Goal: Task Accomplishment & Management: Manage account settings

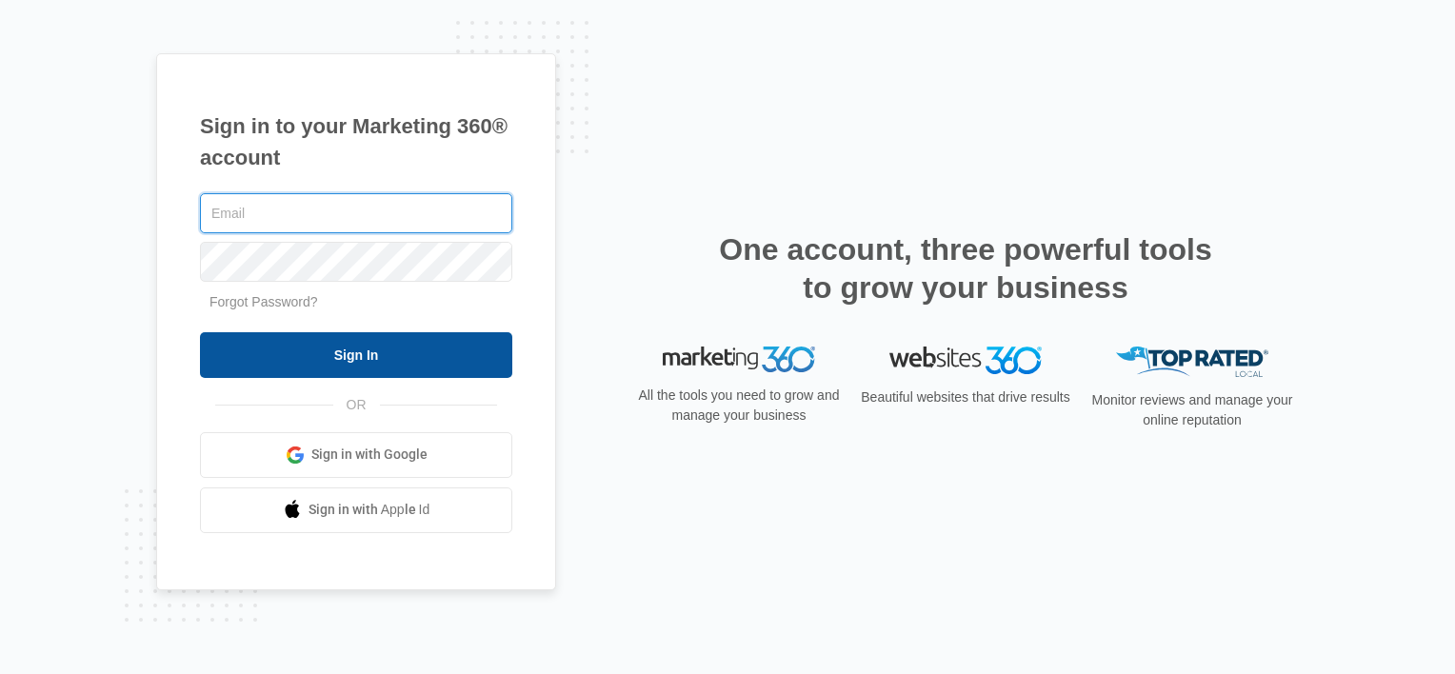
type input "[EMAIL_ADDRESS][DOMAIN_NAME]"
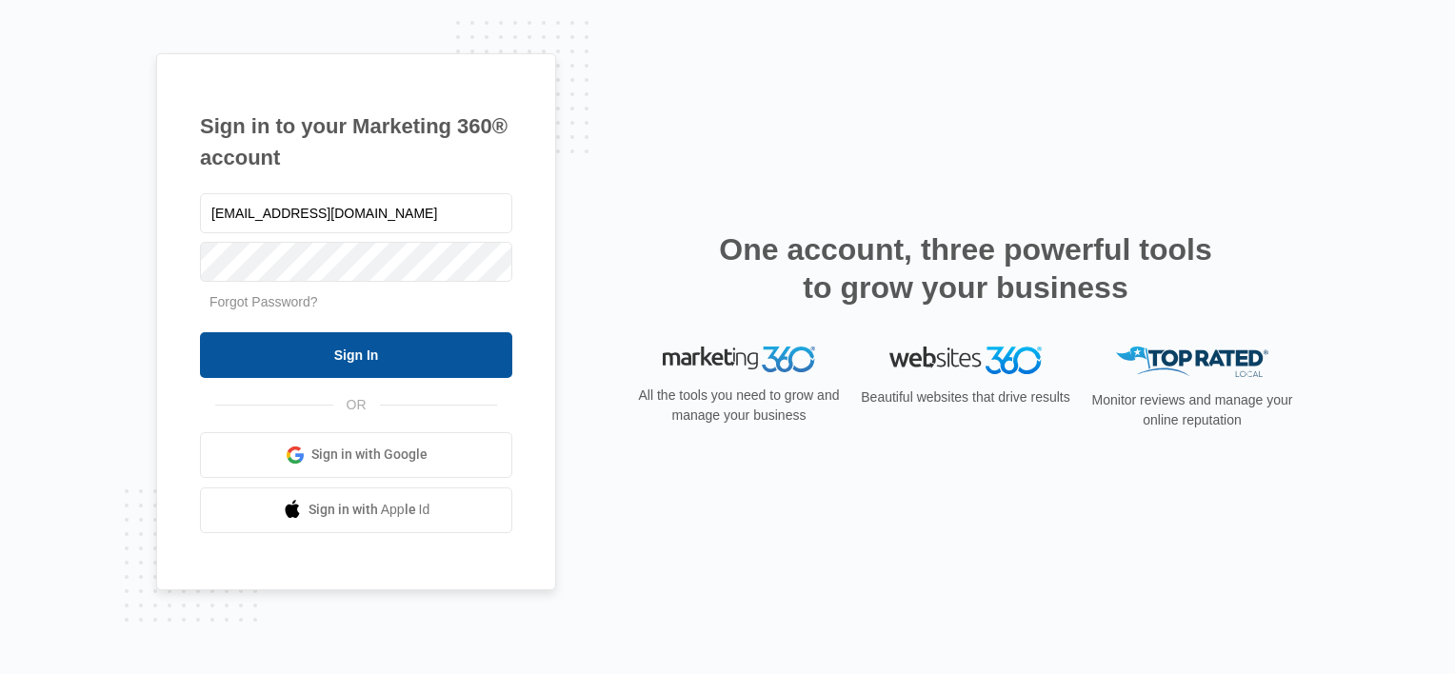
click at [321, 368] on input "Sign In" at bounding box center [356, 355] width 312 height 46
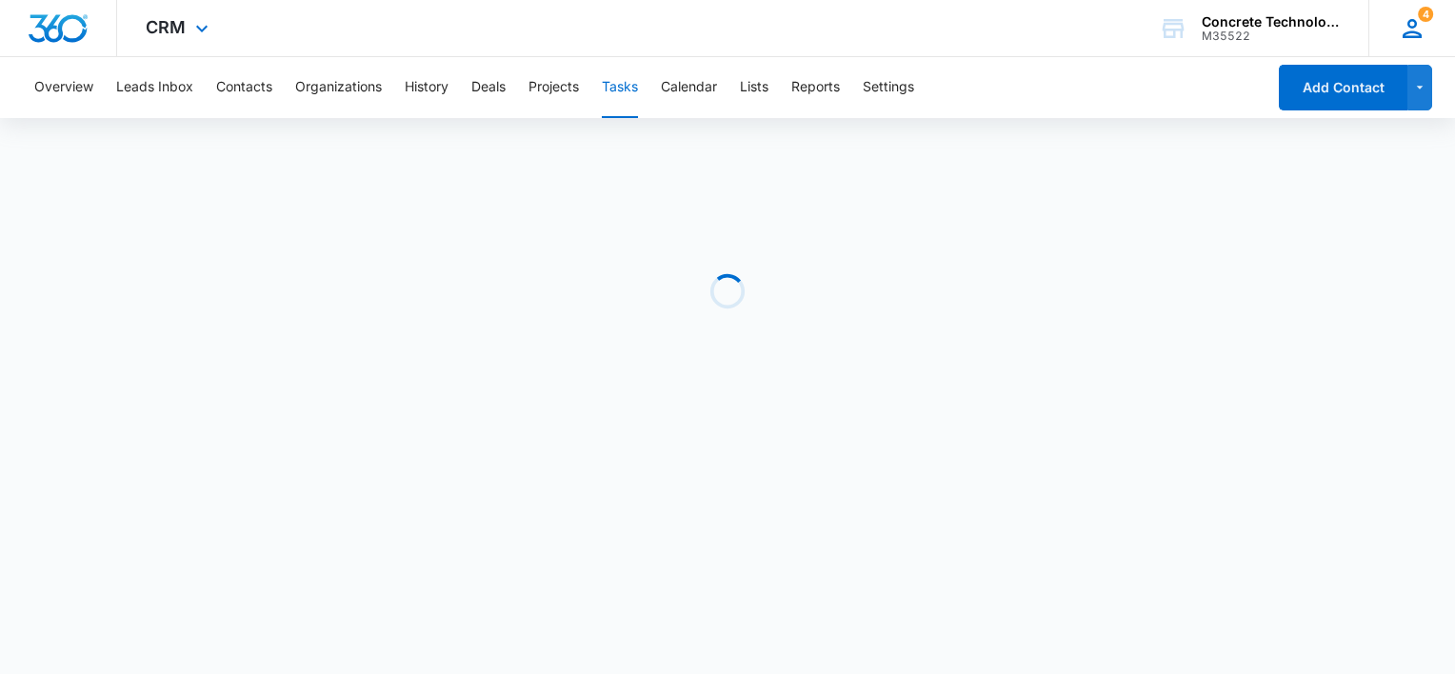
click at [1410, 22] on icon at bounding box center [1411, 28] width 29 height 29
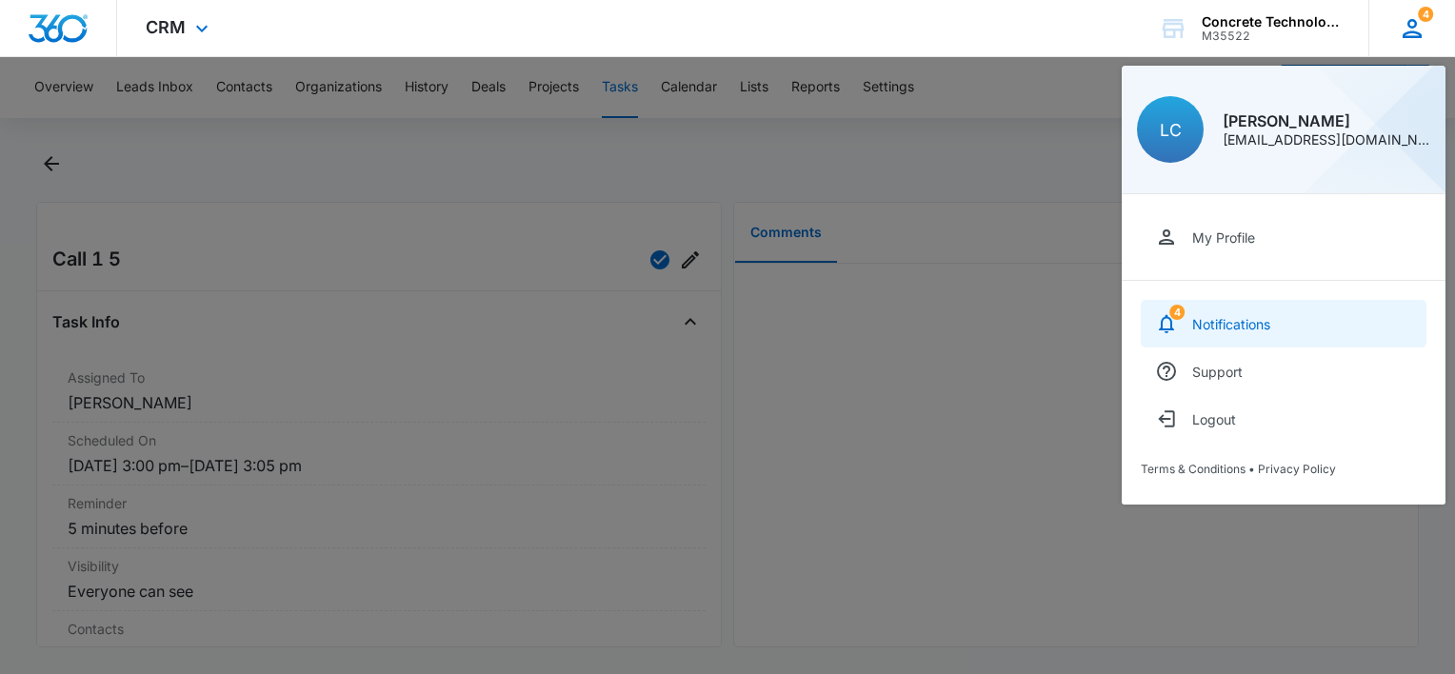
click at [1315, 320] on link "4 Notifications" at bounding box center [1283, 324] width 286 height 48
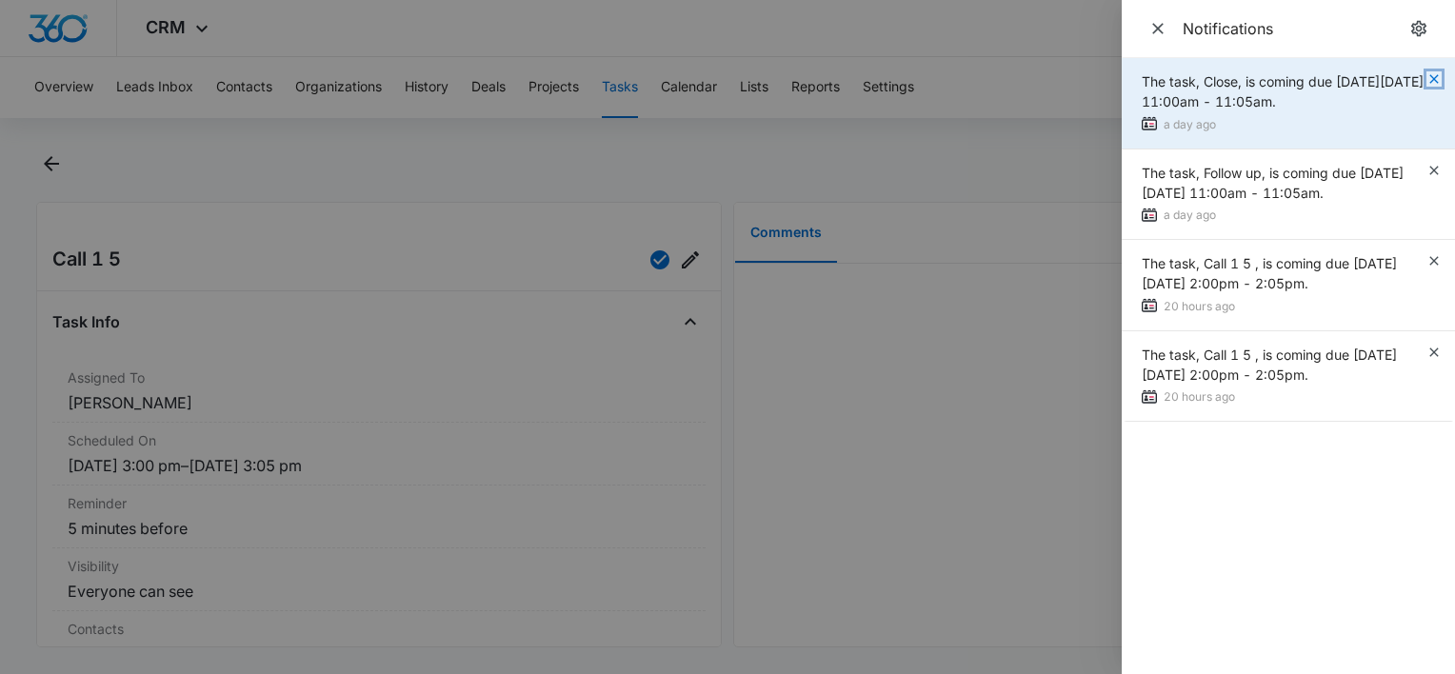
click at [1428, 76] on icon "button" at bounding box center [1433, 78] width 15 height 15
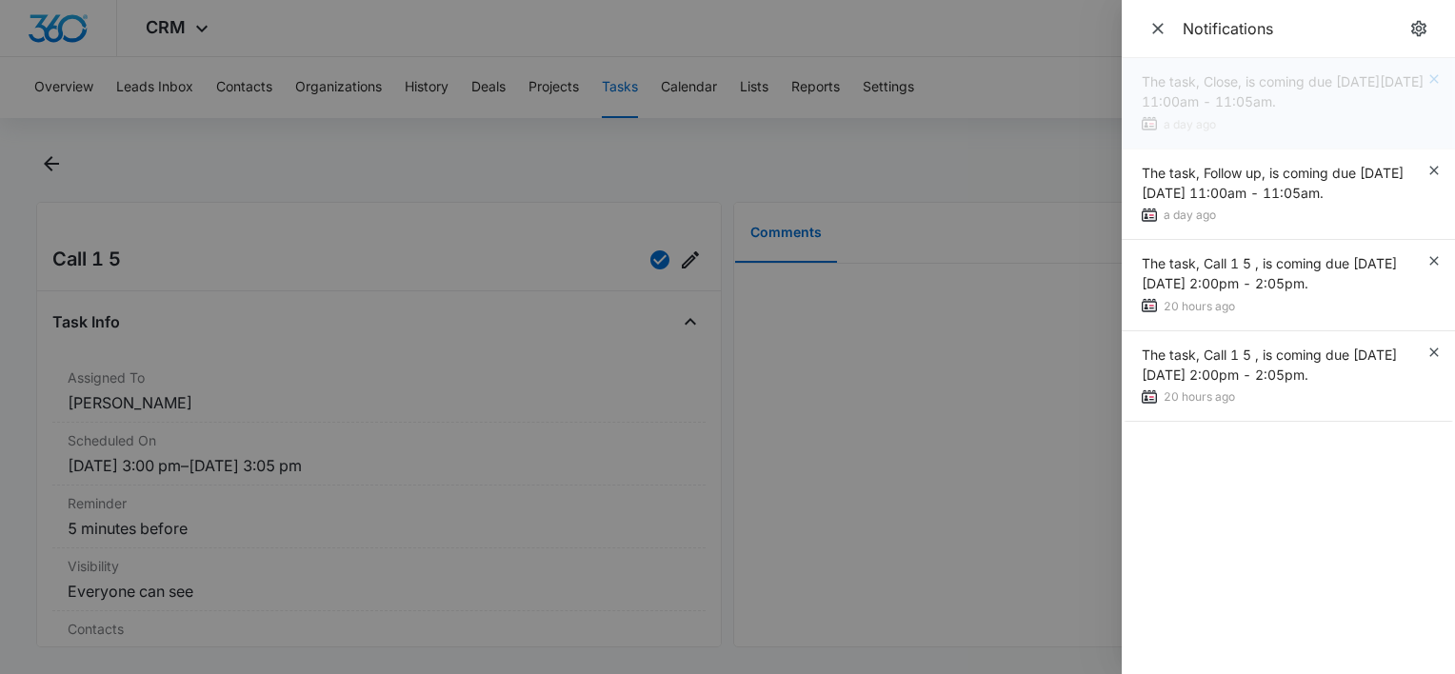
click at [1428, 76] on div "The task, Close, is coming due on Wed Oct 08, 2025 11:00am - 11:05am. a day ago" at bounding box center [1287, 103] width 333 height 91
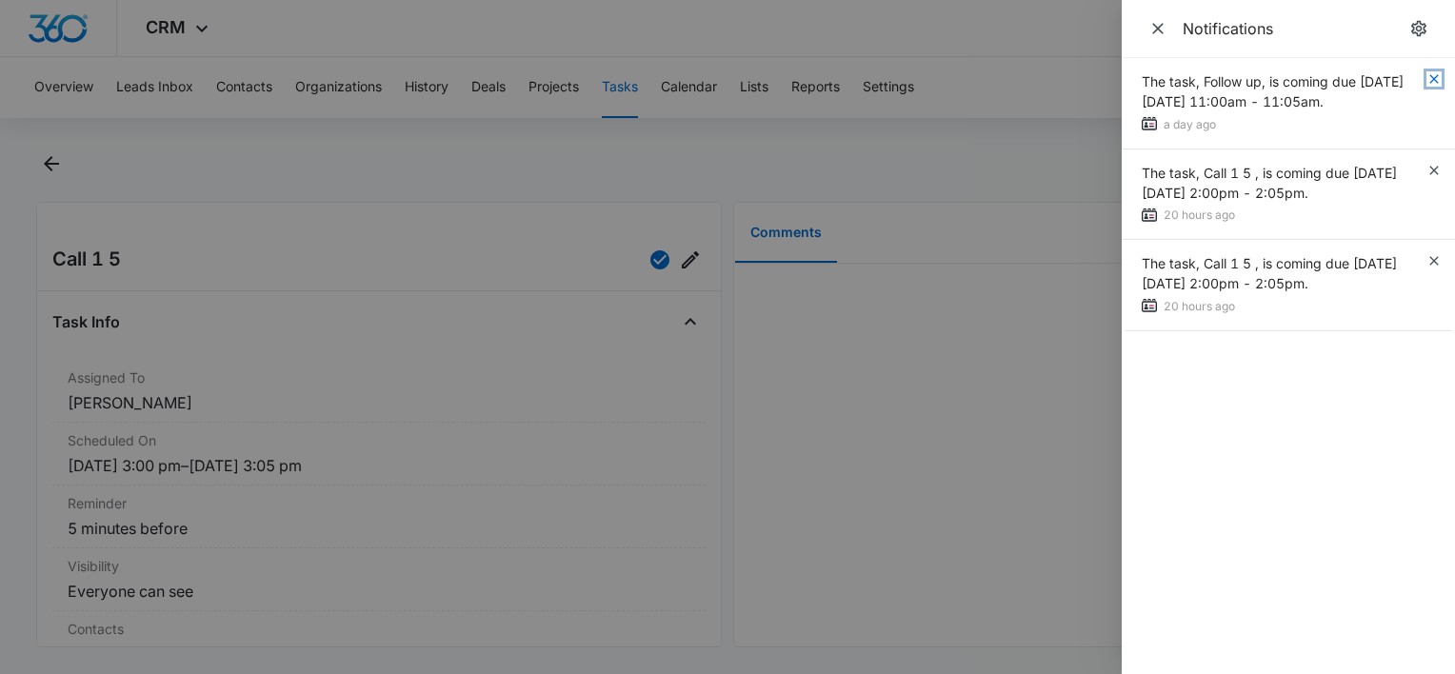
click at [1428, 76] on icon "button" at bounding box center [1433, 78] width 15 height 15
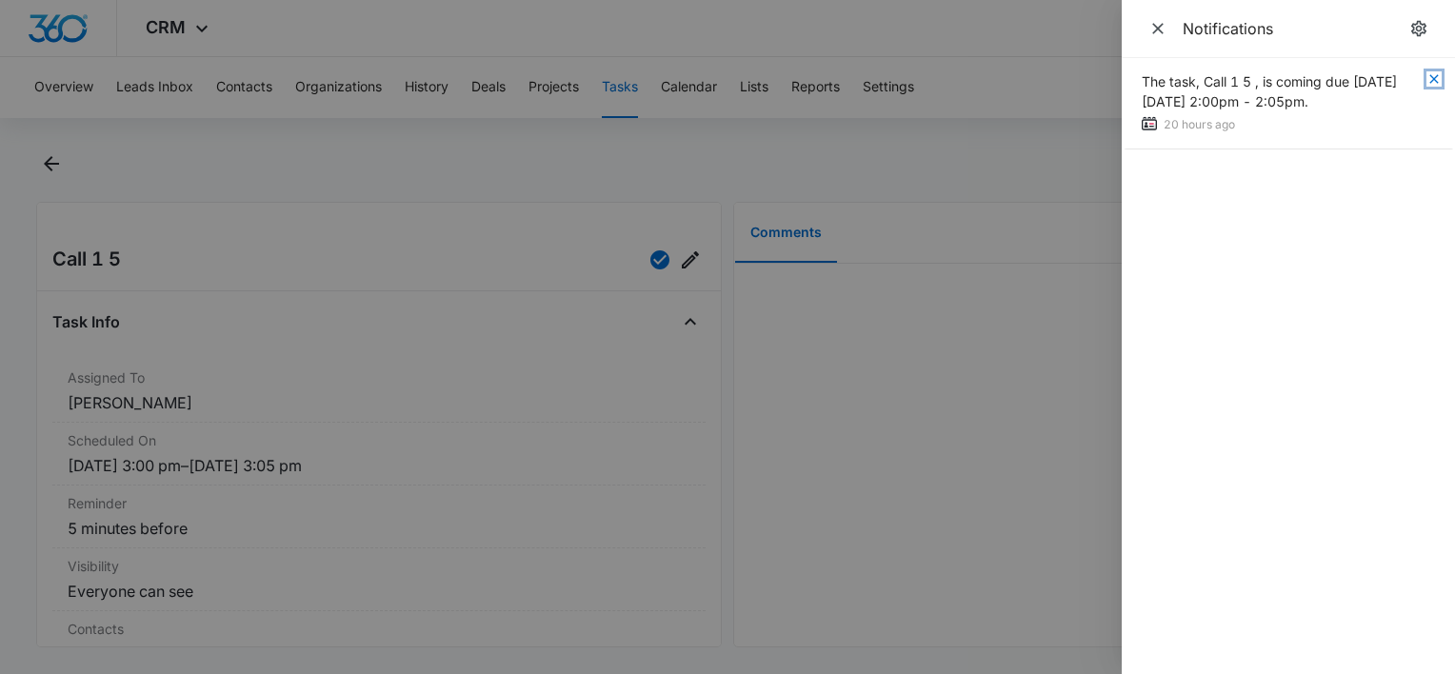
click at [1429, 76] on icon "button" at bounding box center [1433, 78] width 15 height 15
click at [1163, 27] on icon "Close" at bounding box center [1157, 28] width 19 height 19
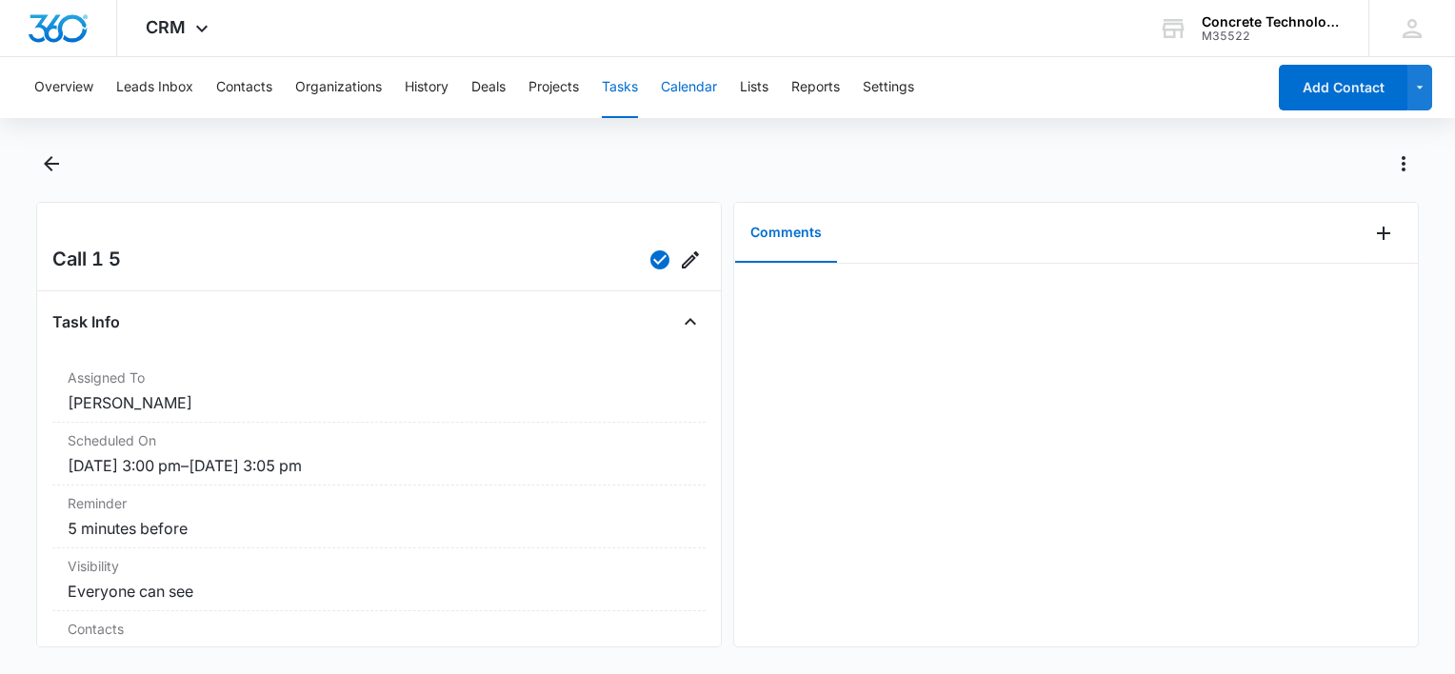
click at [699, 97] on button "Calendar" at bounding box center [689, 87] width 56 height 61
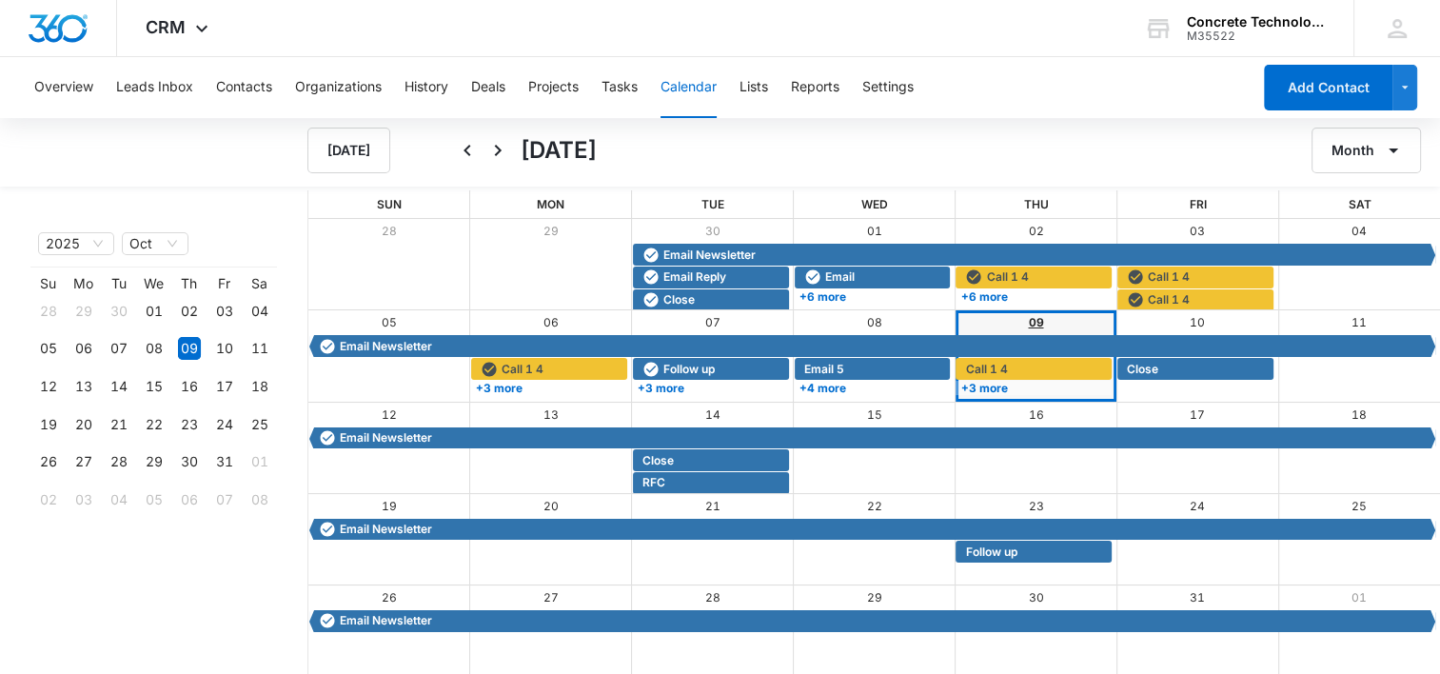
click at [1029, 320] on link "09" at bounding box center [1035, 322] width 15 height 14
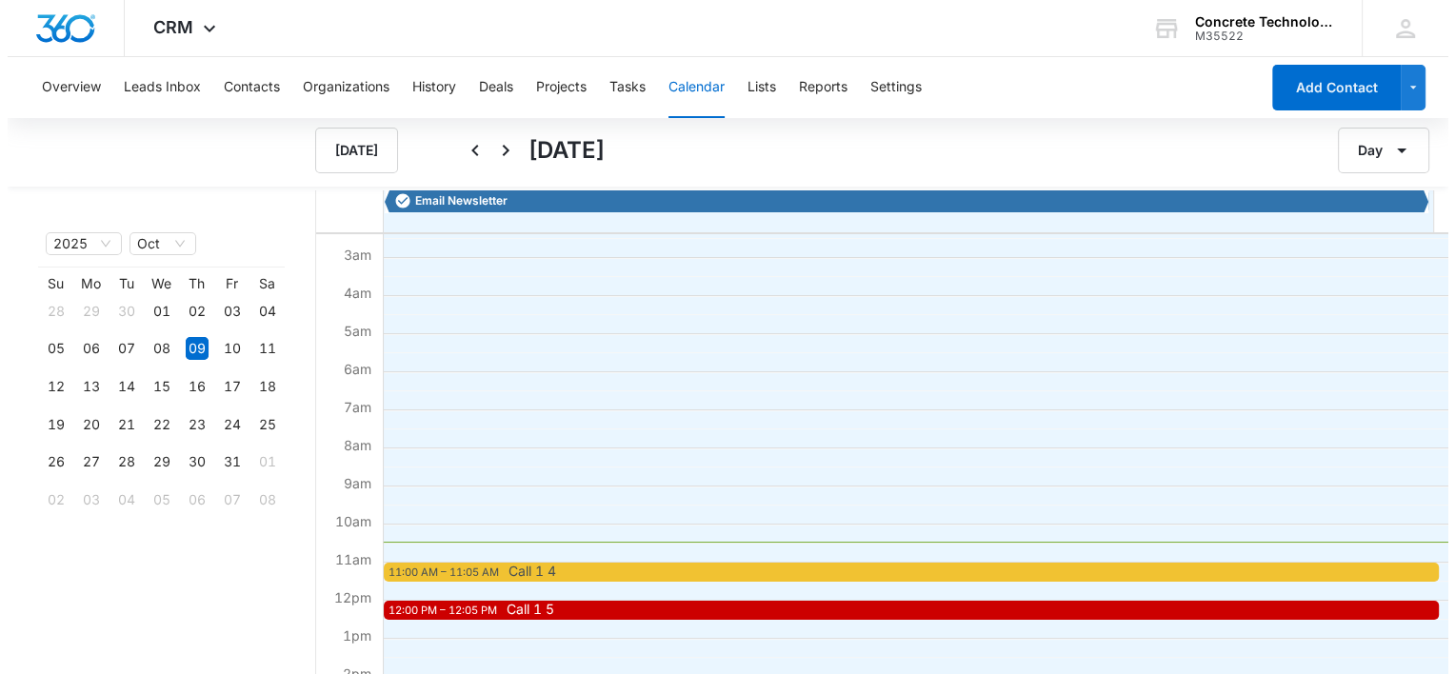
scroll to position [190, 0]
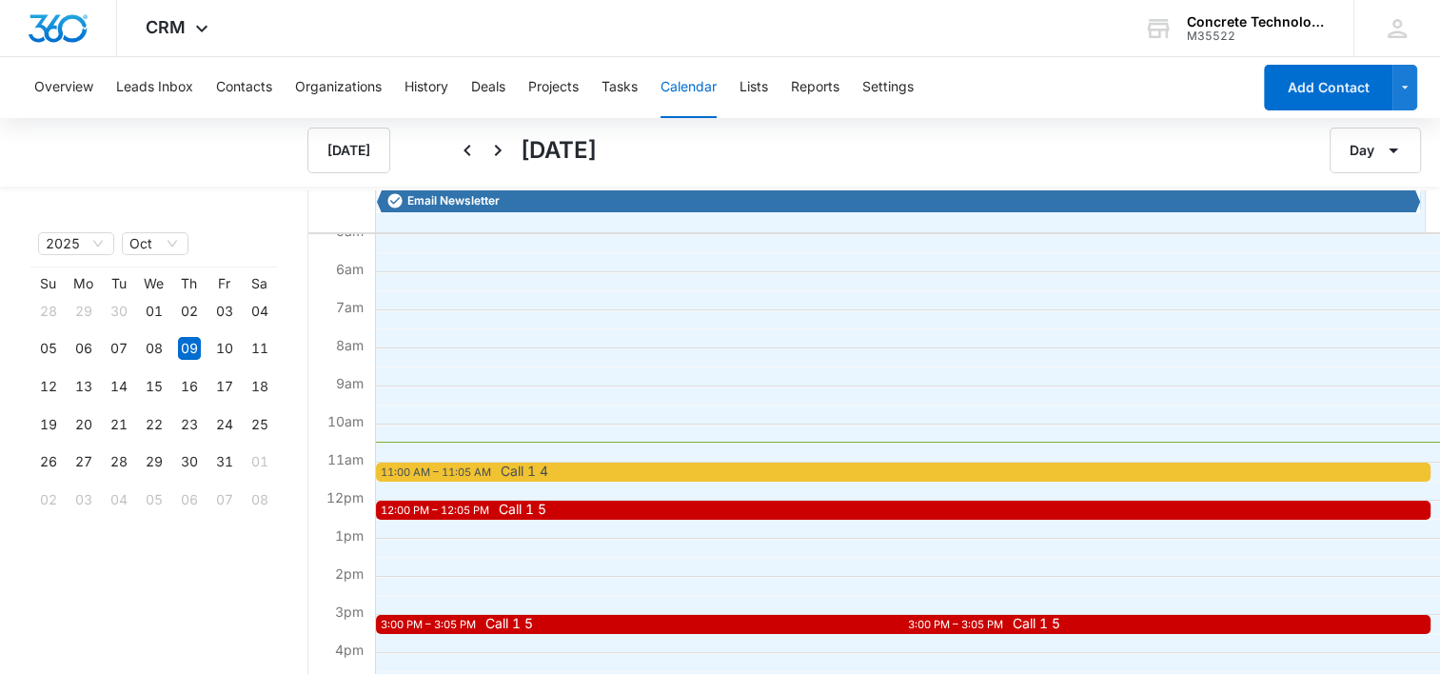
click at [605, 469] on span "Call 1 4" at bounding box center [1021, 471] width 1040 height 13
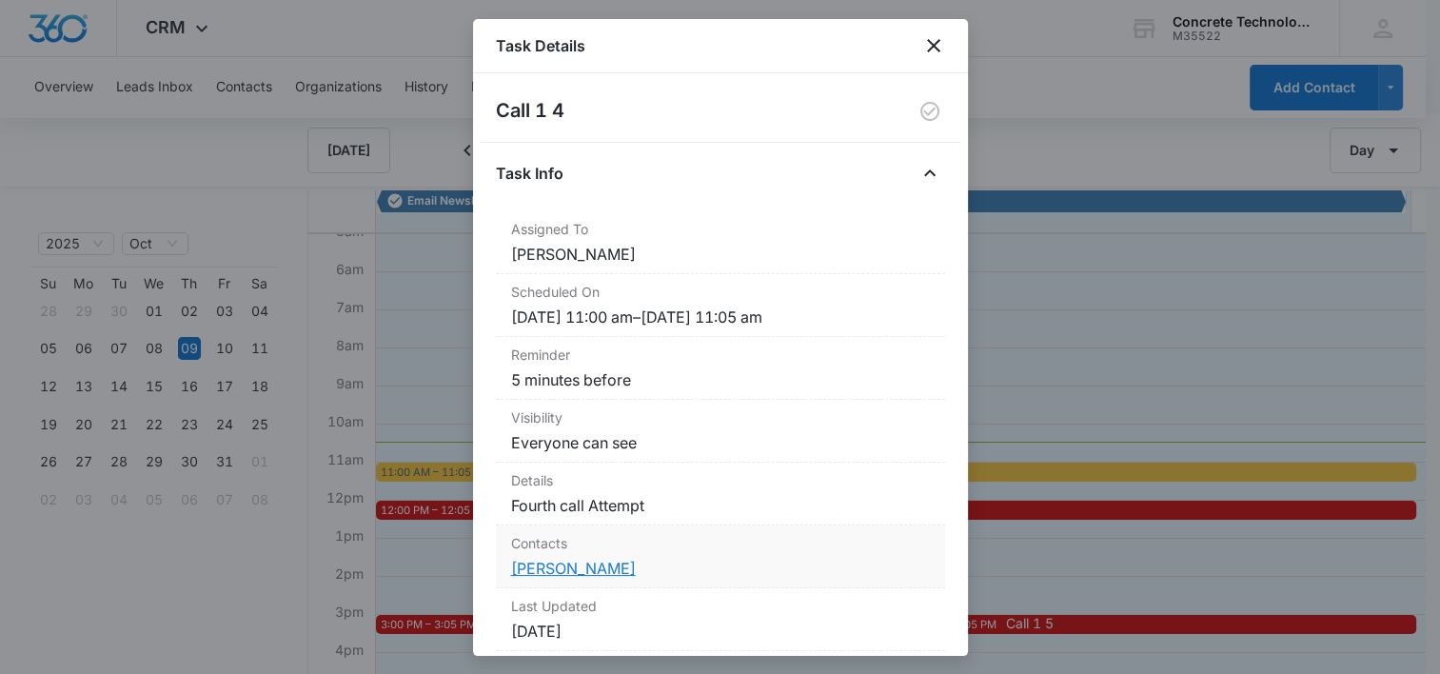
click at [550, 570] on link "Alexia Marie Williams" at bounding box center [573, 568] width 125 height 19
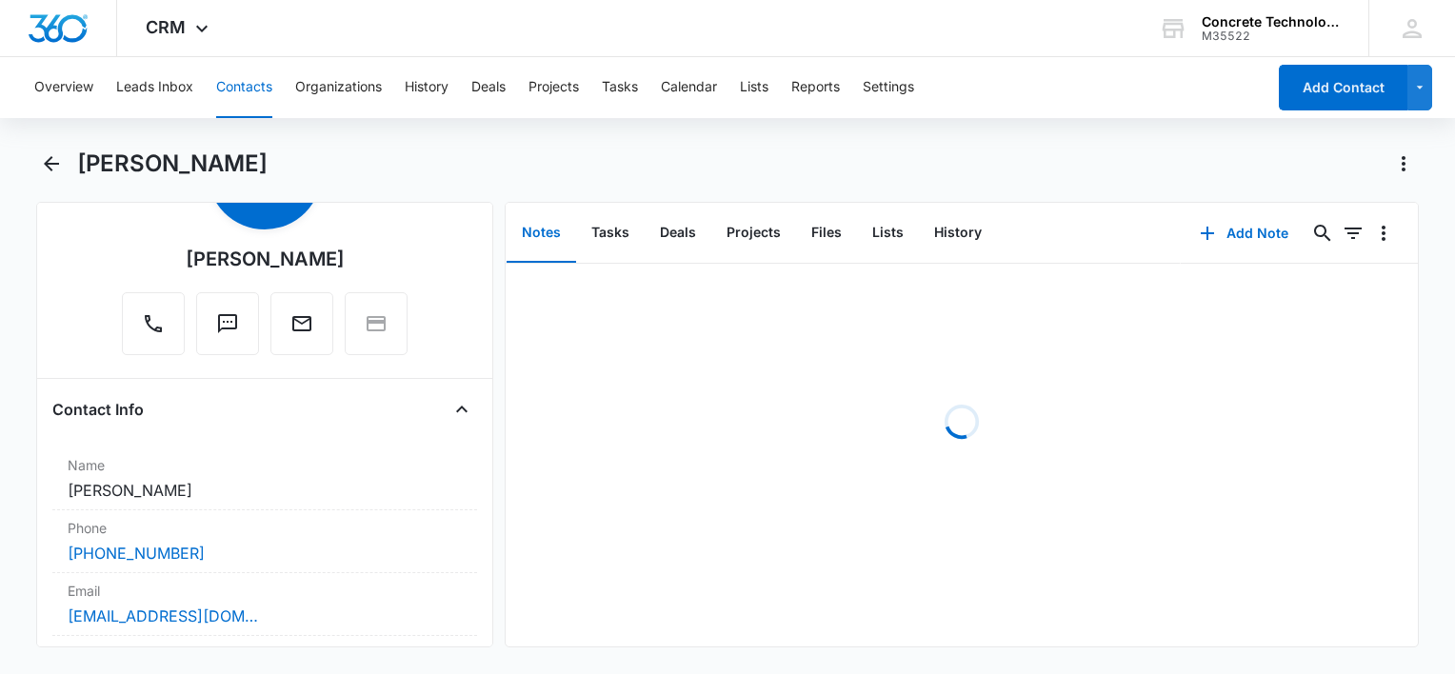
scroll to position [286, 0]
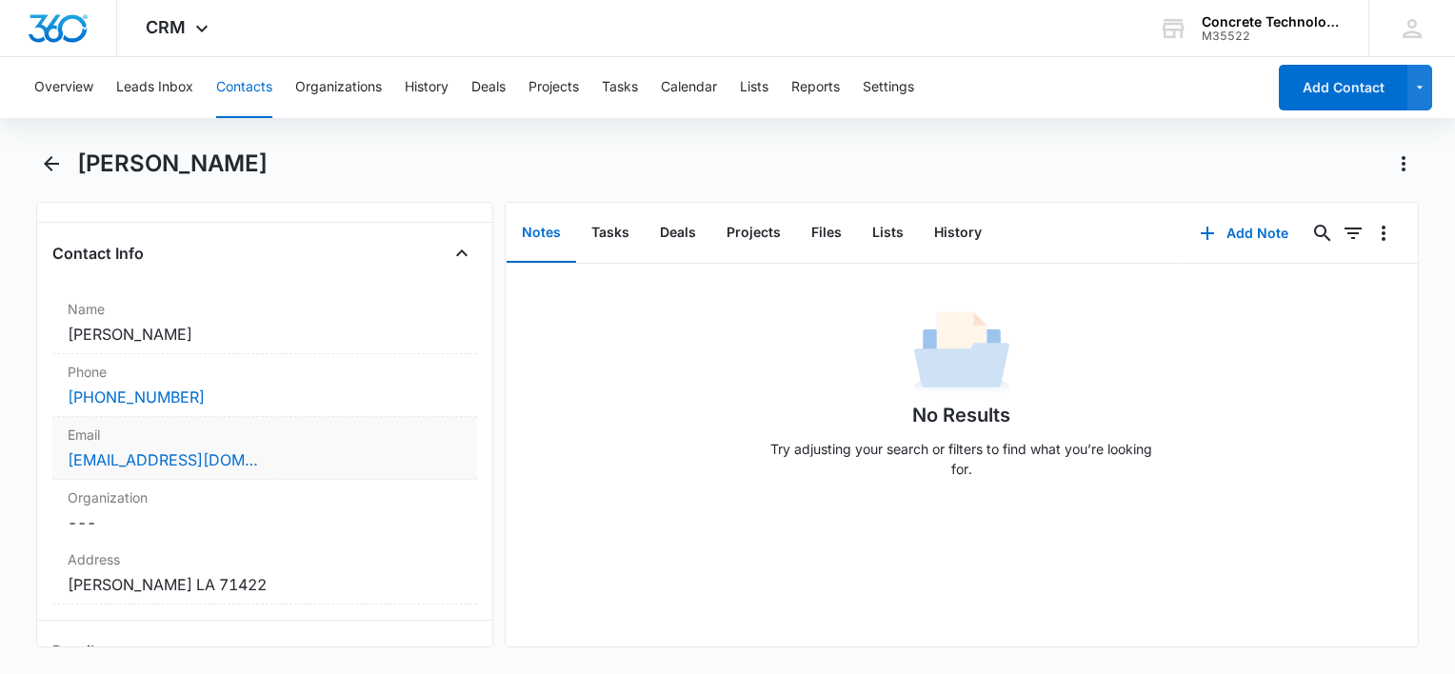
click at [337, 470] on div "Email Cancel Save Changes walexia992@gmail.com" at bounding box center [264, 448] width 425 height 63
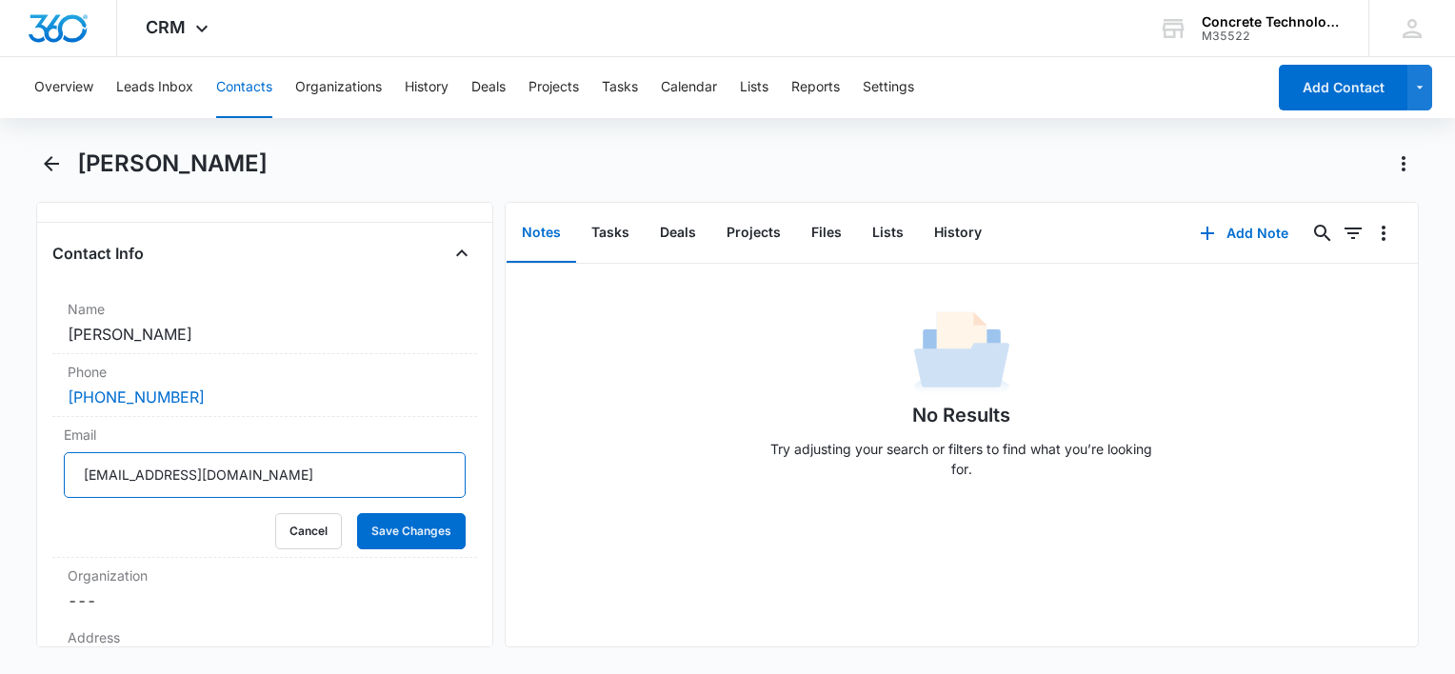
drag, startPoint x: 322, startPoint y: 466, endPoint x: -4, endPoint y: 468, distance: 325.6
click at [0, 468] on html "CRM Apps Reputation Websites Forms CRM Email Social Content Ads Intelligence Fi…" at bounding box center [727, 337] width 1455 height 674
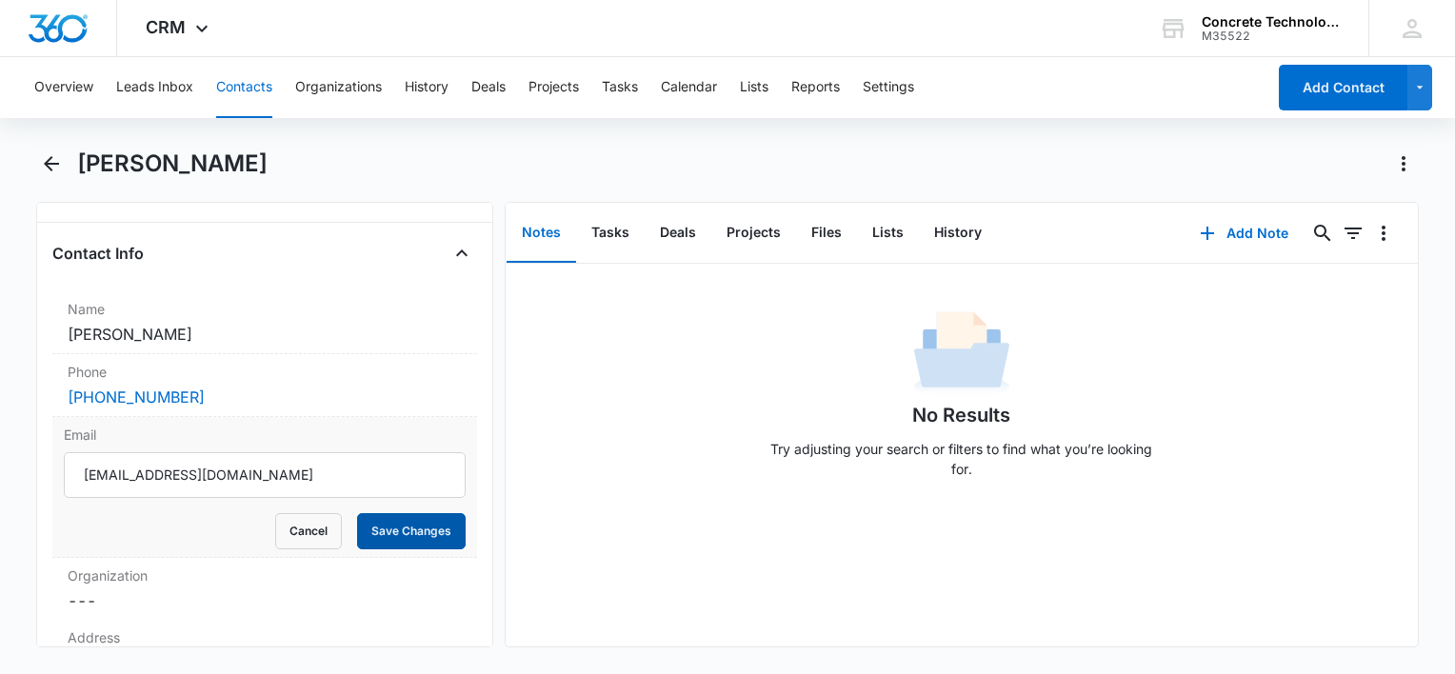
click at [400, 529] on button "Save Changes" at bounding box center [411, 531] width 109 height 36
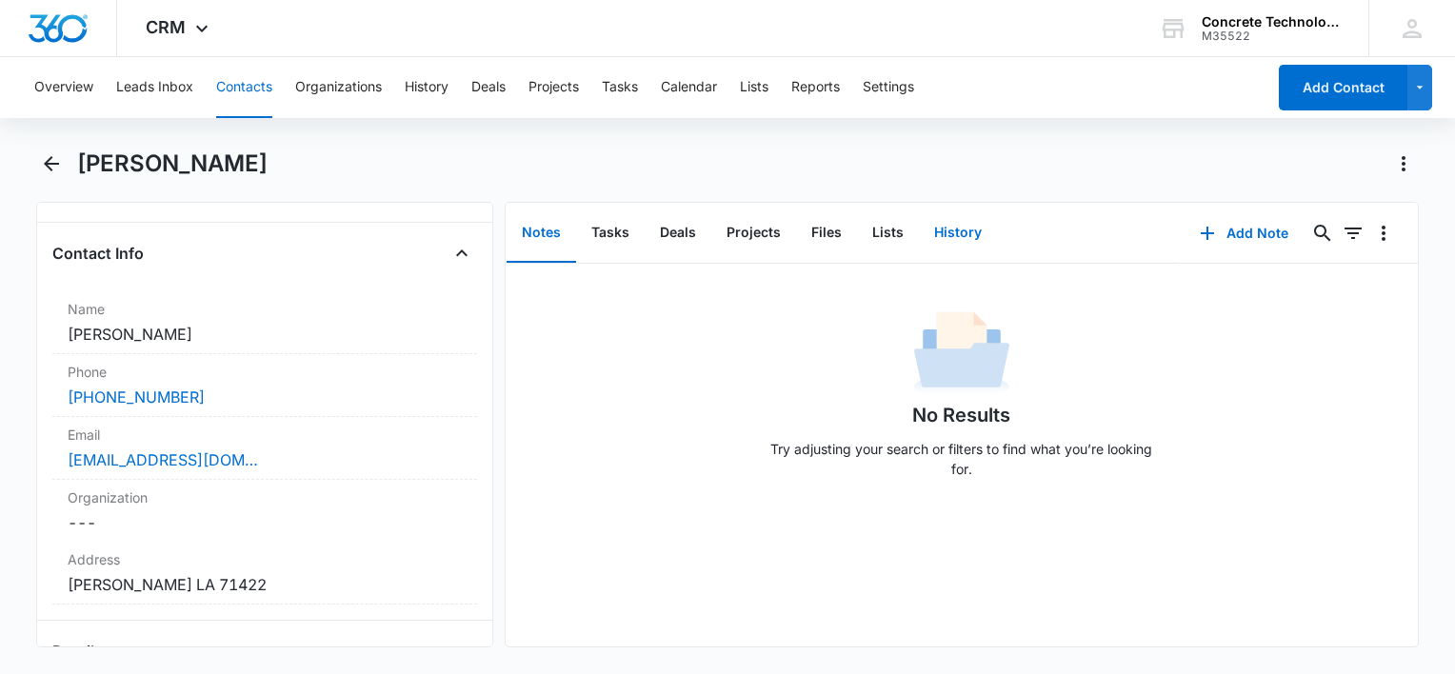
click at [959, 227] on button "History" at bounding box center [958, 233] width 78 height 59
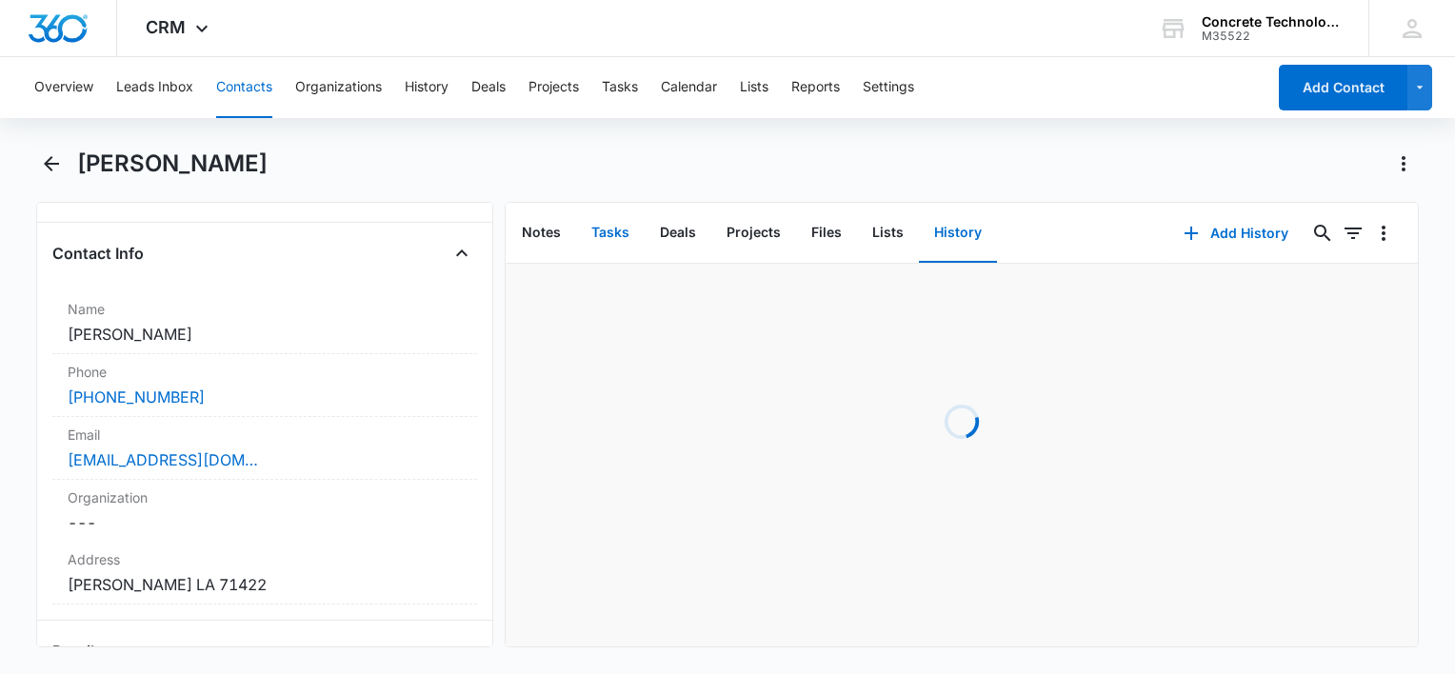
click at [617, 230] on button "Tasks" at bounding box center [610, 233] width 69 height 59
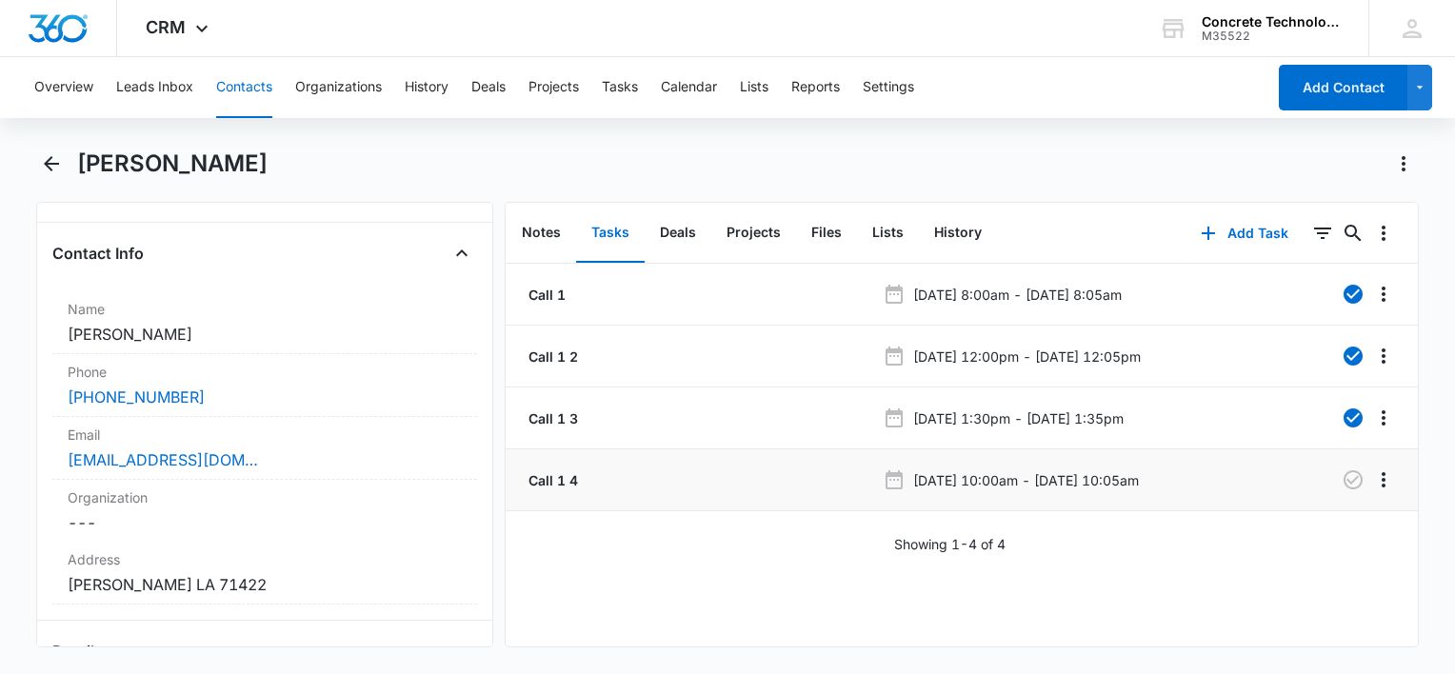
click at [1336, 463] on li "Call 1 4 Oct 9, 2025 at 10:00am - Oct 9, 2025 at 10:05am" at bounding box center [961, 480] width 912 height 62
click at [1343, 483] on icon "button" at bounding box center [1352, 479] width 19 height 19
click at [1231, 231] on button "Add Task" at bounding box center [1244, 233] width 126 height 46
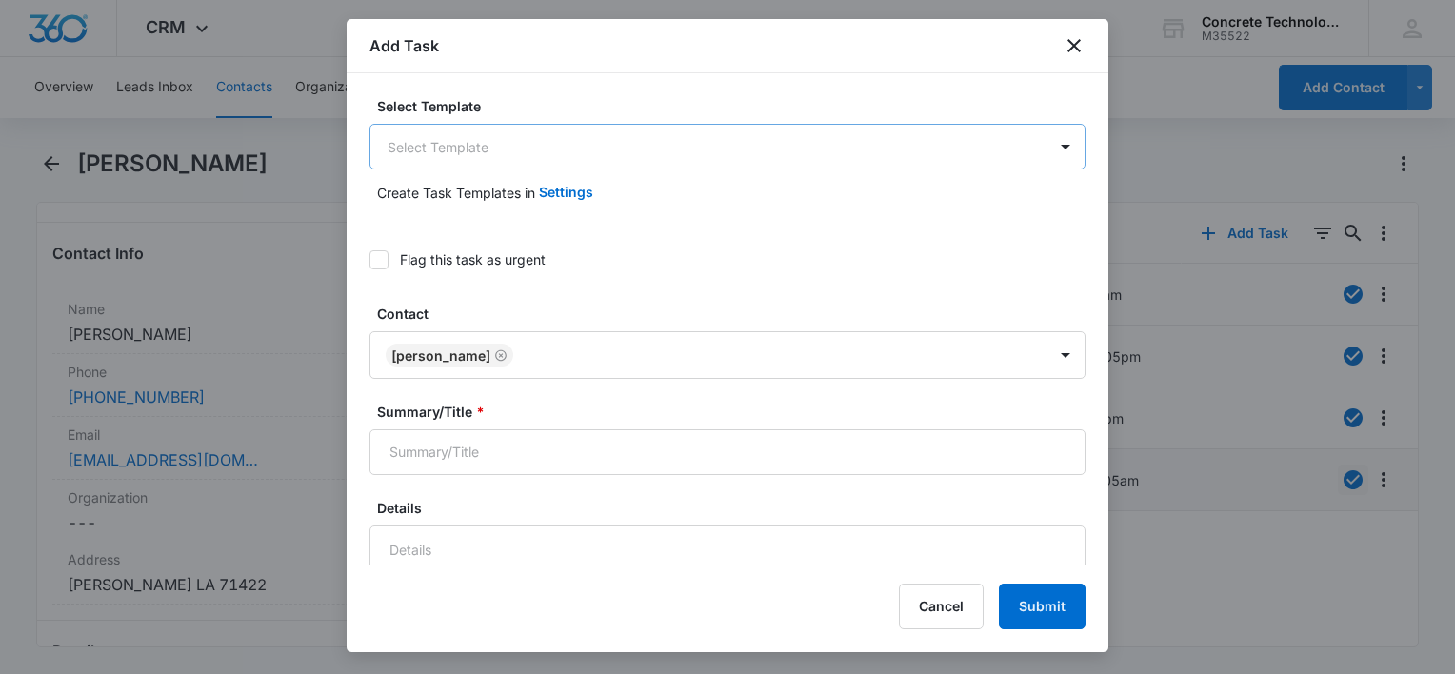
click at [525, 152] on body "CRM Apps Reputation Websites Forms CRM Email Social Content Ads Intelligence Fi…" at bounding box center [727, 337] width 1455 height 674
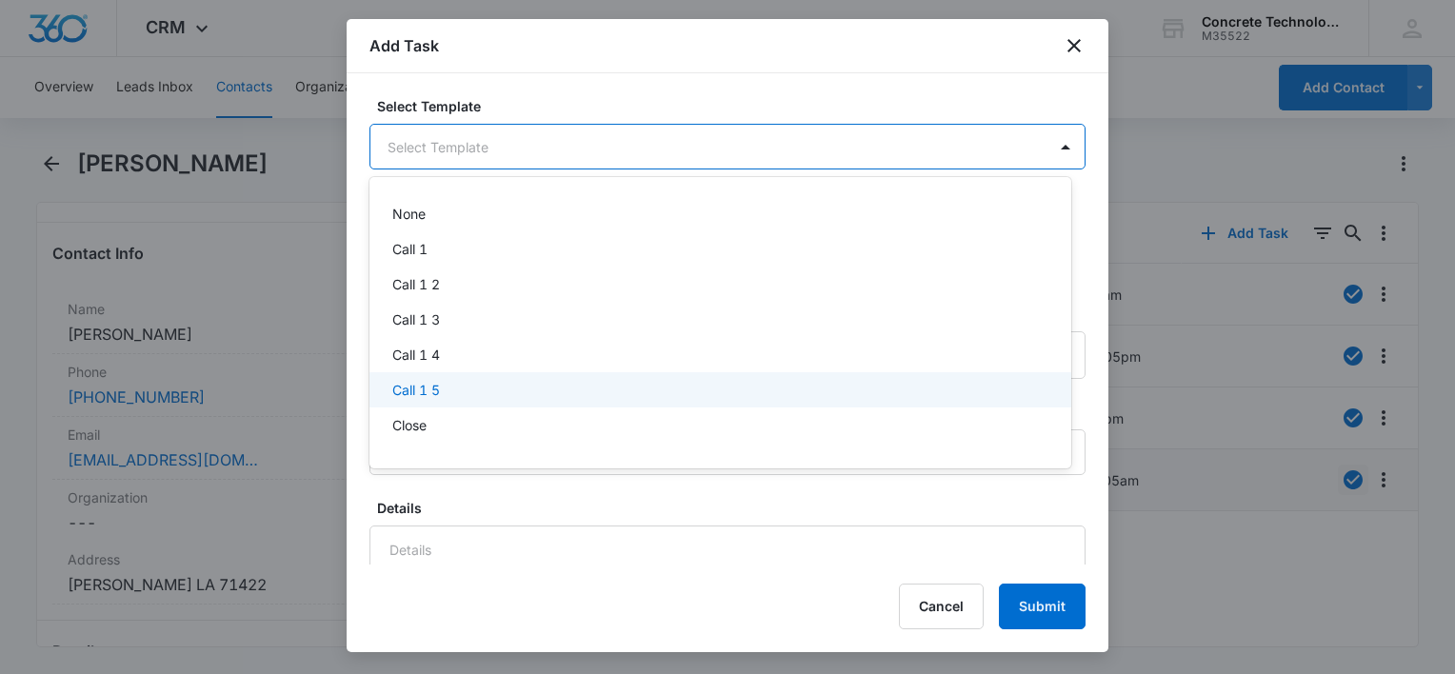
click at [480, 396] on div "Call 1 5" at bounding box center [718, 390] width 652 height 20
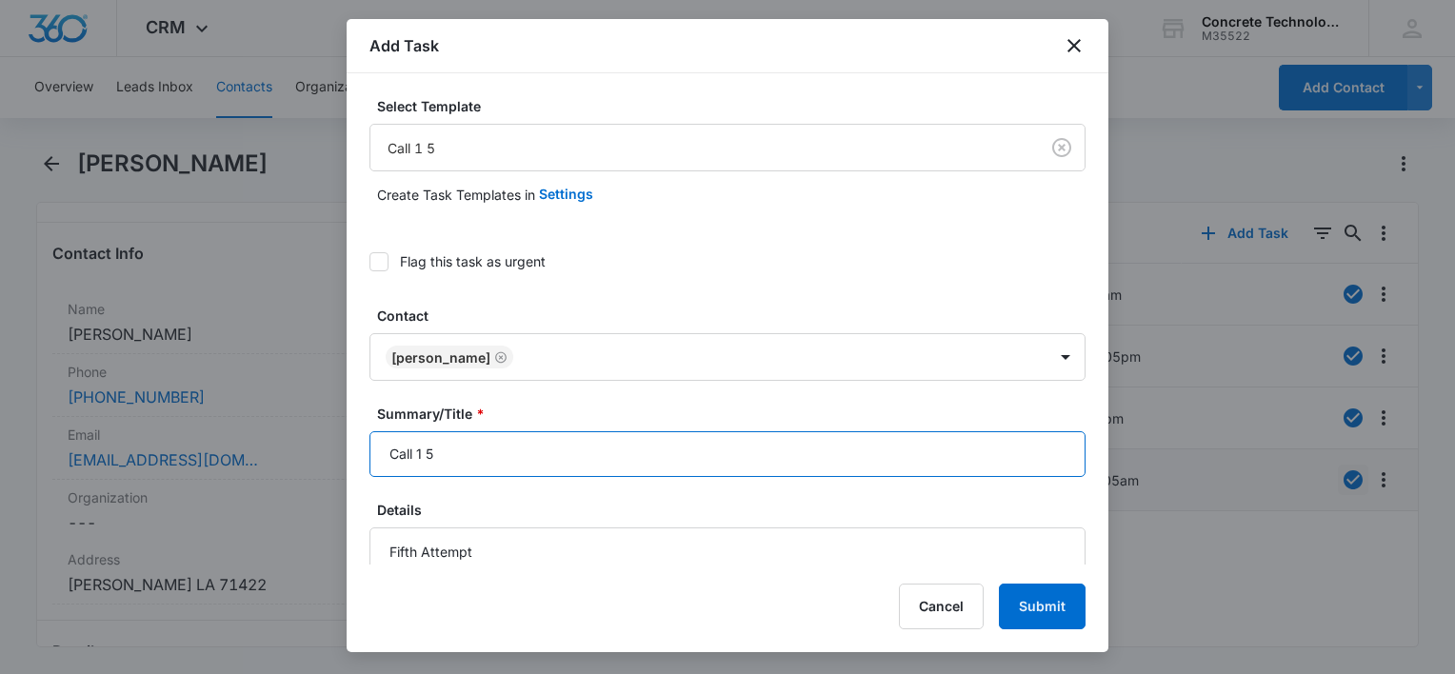
click at [566, 449] on input "Call 1 5" at bounding box center [727, 454] width 716 height 46
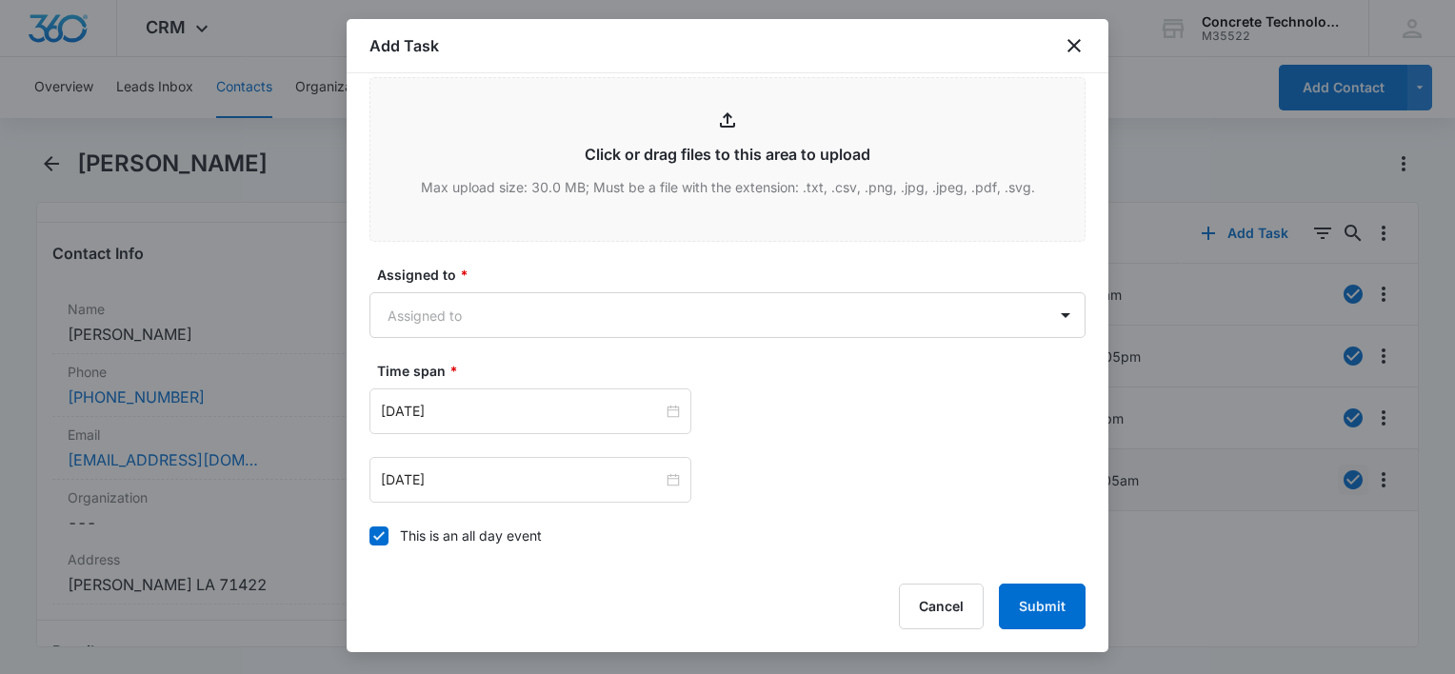
scroll to position [1390, 0]
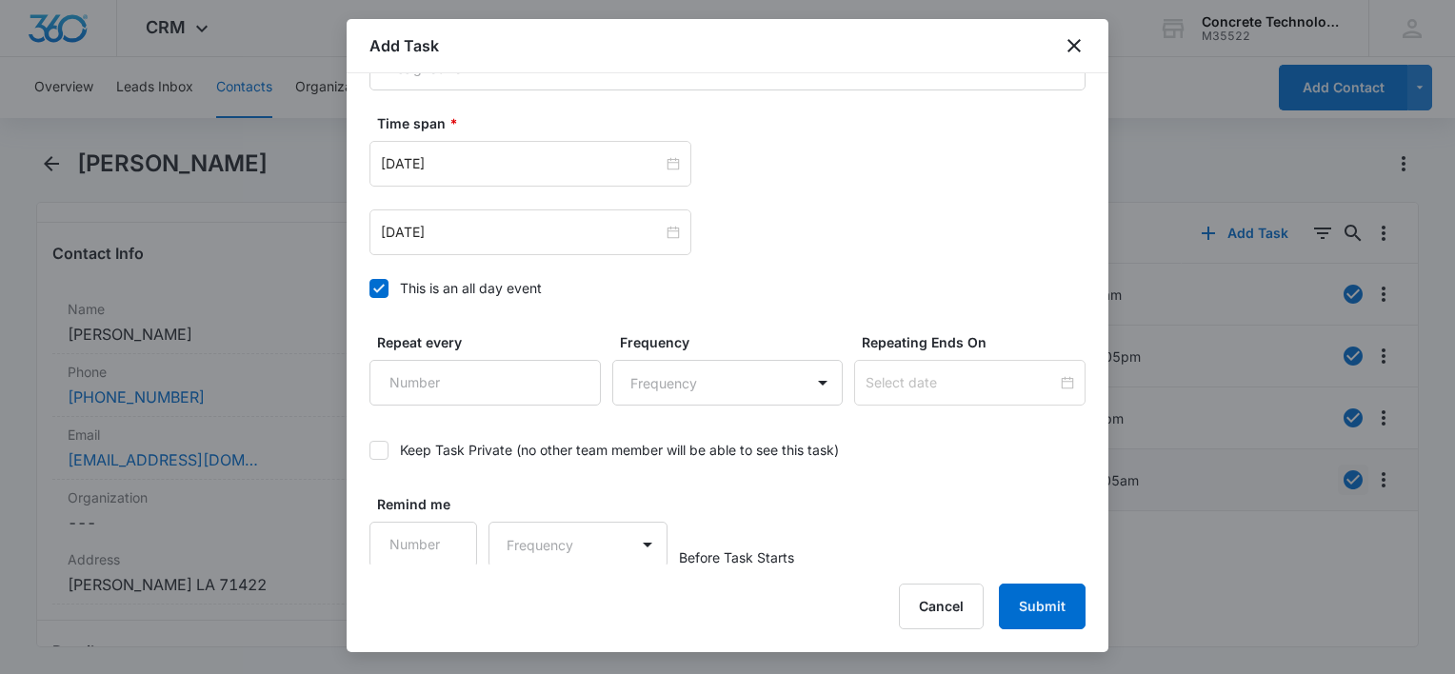
type input "Call 1 5"
click at [387, 282] on div at bounding box center [378, 288] width 19 height 19
click at [369, 288] on input "This is an all day event" at bounding box center [369, 288] width 0 height 0
type input "Aug 5, 2025"
type input "12:00 am"
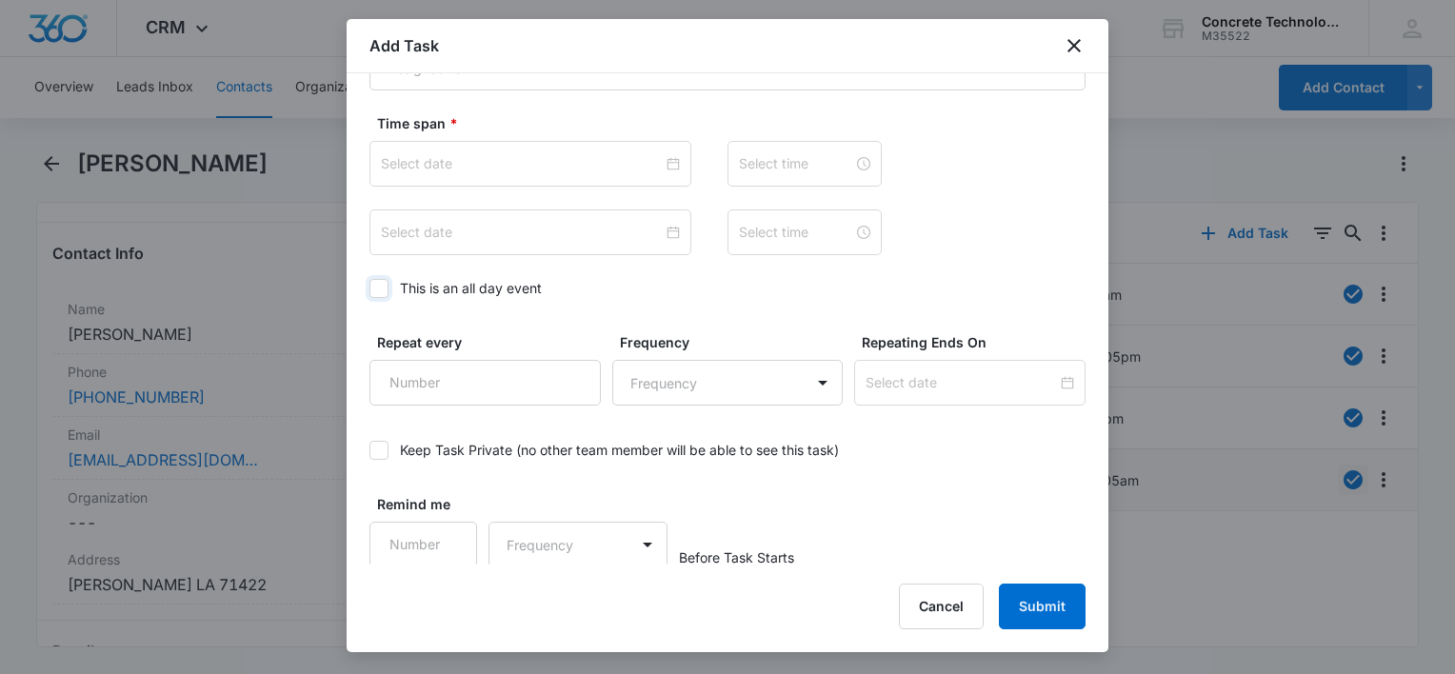
type input "Aug 5, 2025"
type input "12:00 am"
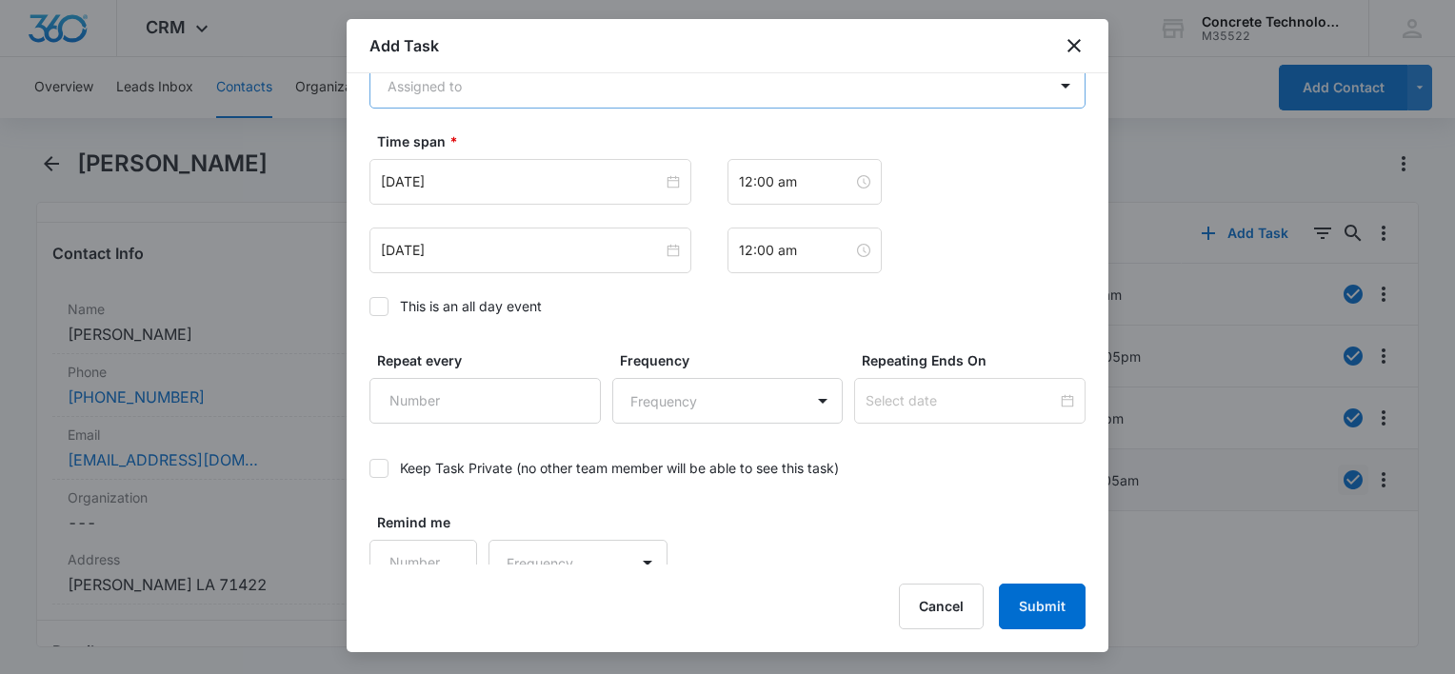
click at [513, 86] on body "CRM Apps Reputation Websites Forms CRM Email Social Content Ads Intelligence Fi…" at bounding box center [727, 337] width 1455 height 674
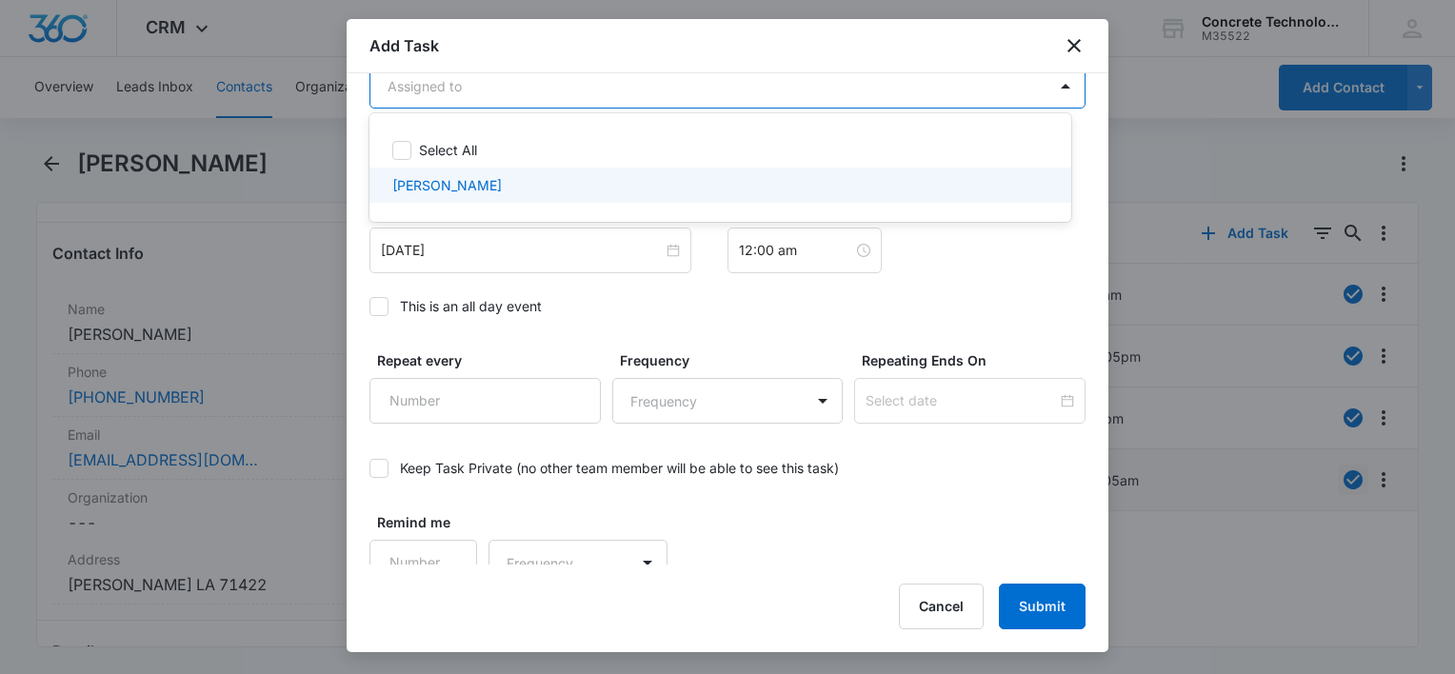
click at [461, 198] on div "Larry Cutsinger" at bounding box center [720, 185] width 702 height 35
checkbox input "true"
click at [506, 260] on div at bounding box center [727, 337] width 1455 height 674
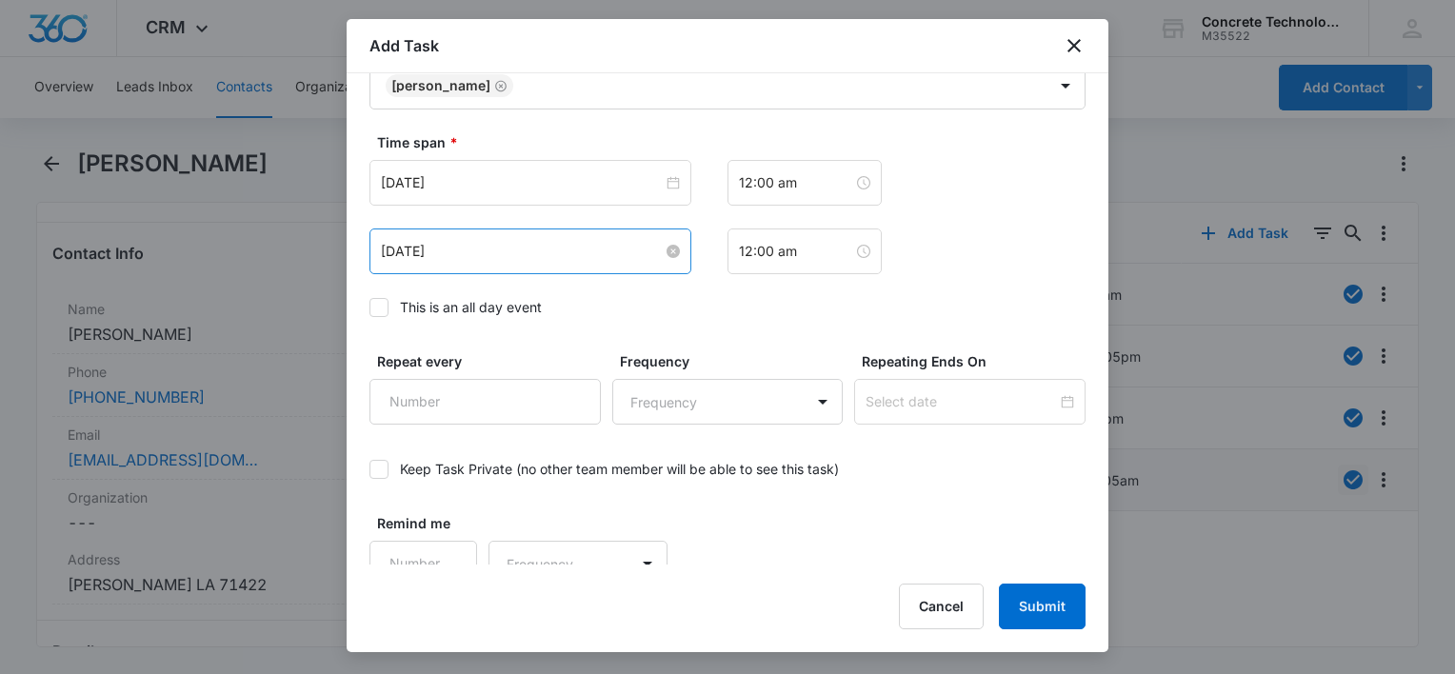
click at [515, 250] on input "Aug 5, 2025" at bounding box center [522, 251] width 282 height 21
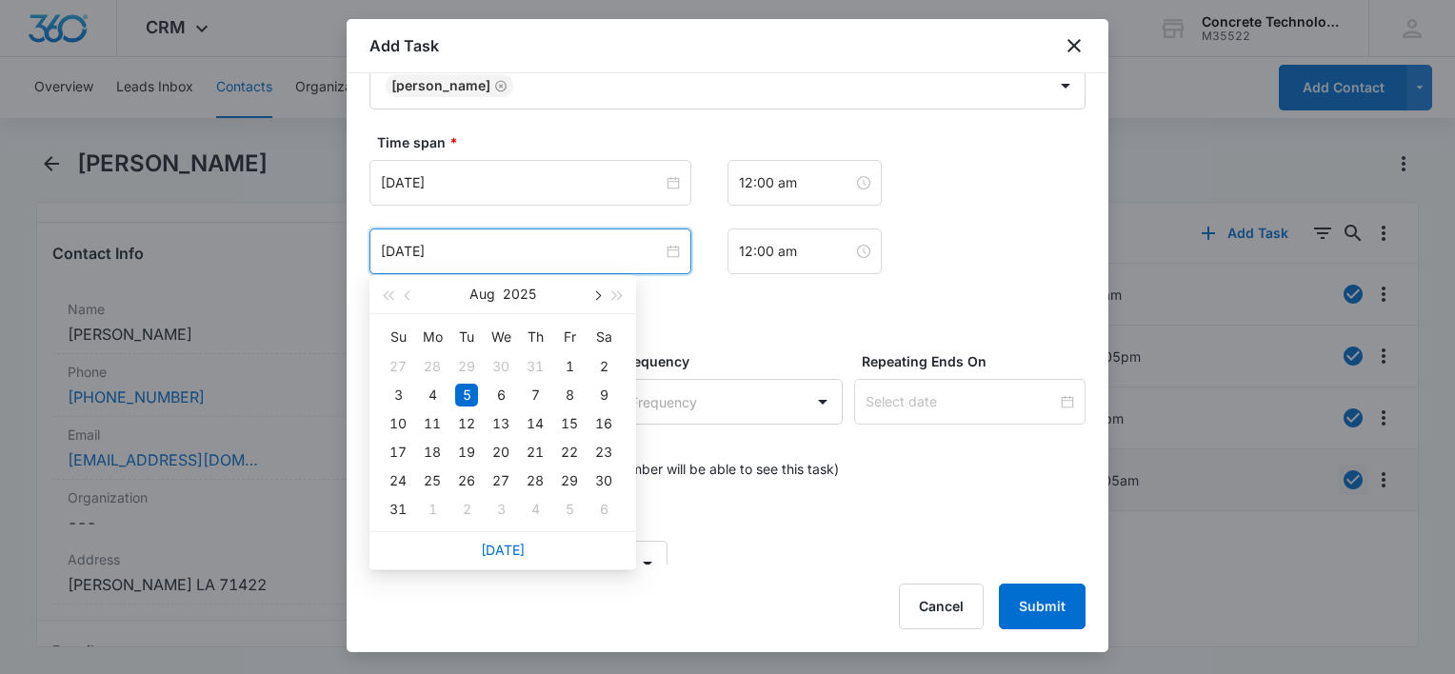
click at [594, 301] on button "button" at bounding box center [595, 294] width 21 height 38
click at [595, 296] on span "button" at bounding box center [596, 296] width 10 height 10
type input "Oct 13, 2025"
click at [430, 423] on div "13" at bounding box center [432, 423] width 23 height 23
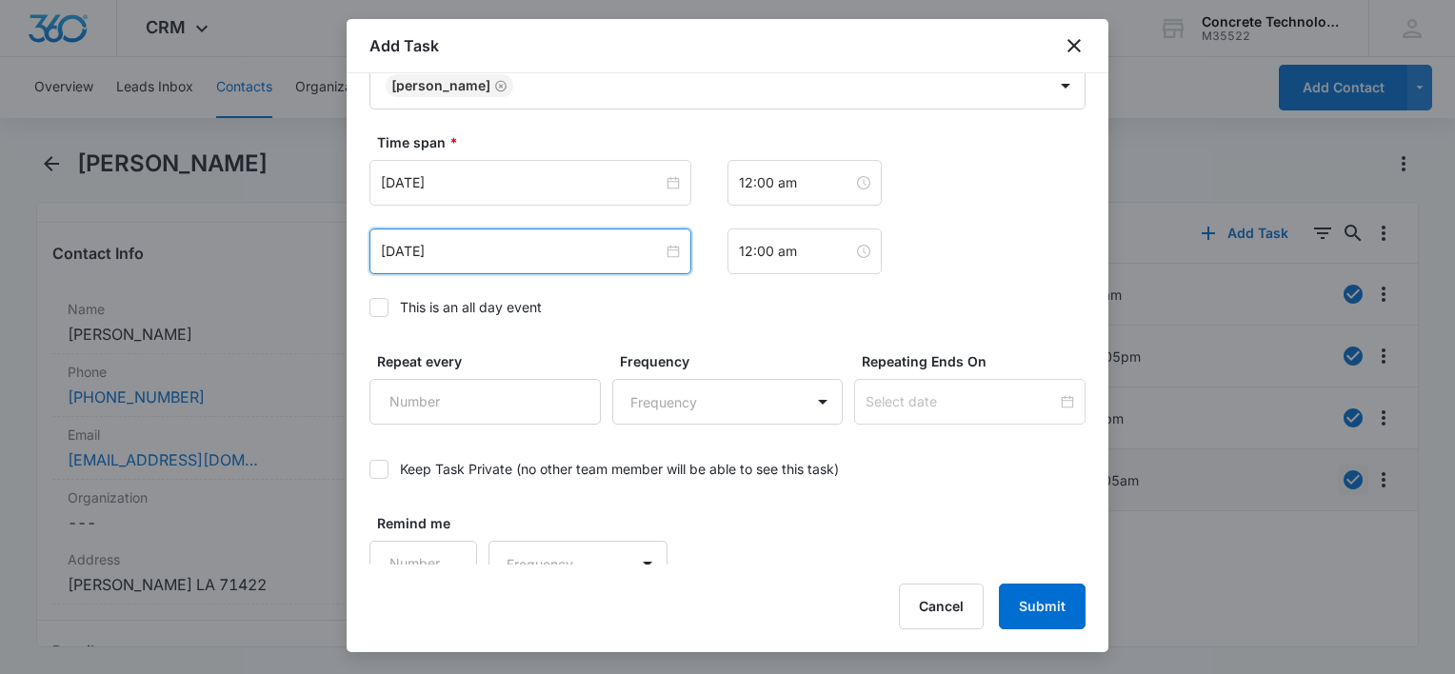
click at [544, 207] on div "Aug 5, 2025 12:00 am Oct 13, 2025 Oct 2025 Su Mo Tu We Th Fr Sa 28 29 30 1 2 3 …" at bounding box center [727, 217] width 716 height 114
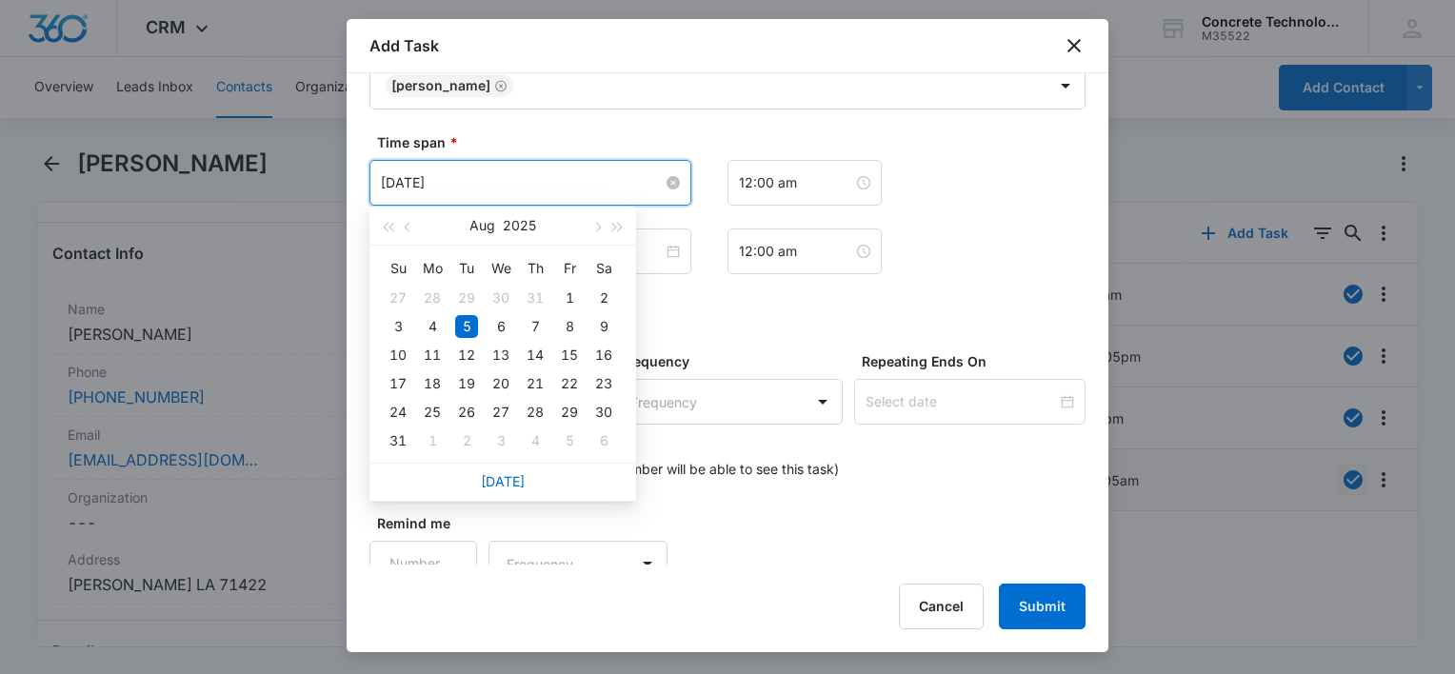
click at [546, 186] on input "Aug 5, 2025" at bounding box center [522, 182] width 282 height 21
click at [600, 234] on button "button" at bounding box center [595, 226] width 21 height 38
type input "Oct 13, 2025"
click at [440, 353] on div "13" at bounding box center [432, 355] width 23 height 23
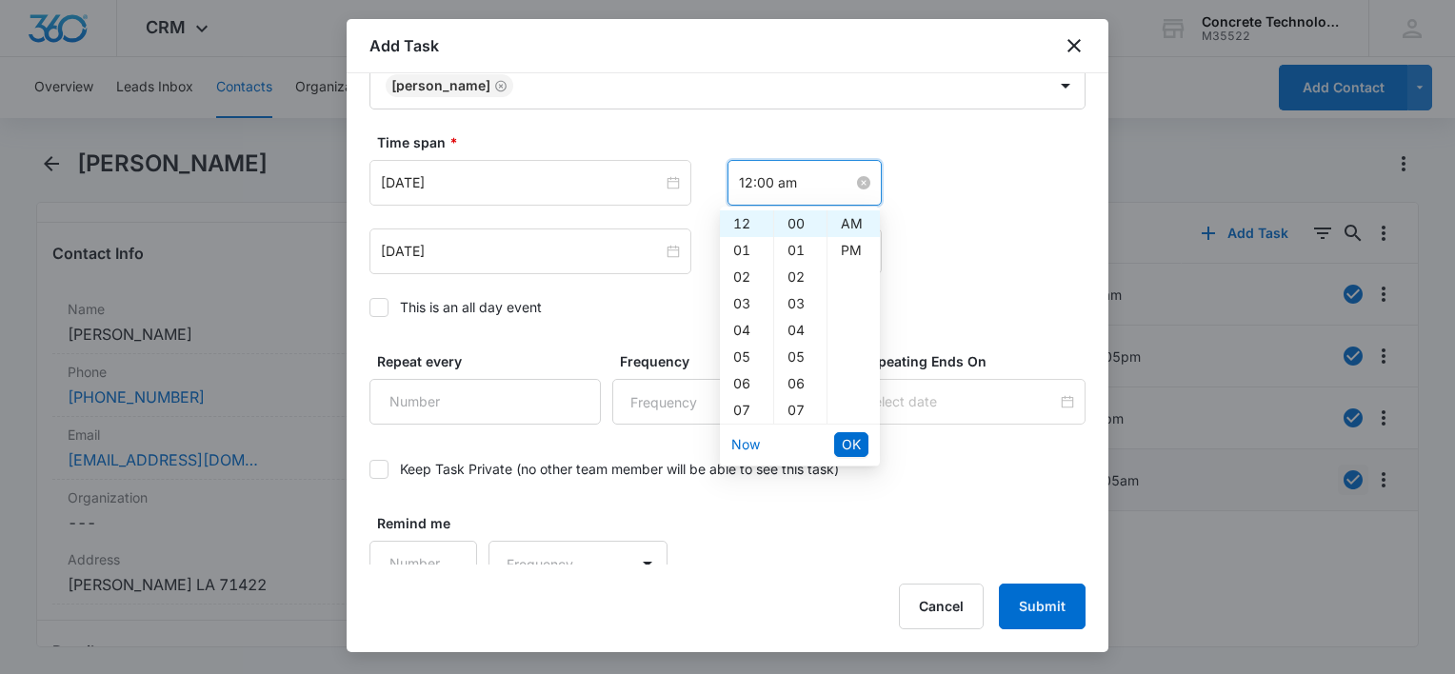
click at [799, 182] on input "12:00 am" at bounding box center [796, 182] width 114 height 21
click at [734, 308] on div "03" at bounding box center [746, 303] width 53 height 27
click at [847, 253] on div "PM" at bounding box center [853, 250] width 52 height 27
type input "3:00 pm"
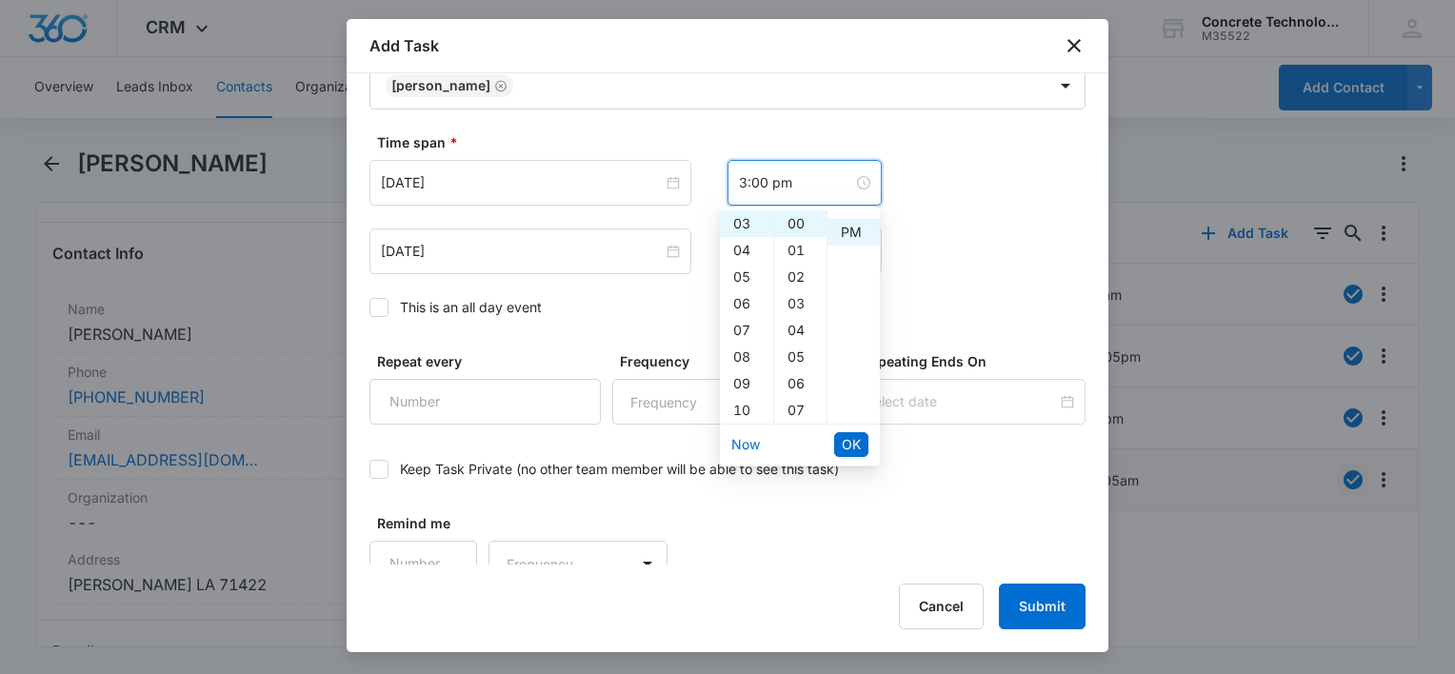
scroll to position [27, 0]
click at [854, 446] on span "OK" at bounding box center [851, 444] width 19 height 21
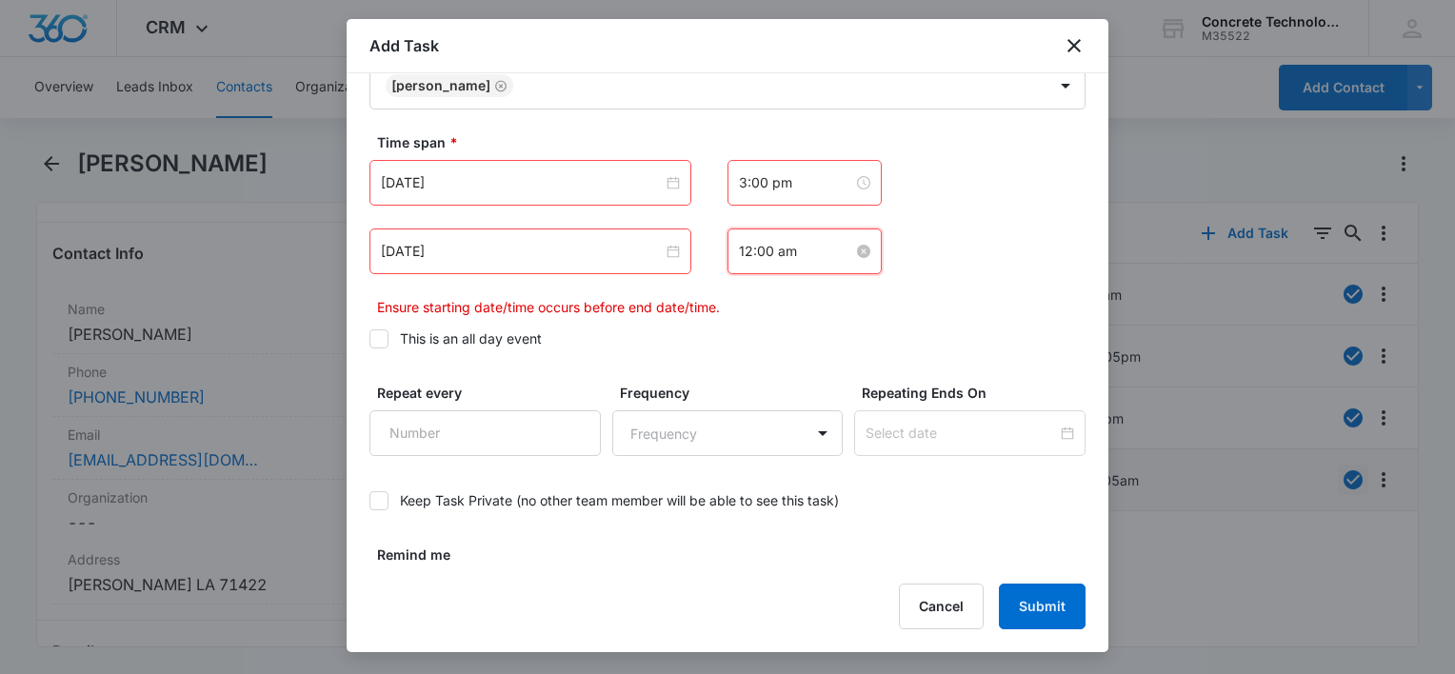
click at [797, 253] on input "12:00 am" at bounding box center [796, 251] width 114 height 21
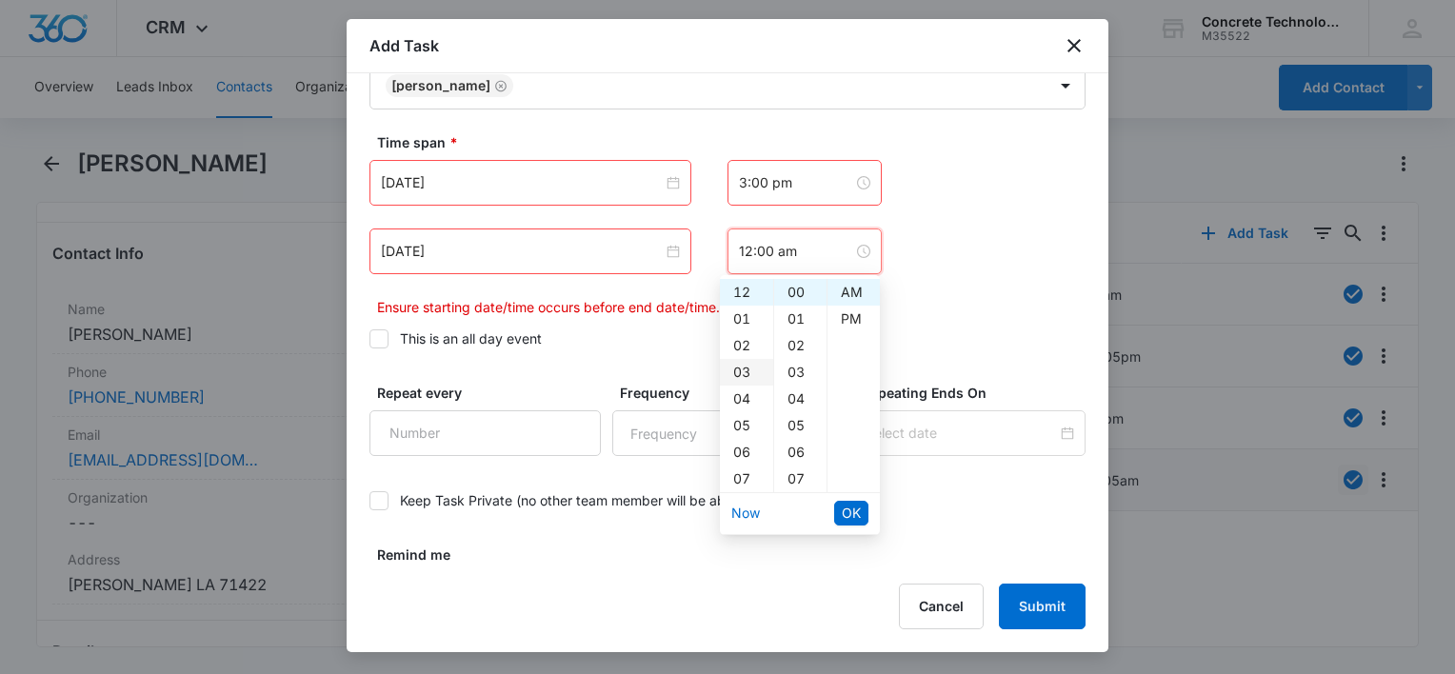
click at [738, 371] on div "03" at bounding box center [746, 372] width 53 height 27
click at [795, 427] on div "05" at bounding box center [800, 425] width 52 height 27
click at [842, 318] on div "PM" at bounding box center [853, 319] width 52 height 27
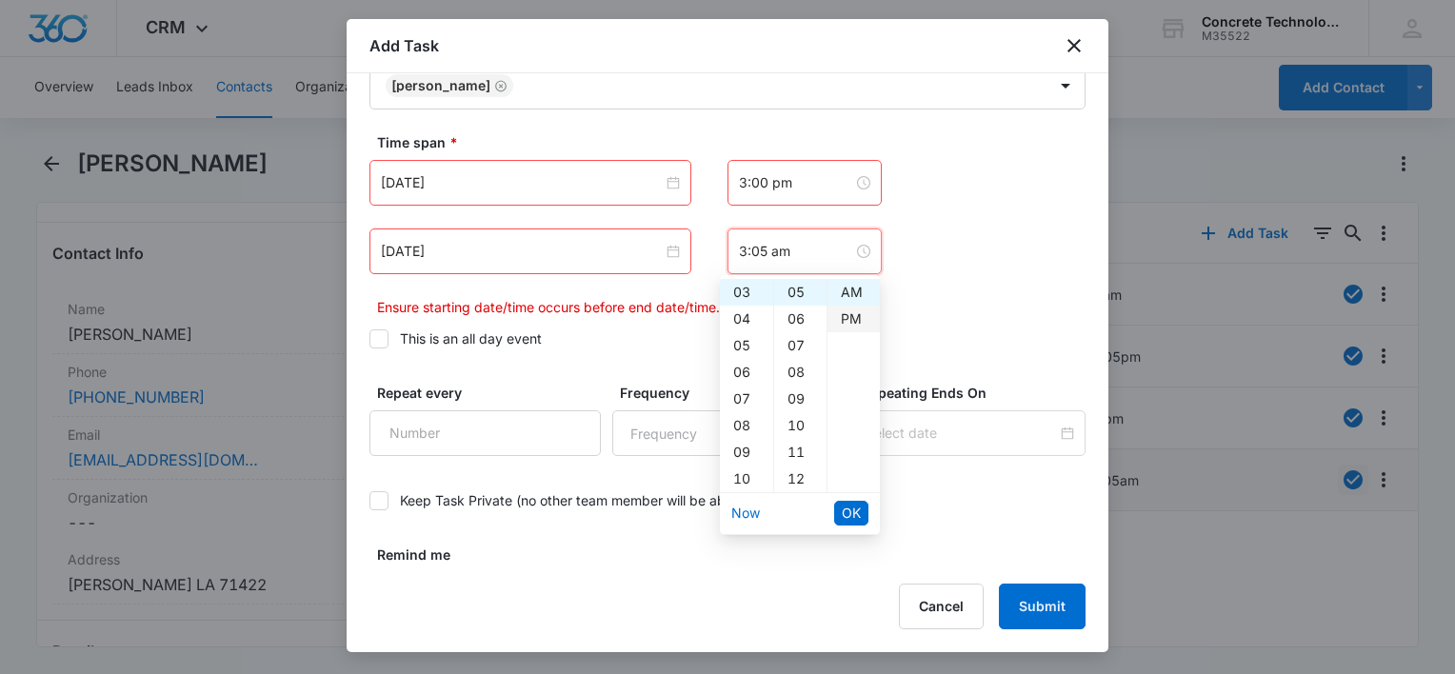
type input "3:05 pm"
click at [858, 514] on span "OK" at bounding box center [851, 513] width 19 height 21
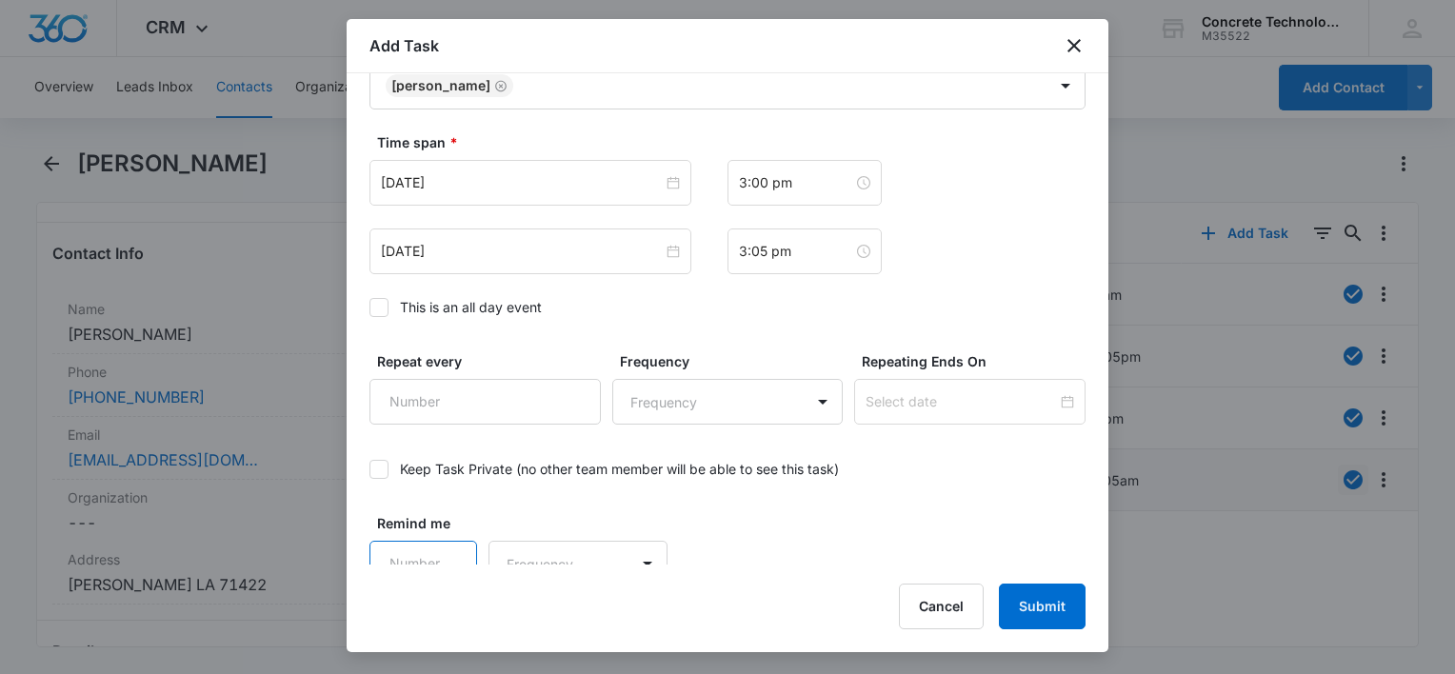
click at [431, 557] on input "Remind me" at bounding box center [423, 564] width 108 height 46
click at [452, 541] on input "1" at bounding box center [423, 564] width 108 height 46
click at [450, 543] on input "2" at bounding box center [423, 564] width 108 height 46
click at [450, 543] on input "3" at bounding box center [423, 564] width 108 height 46
click at [450, 543] on input "4" at bounding box center [423, 564] width 108 height 46
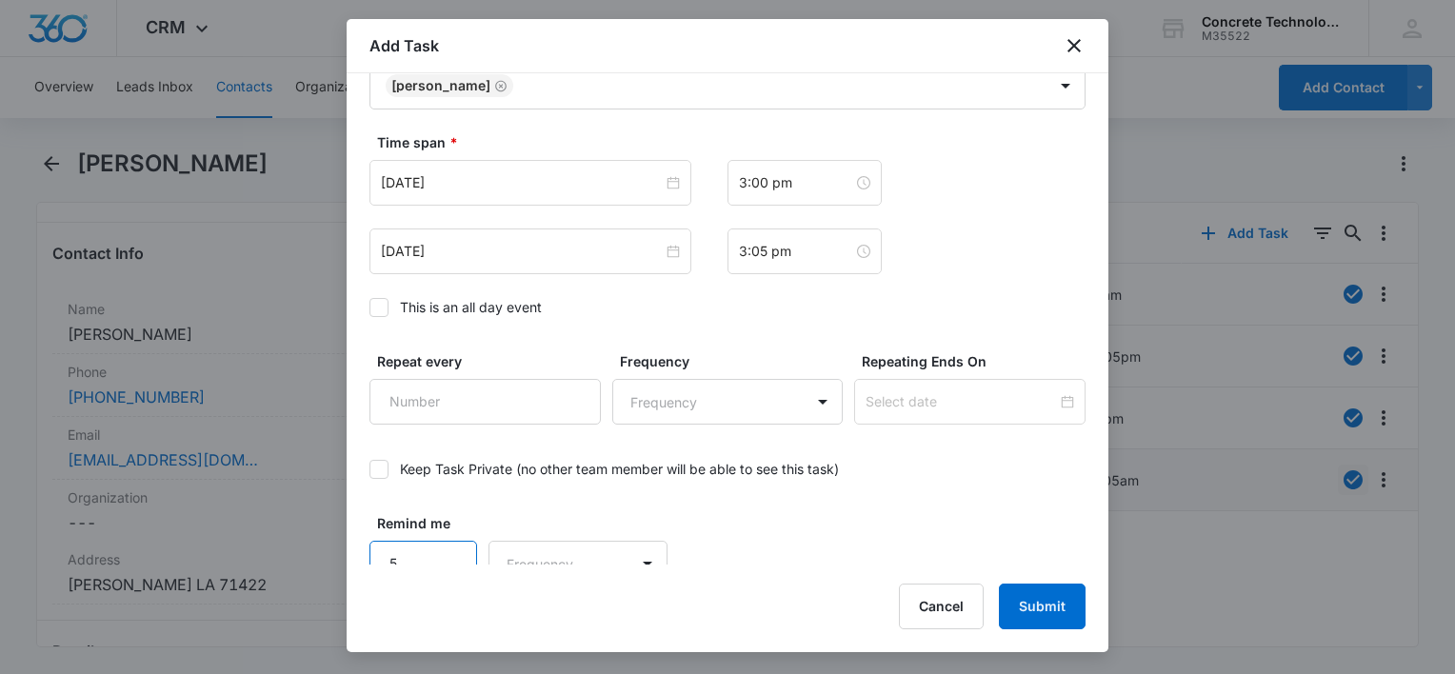
type input "5"
click at [450, 544] on input "5" at bounding box center [423, 564] width 108 height 46
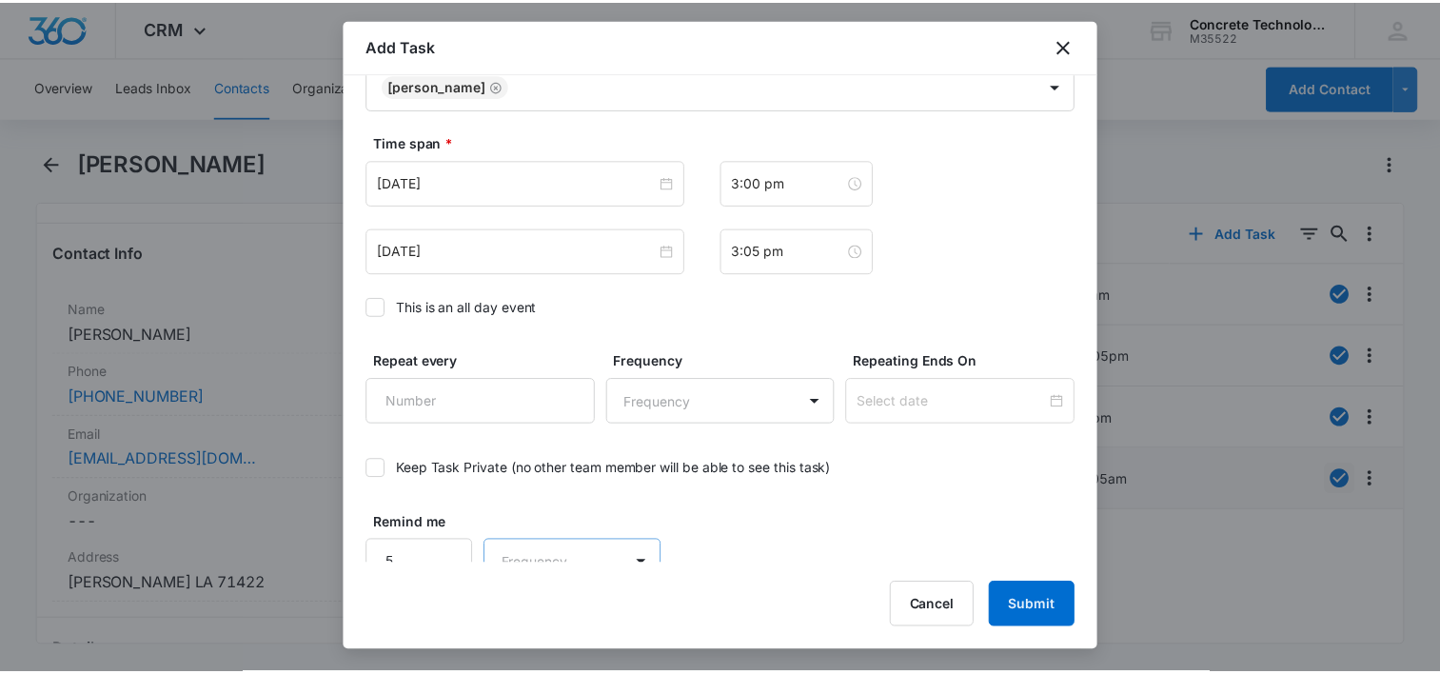
scroll to position [1378, 0]
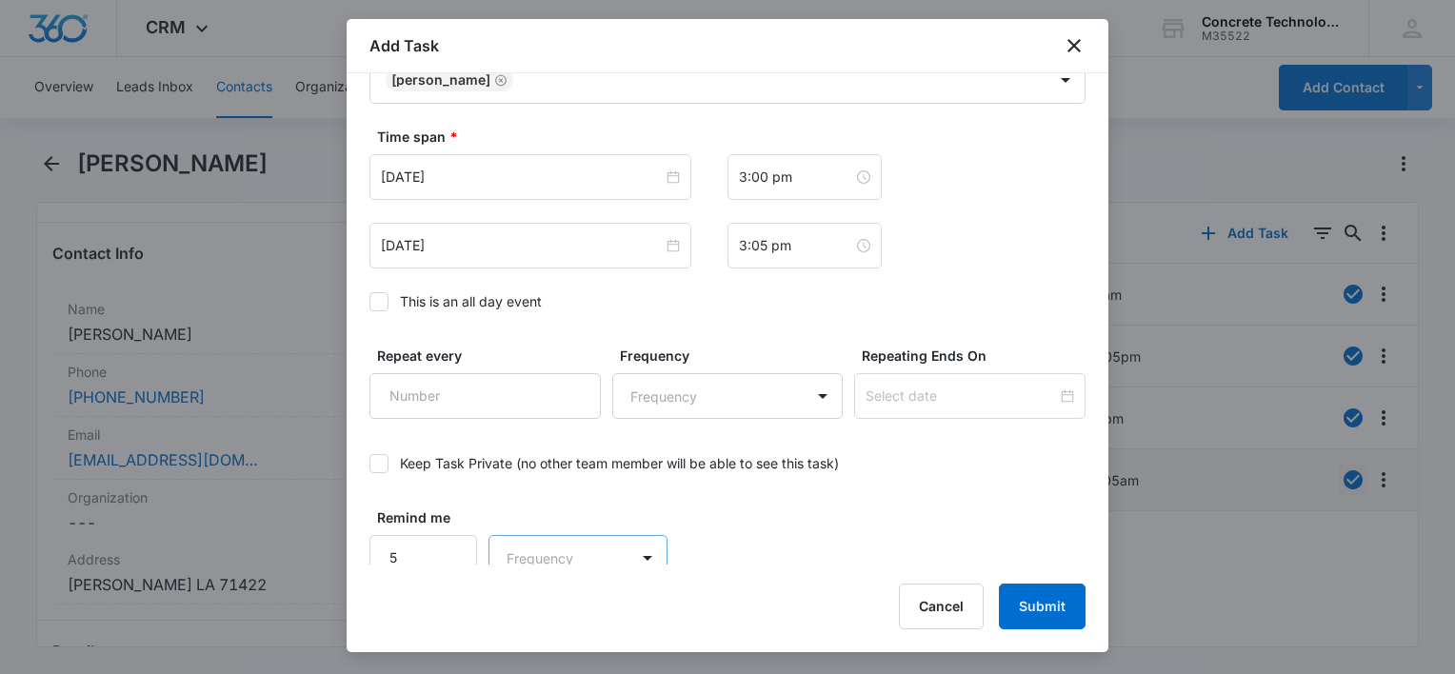
click at [561, 564] on body "CRM Apps Reputation Websites Forms CRM Email Social Content Ads Intelligence Fi…" at bounding box center [727, 337] width 1455 height 674
click at [559, 429] on div "Minutes" at bounding box center [573, 417] width 175 height 35
click at [1040, 610] on button "Submit" at bounding box center [1042, 607] width 87 height 46
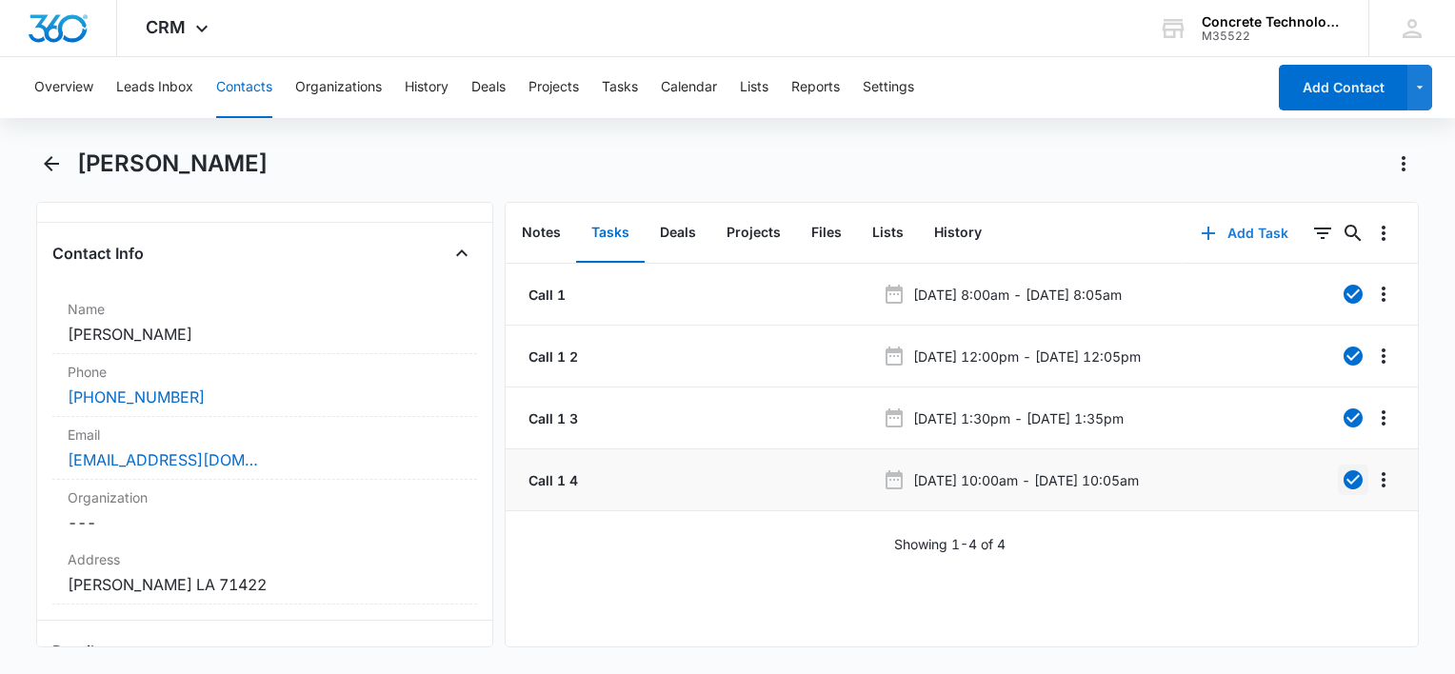
click at [1219, 225] on button "Add Task" at bounding box center [1244, 233] width 126 height 46
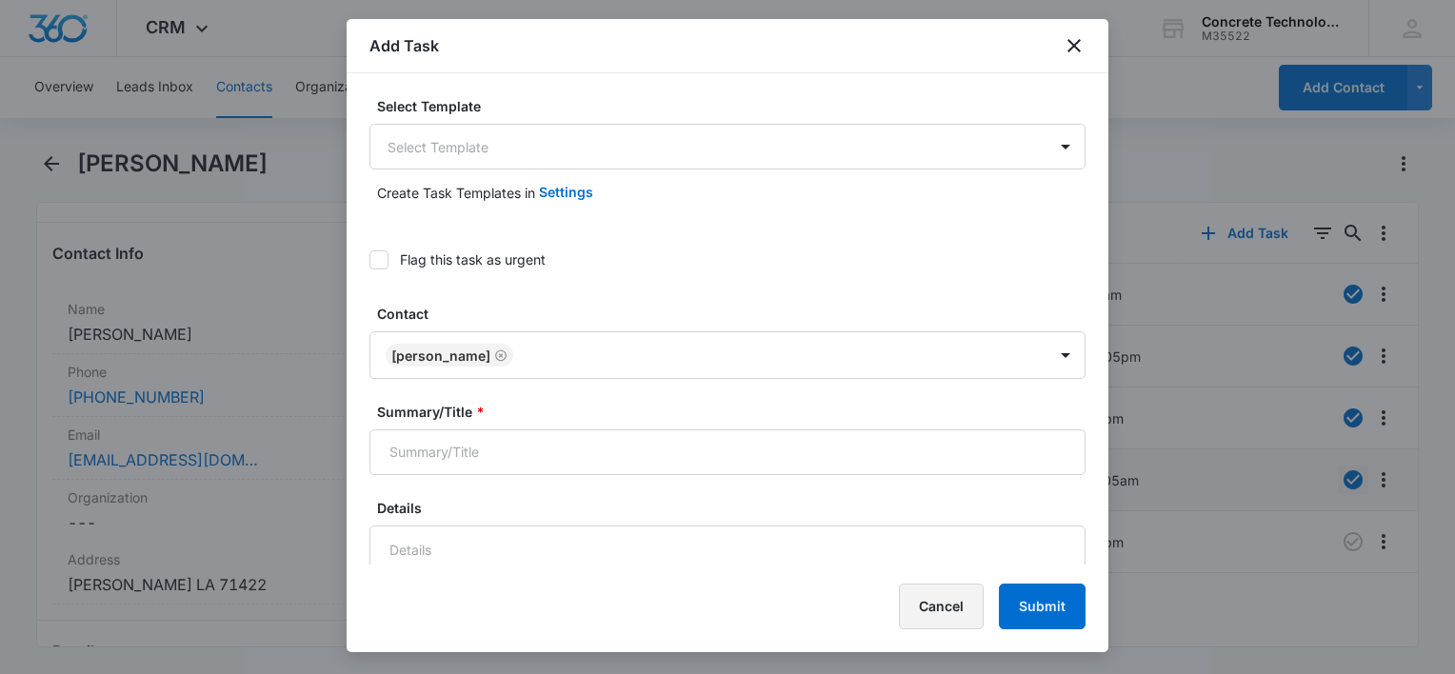
click at [925, 599] on button "Cancel" at bounding box center [941, 607] width 85 height 46
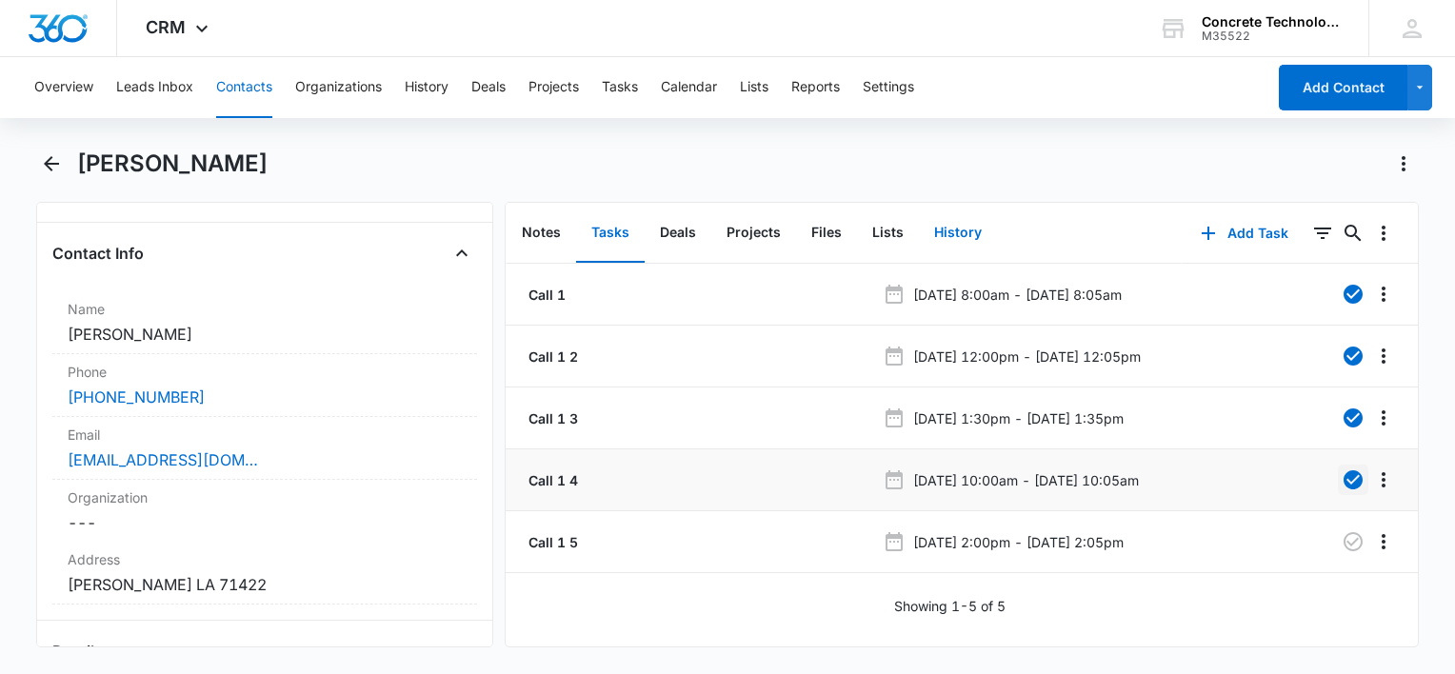
click at [963, 240] on button "History" at bounding box center [958, 233] width 78 height 59
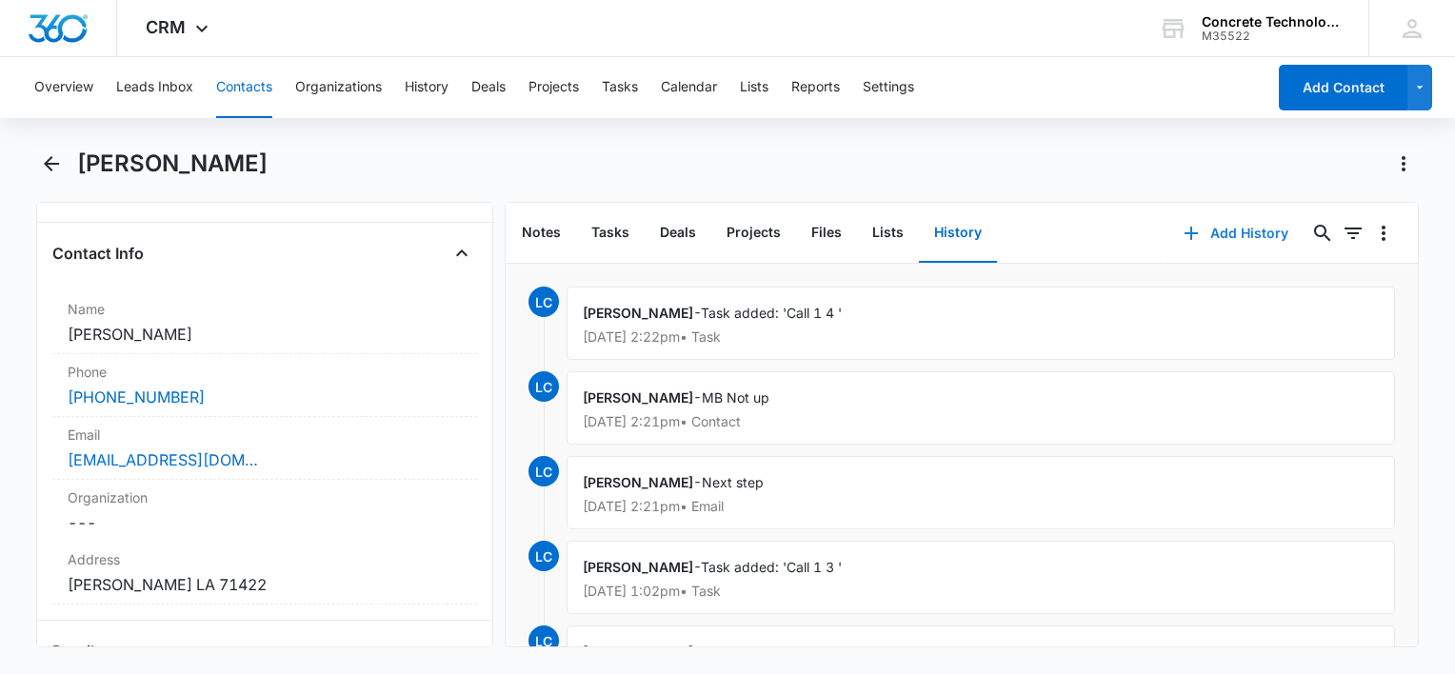
click at [1214, 238] on button "Add History" at bounding box center [1235, 233] width 143 height 46
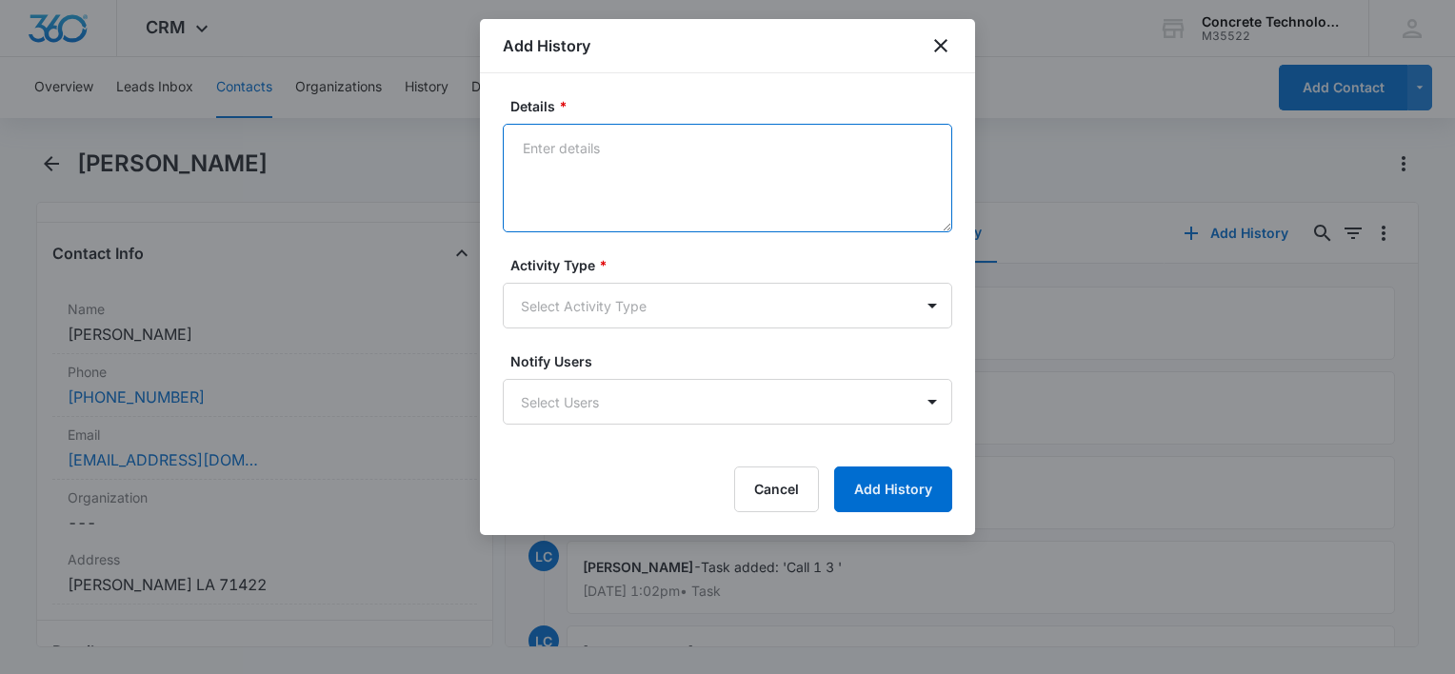
click at [666, 196] on textarea "Details *" at bounding box center [727, 178] width 449 height 109
type textarea "Mb not set up"
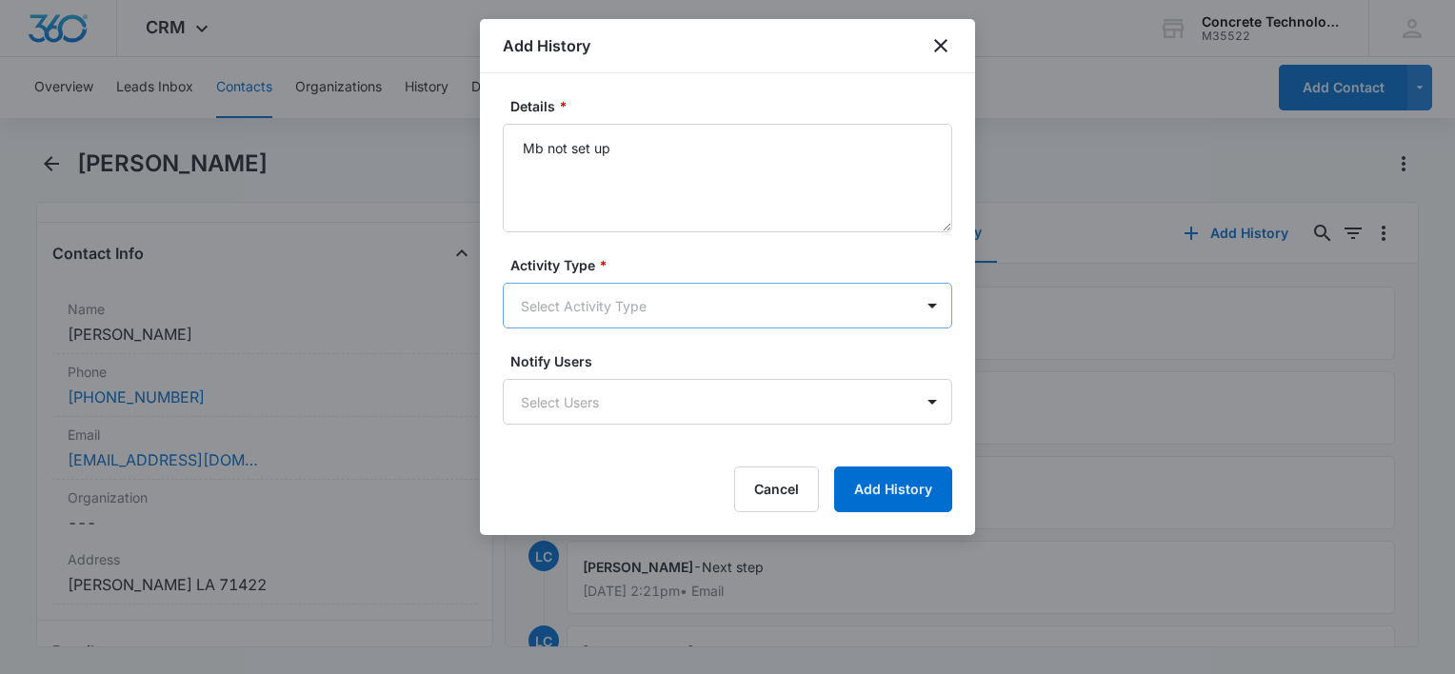
click at [614, 301] on body "CRM Apps Reputation Websites Forms CRM Email Social Content Ads Intelligence Fi…" at bounding box center [727, 337] width 1455 height 674
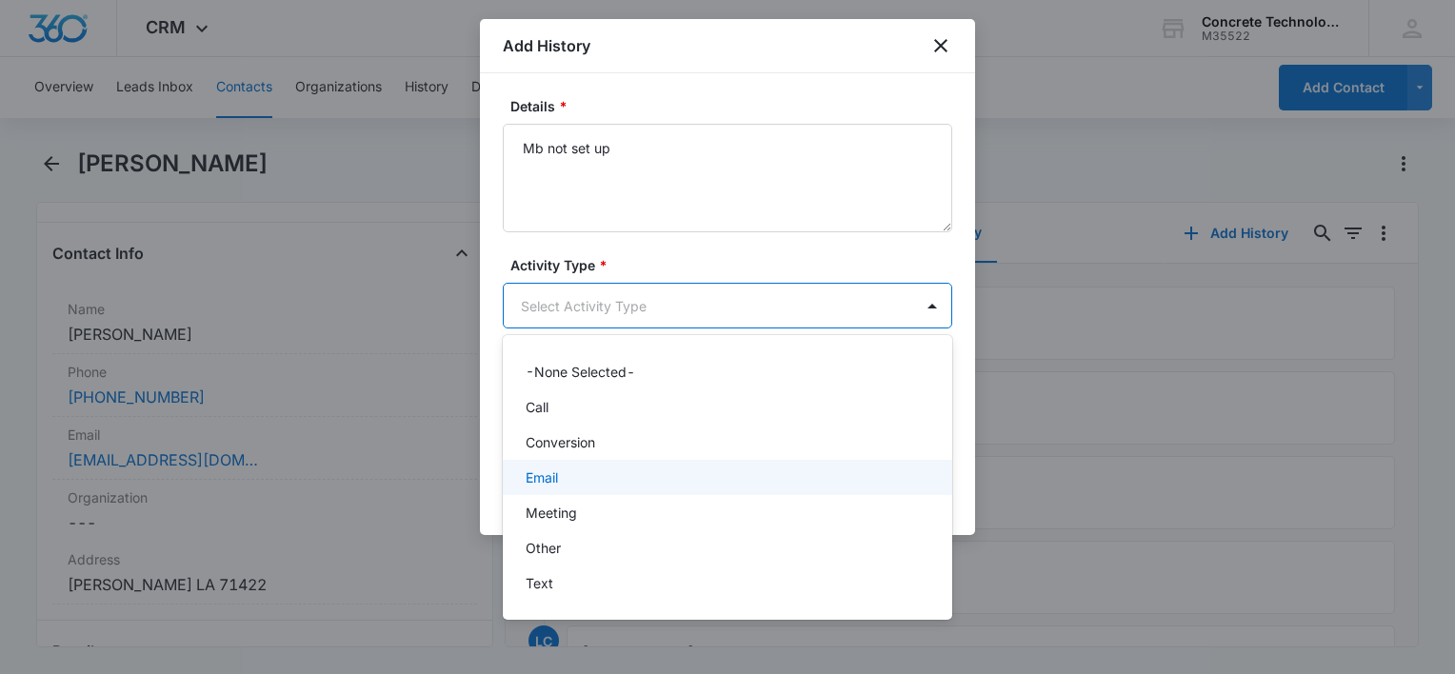
click at [557, 479] on p "Email" at bounding box center [541, 477] width 32 height 20
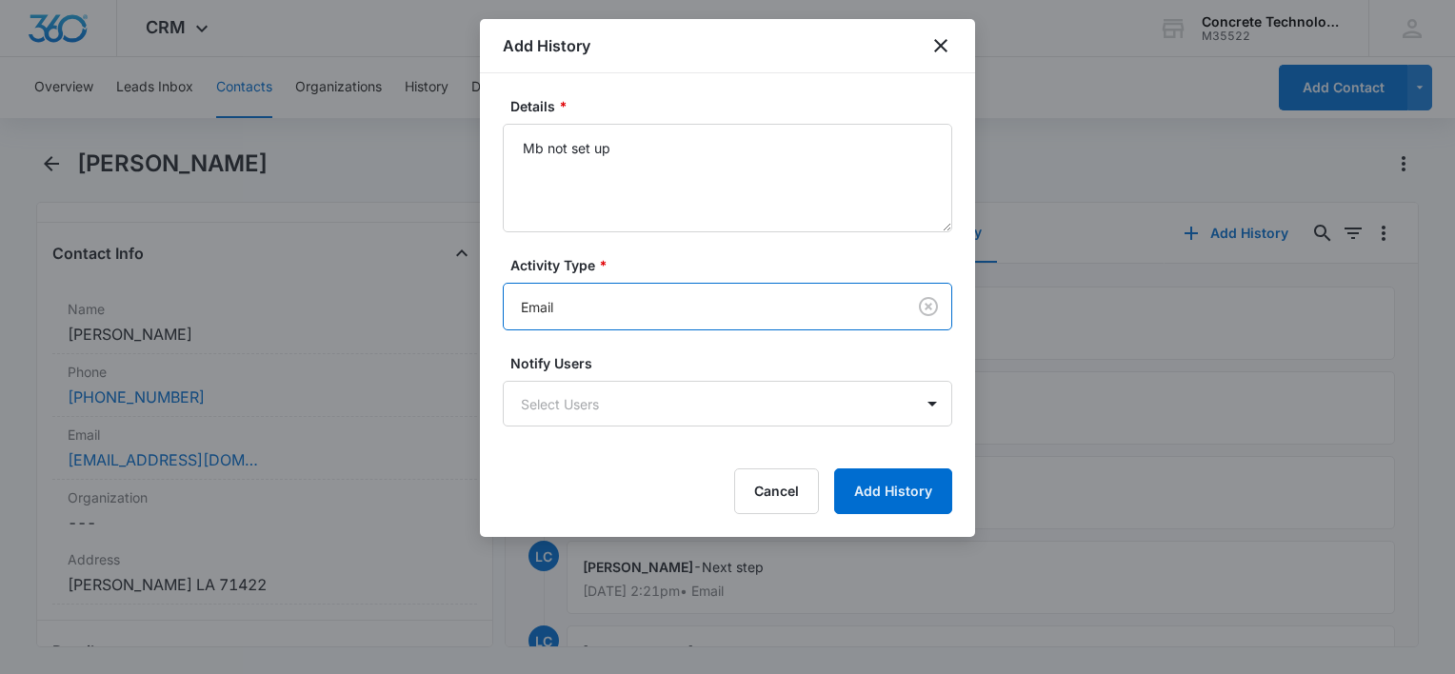
click at [624, 312] on body "CRM Apps Reputation Websites Forms CRM Email Social Content Ads Intelligence Fi…" at bounding box center [727, 337] width 1455 height 674
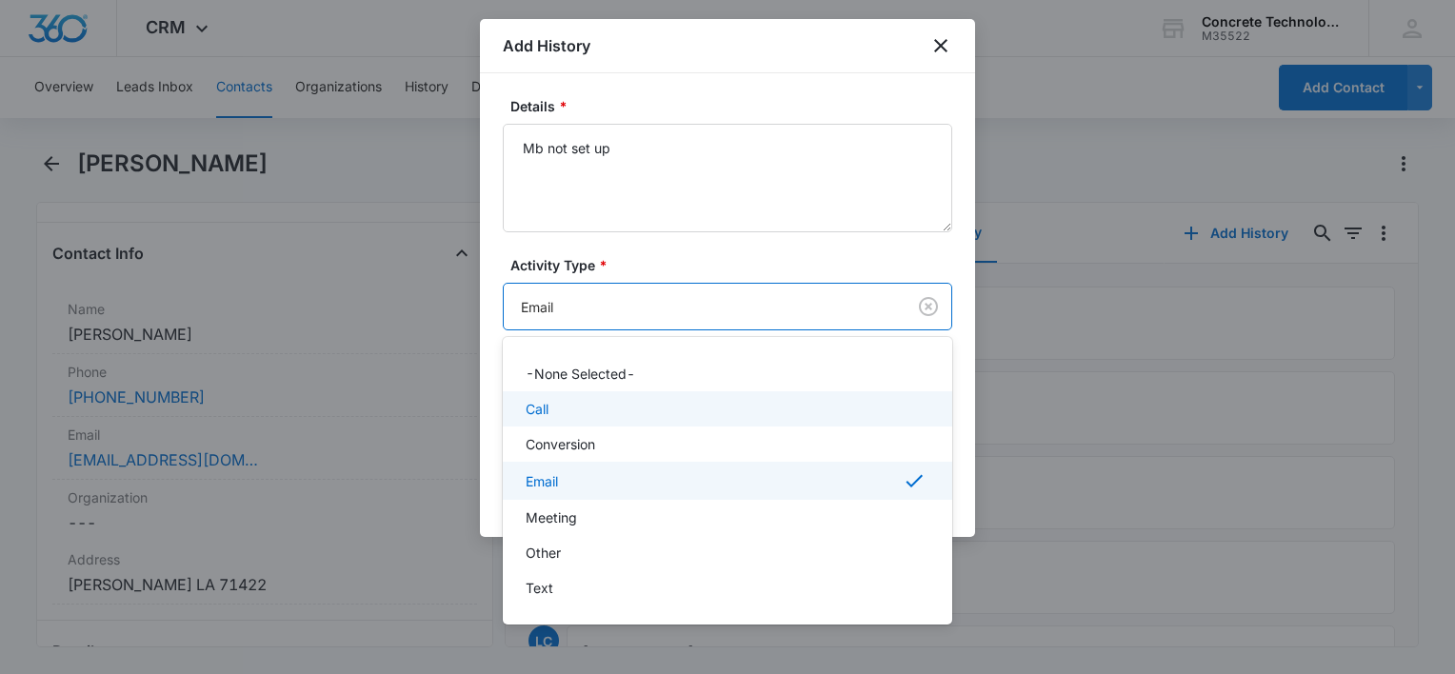
click at [564, 406] on div "Call" at bounding box center [725, 409] width 400 height 20
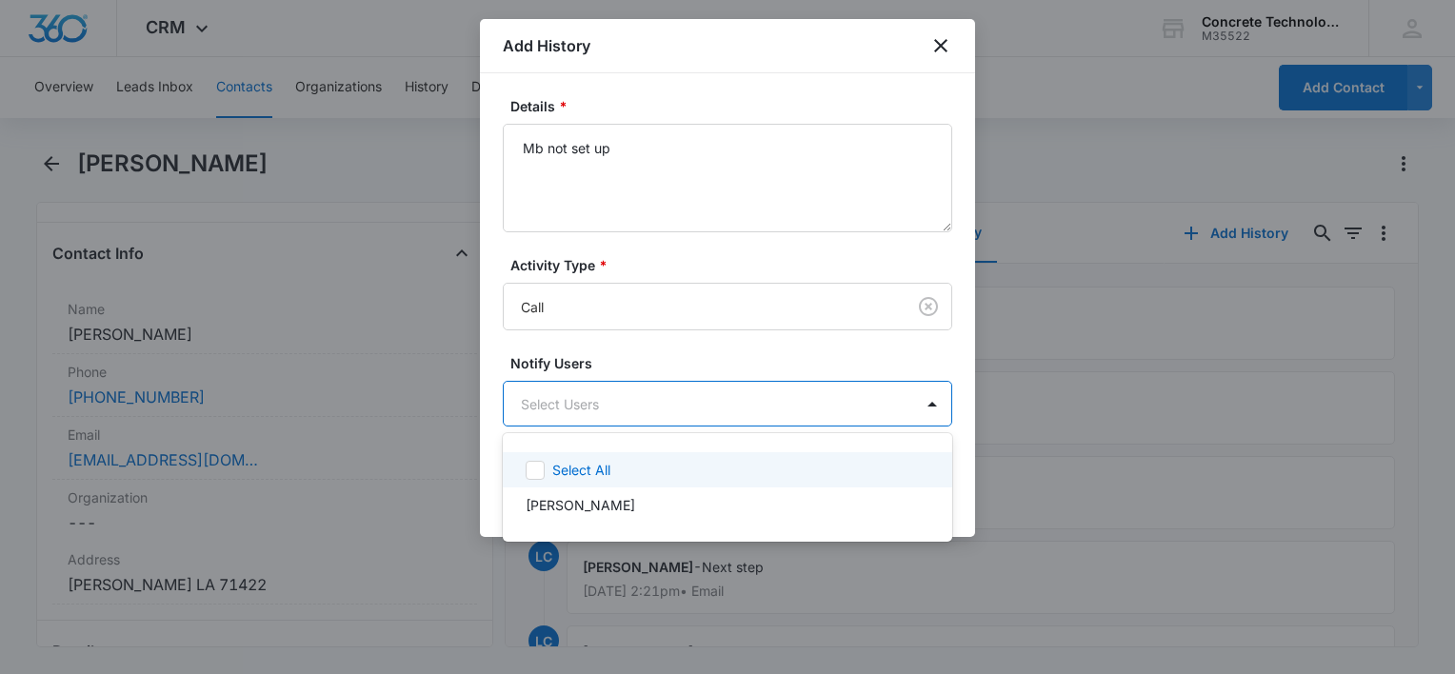
click at [564, 406] on body "CRM Apps Reputation Websites Forms CRM Email Social Content Ads Intelligence Fi…" at bounding box center [727, 337] width 1455 height 674
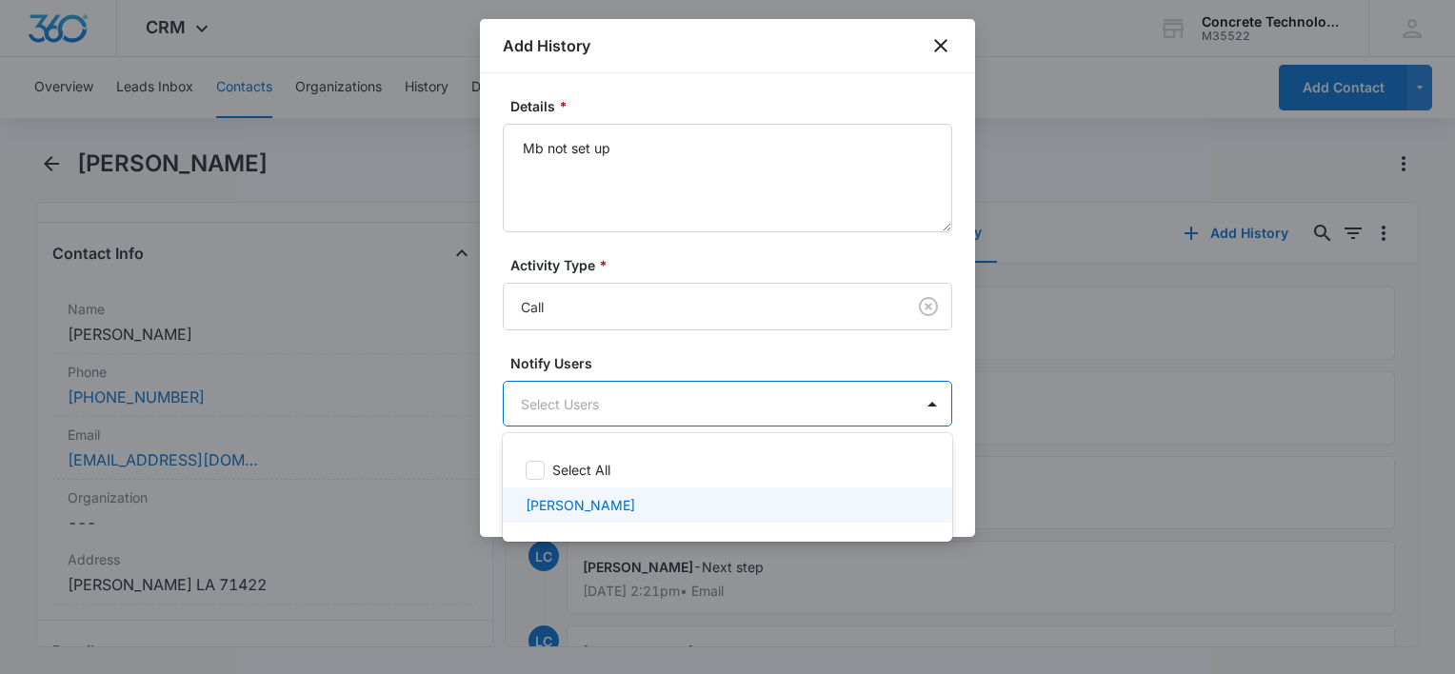
click at [710, 526] on div "Select All Larry Cutsinger" at bounding box center [727, 487] width 449 height 78
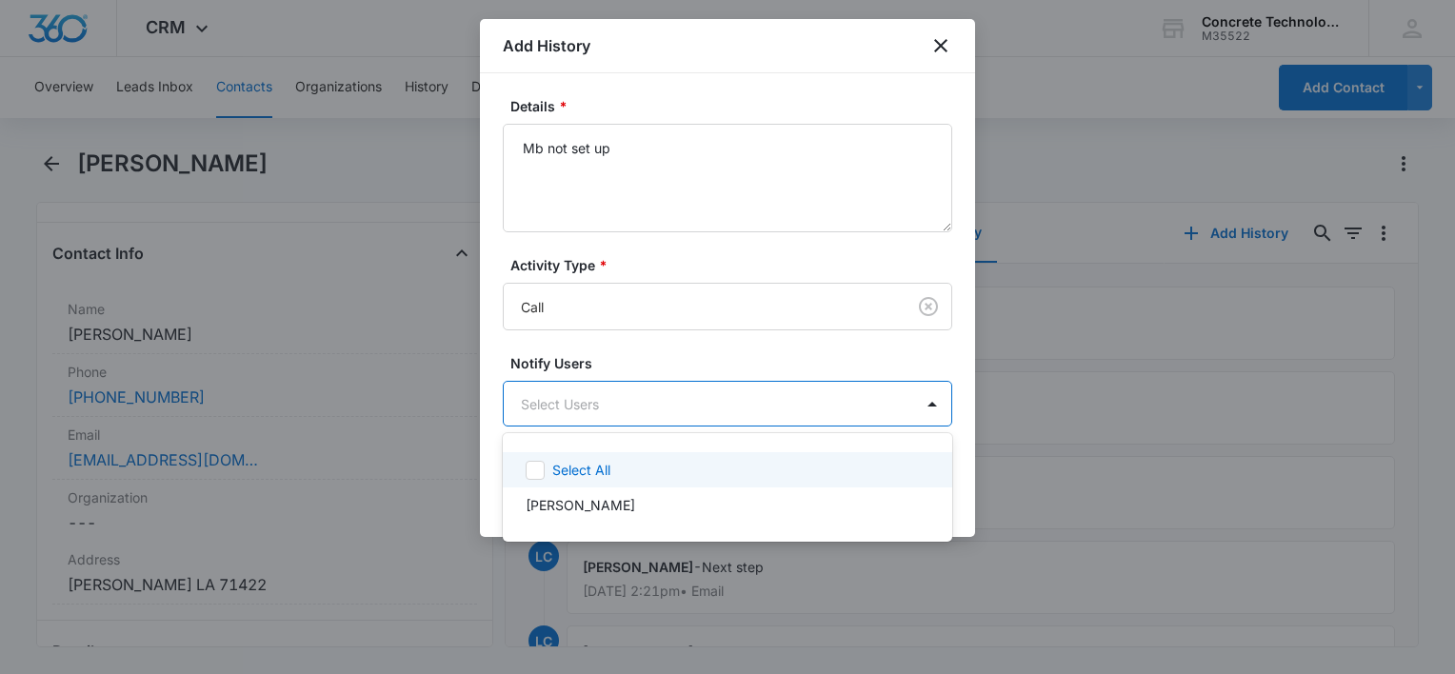
click at [564, 484] on div "Select All" at bounding box center [727, 469] width 449 height 35
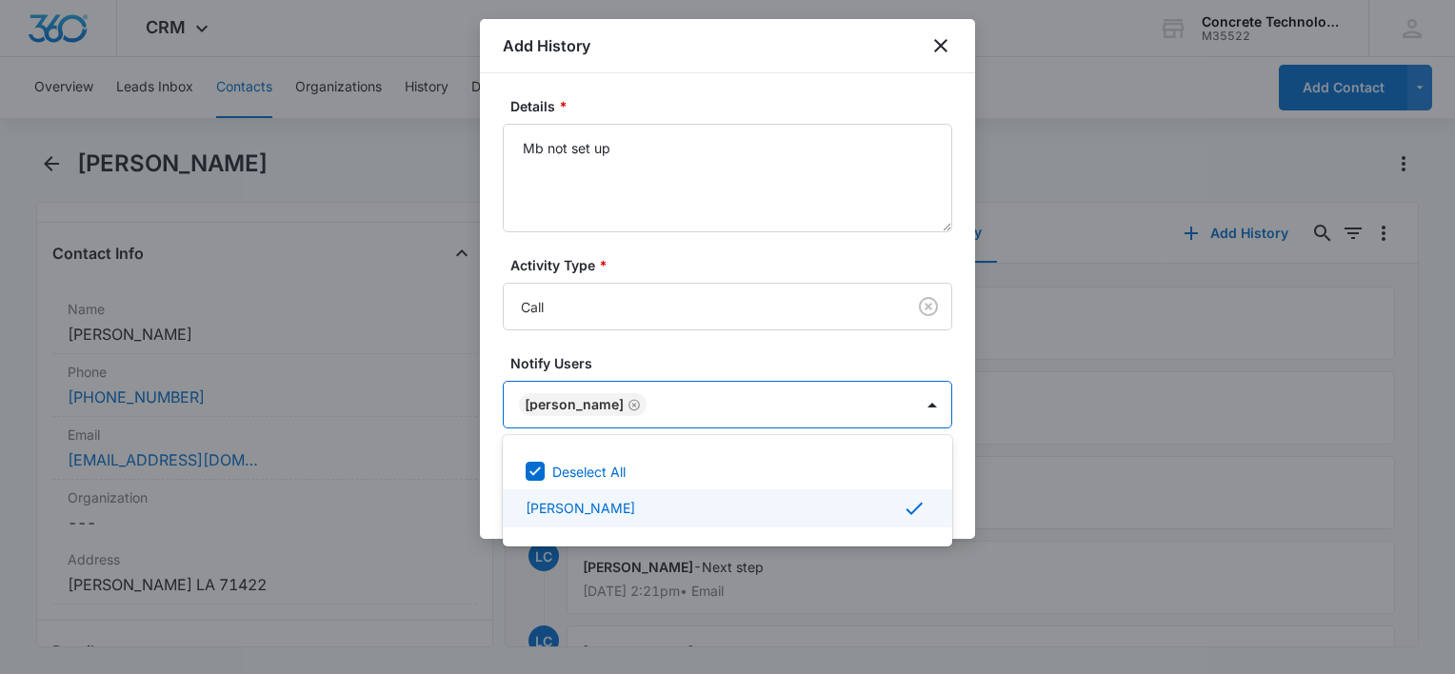
click at [956, 496] on div at bounding box center [727, 337] width 1455 height 674
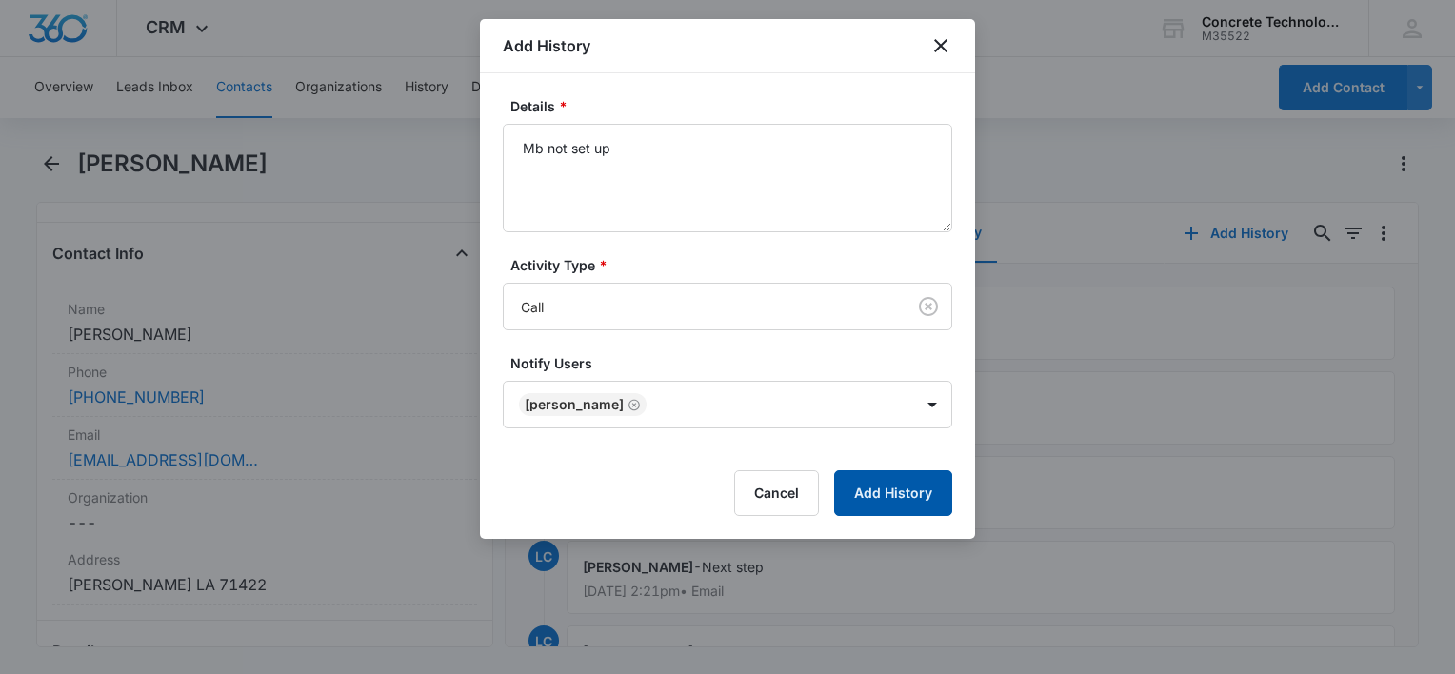
click at [918, 502] on button "Add History" at bounding box center [893, 493] width 118 height 46
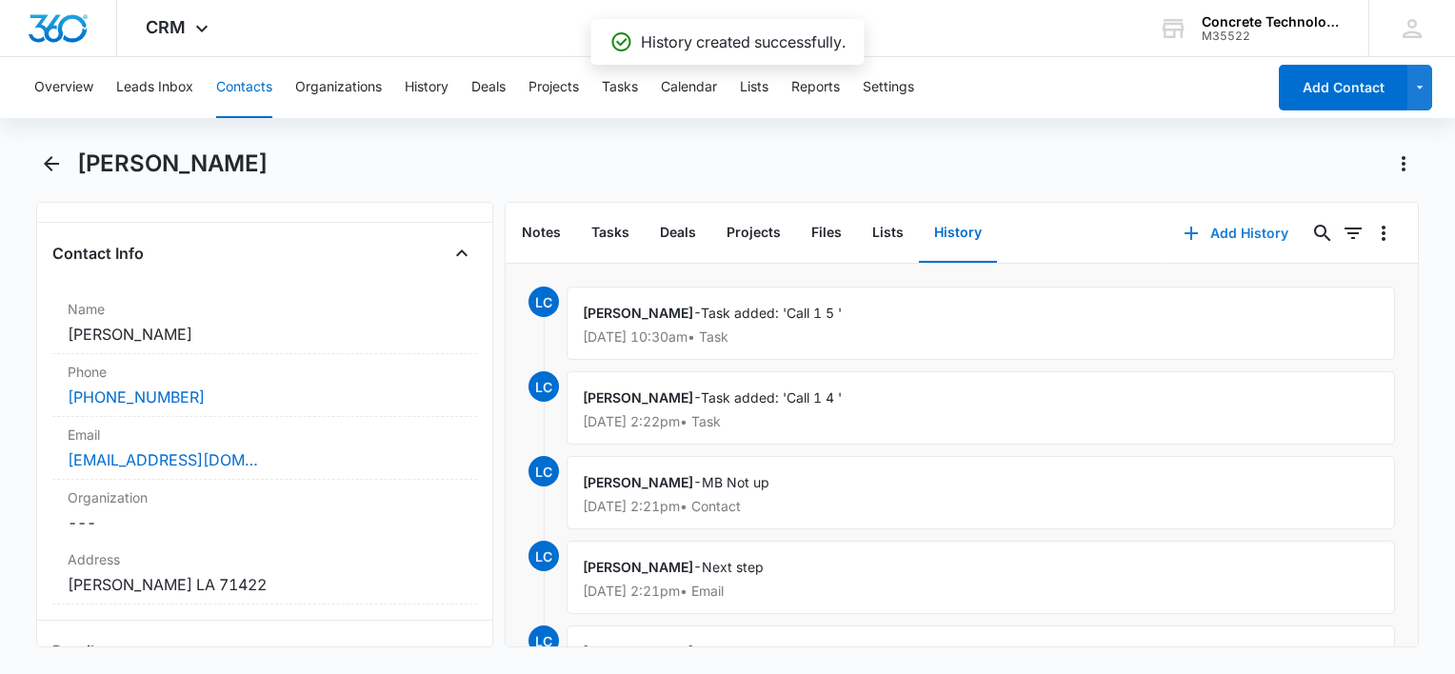
click at [1214, 232] on button "Add History" at bounding box center [1235, 233] width 143 height 46
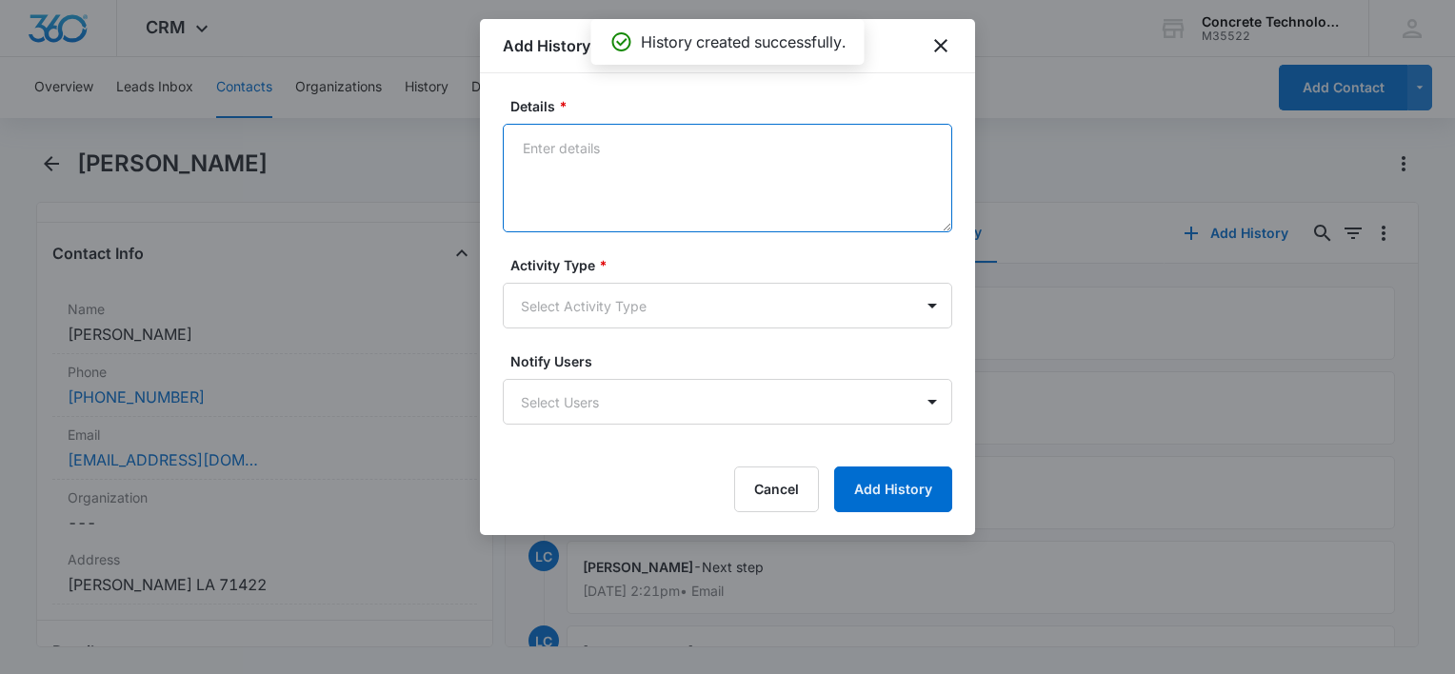
click at [586, 188] on textarea "Details *" at bounding box center [727, 178] width 449 height 109
type textarea "Reply"
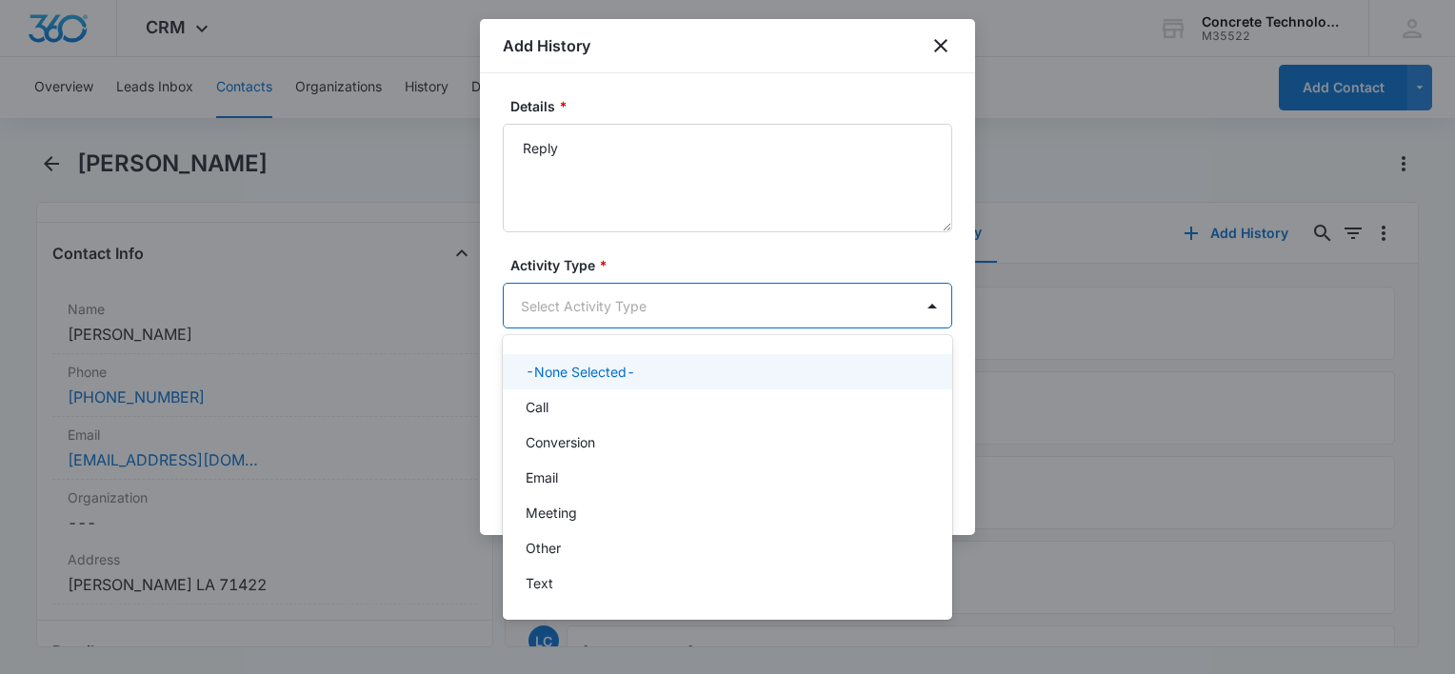
click at [584, 309] on body "CRM Apps Reputation Websites Forms CRM Email Social Content Ads Intelligence Fi…" at bounding box center [727, 337] width 1455 height 674
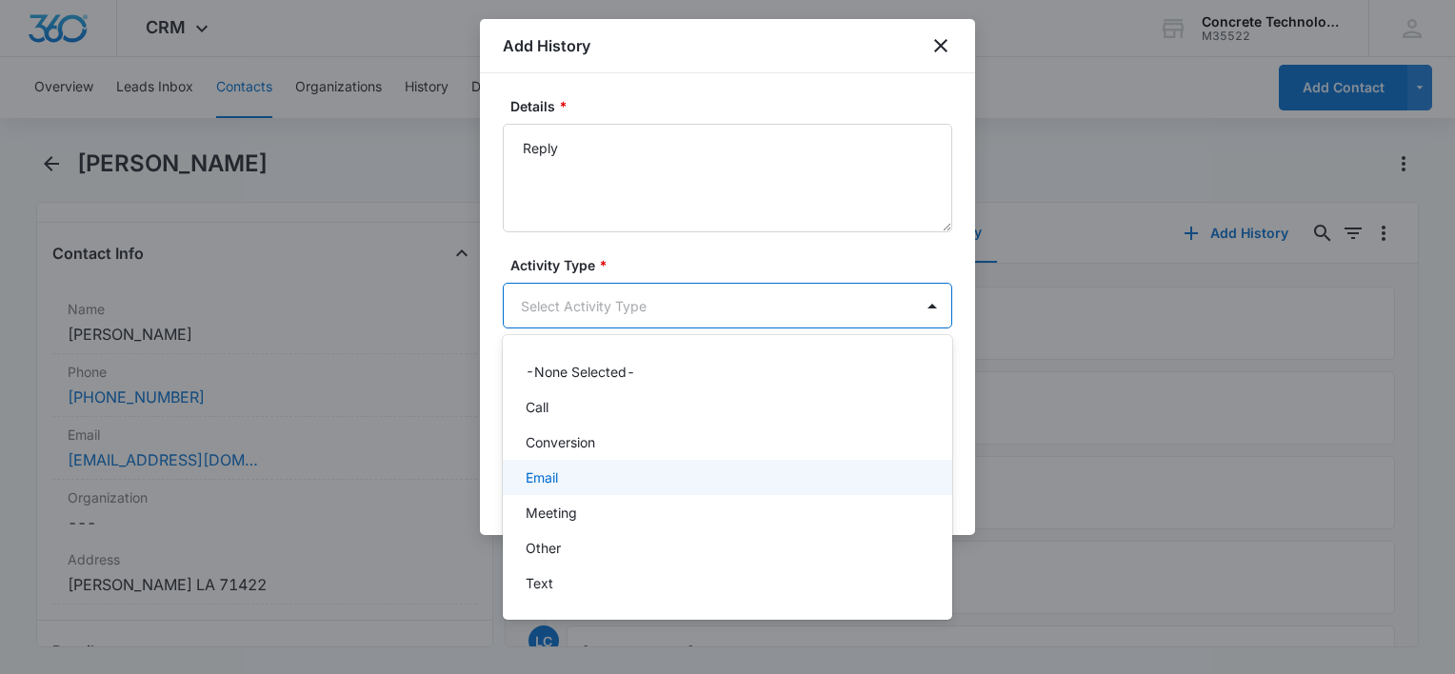
click at [553, 472] on p "Email" at bounding box center [541, 477] width 32 height 20
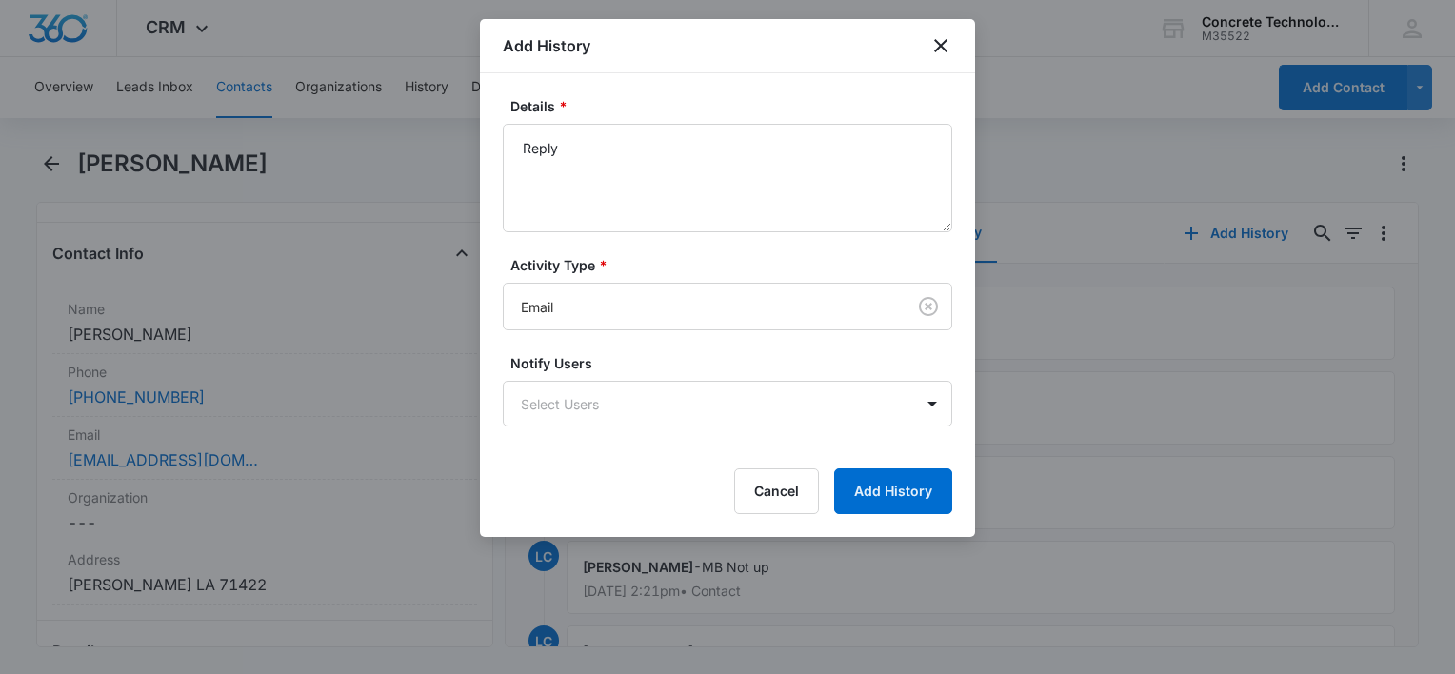
click at [573, 434] on form "Details * Reply Activity Type * Email Notify Users Select Users Cancel Add Hist…" at bounding box center [727, 305] width 449 height 418
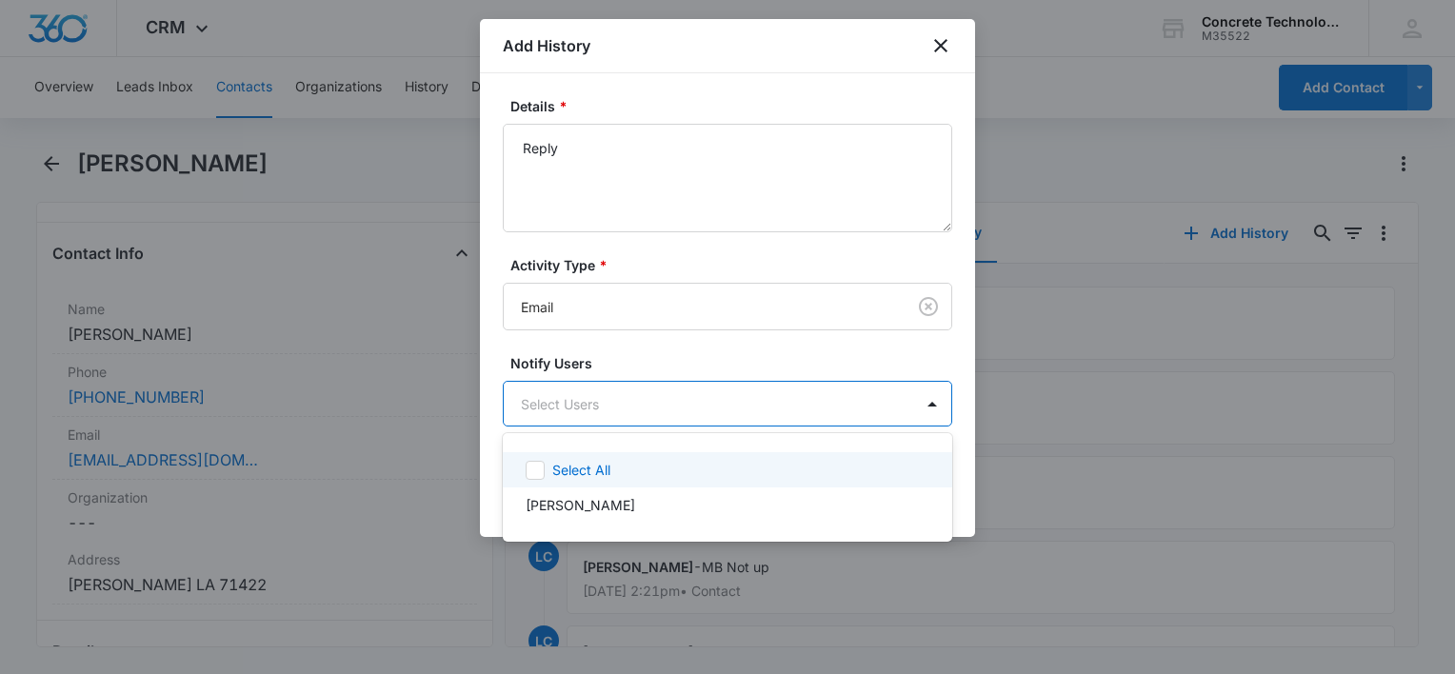
click at [583, 411] on body "CRM Apps Reputation Websites Forms CRM Email Social Content Ads Intelligence Fi…" at bounding box center [727, 337] width 1455 height 674
drag, startPoint x: 567, startPoint y: 465, endPoint x: 636, endPoint y: 465, distance: 68.5
click at [567, 465] on p "Select All" at bounding box center [581, 470] width 58 height 20
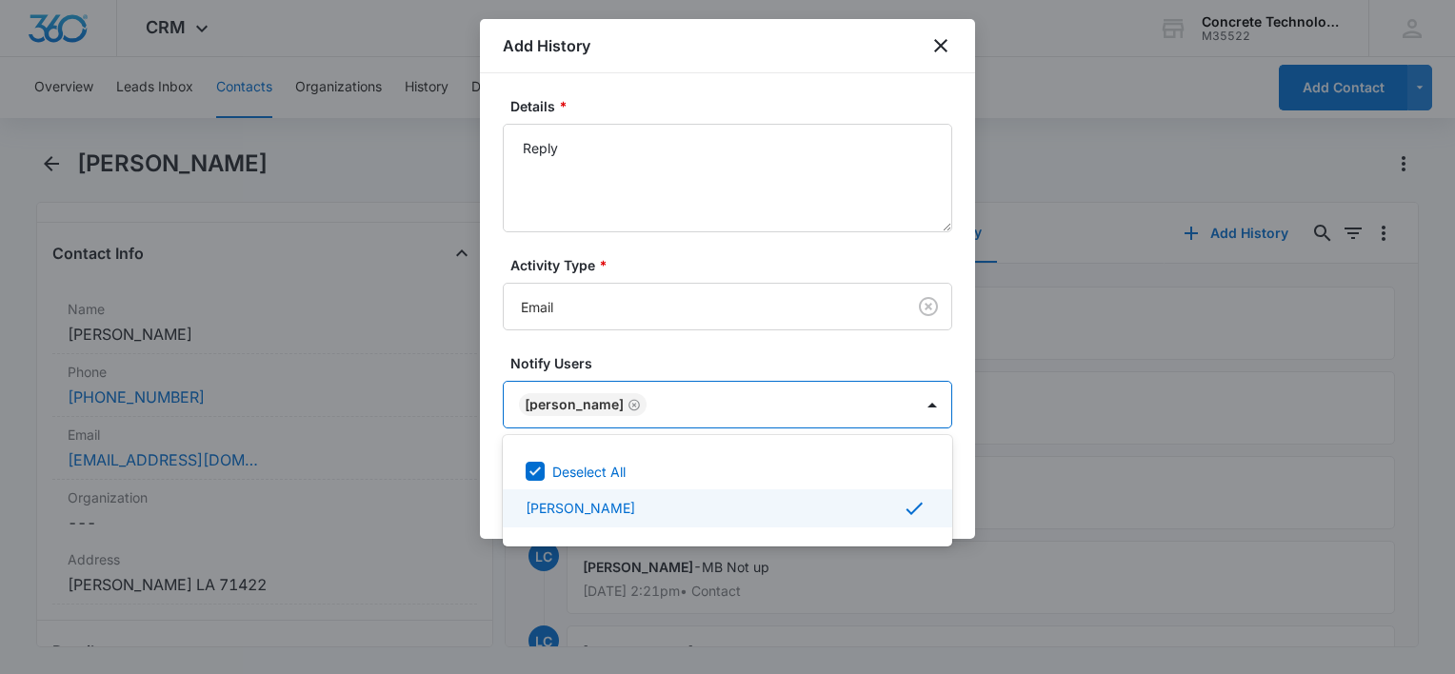
click at [967, 499] on div at bounding box center [727, 337] width 1455 height 674
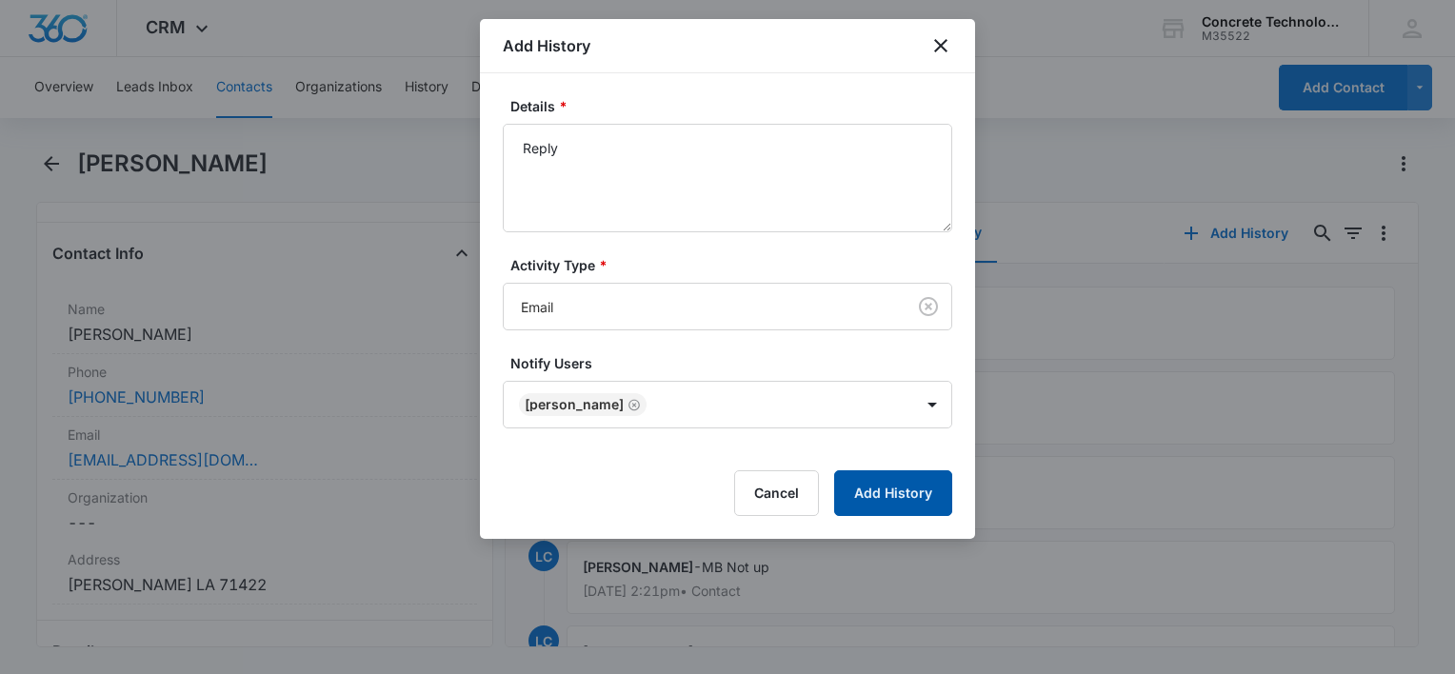
click at [925, 501] on button "Add History" at bounding box center [893, 493] width 118 height 46
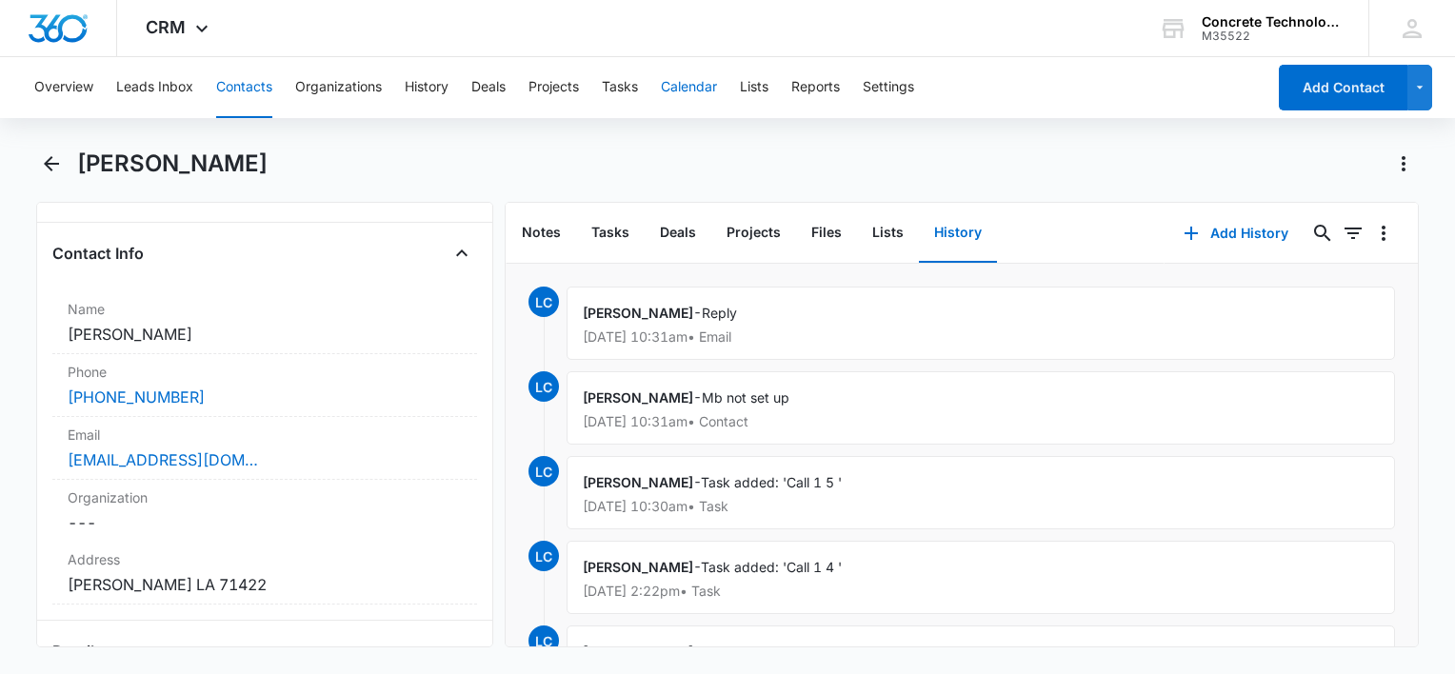
click at [697, 86] on button "Calendar" at bounding box center [689, 87] width 56 height 61
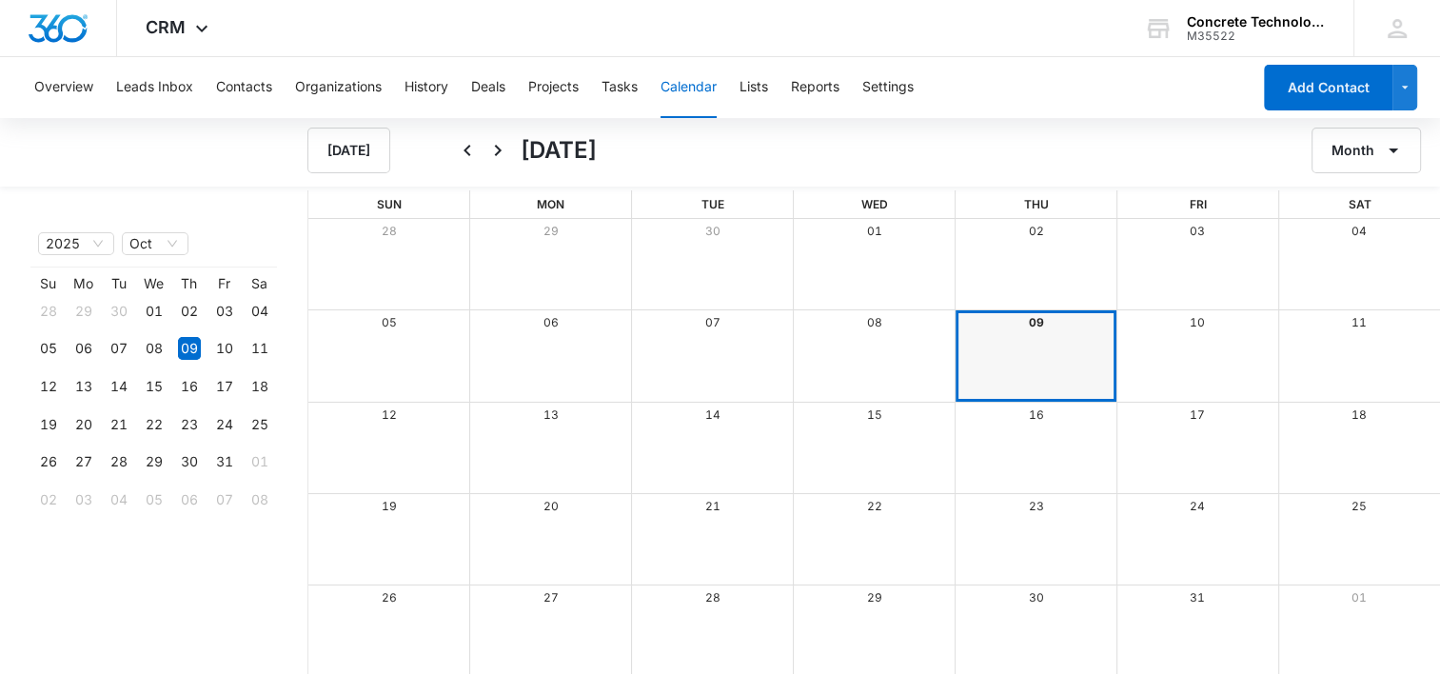
click at [1031, 320] on div "09" at bounding box center [1036, 322] width 162 height 25
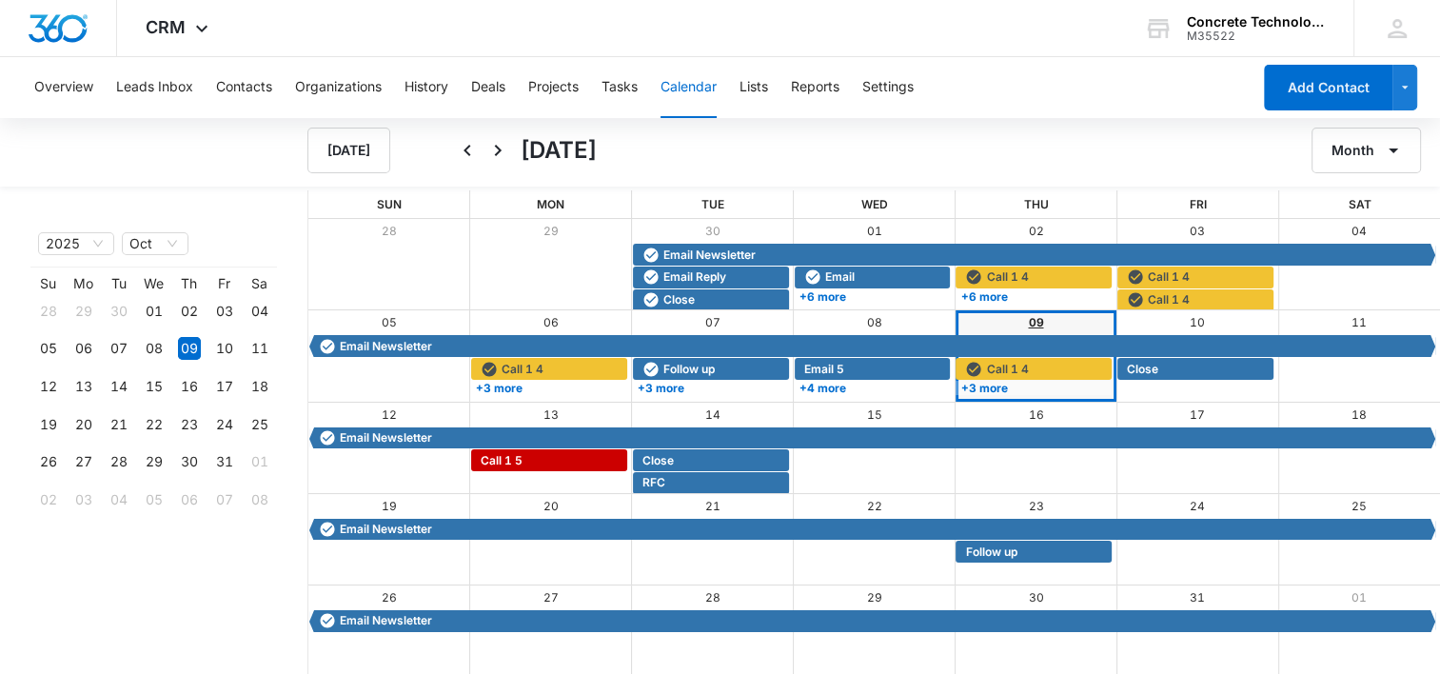
click at [1031, 320] on link "09" at bounding box center [1035, 322] width 15 height 14
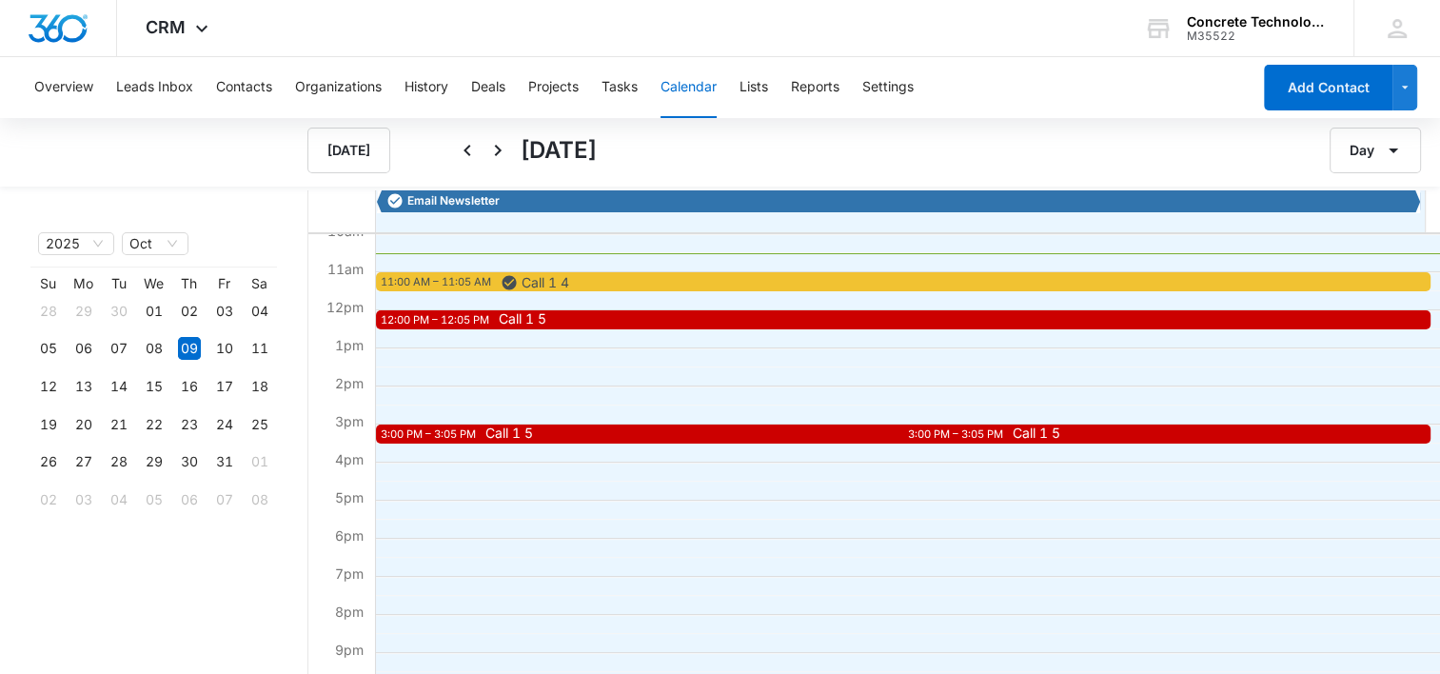
click at [560, 316] on span "Call 1 5" at bounding box center [1019, 318] width 1040 height 13
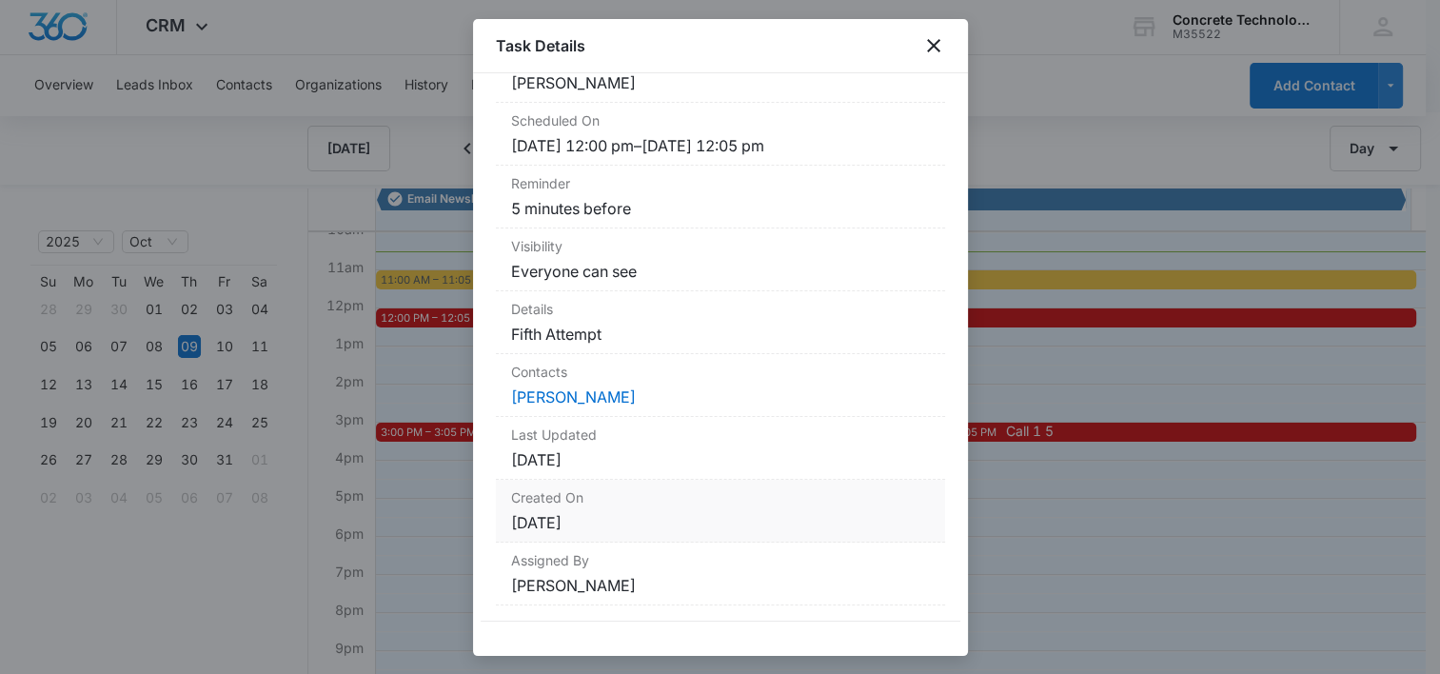
scroll to position [172, 0]
click at [585, 391] on link "Jerome Cohall" at bounding box center [573, 395] width 125 height 19
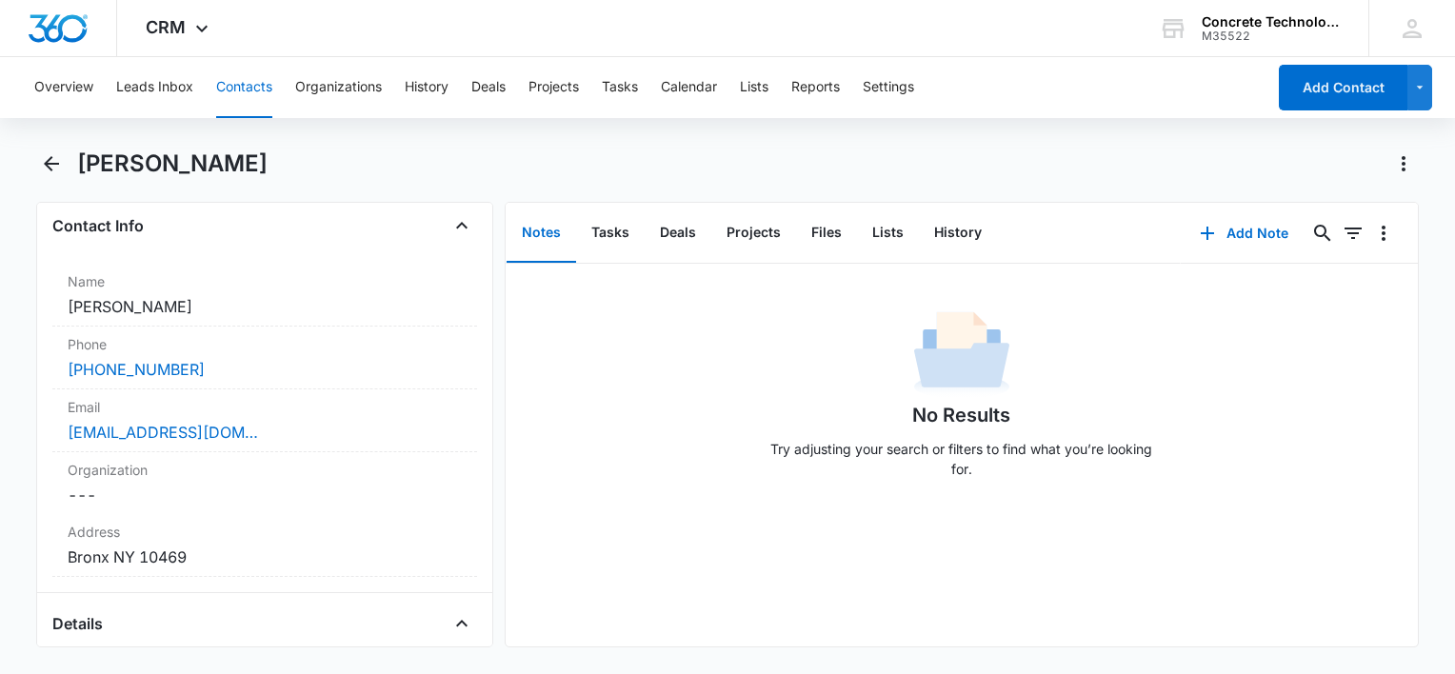
scroll to position [381, 0]
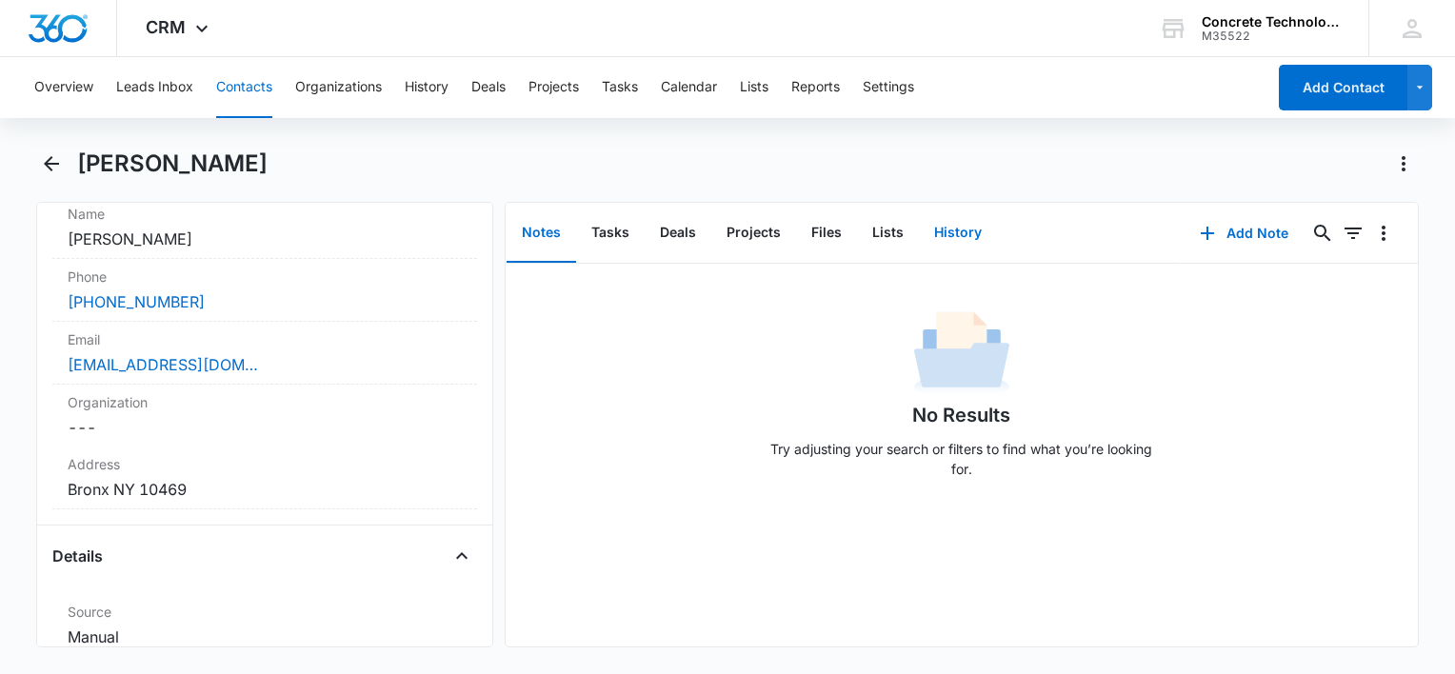
click at [947, 232] on button "History" at bounding box center [958, 233] width 78 height 59
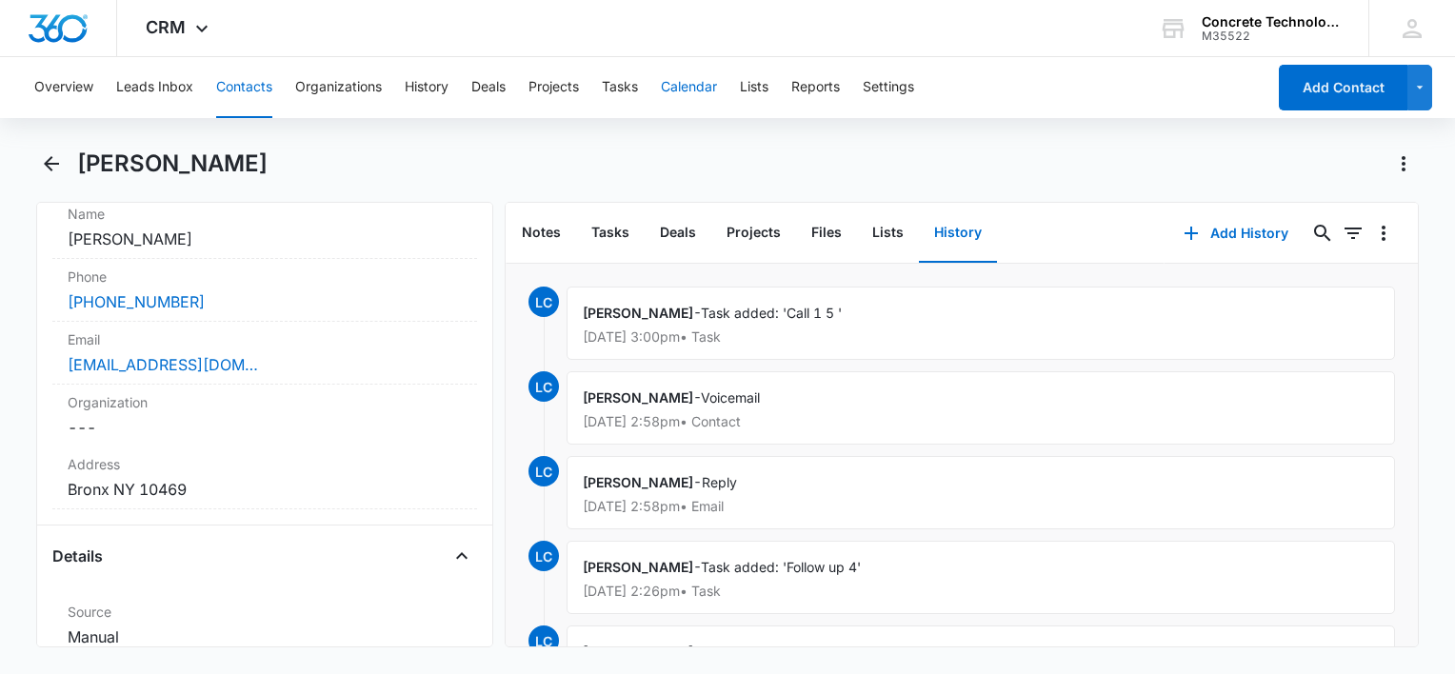
click at [697, 91] on button "Calendar" at bounding box center [689, 87] width 56 height 61
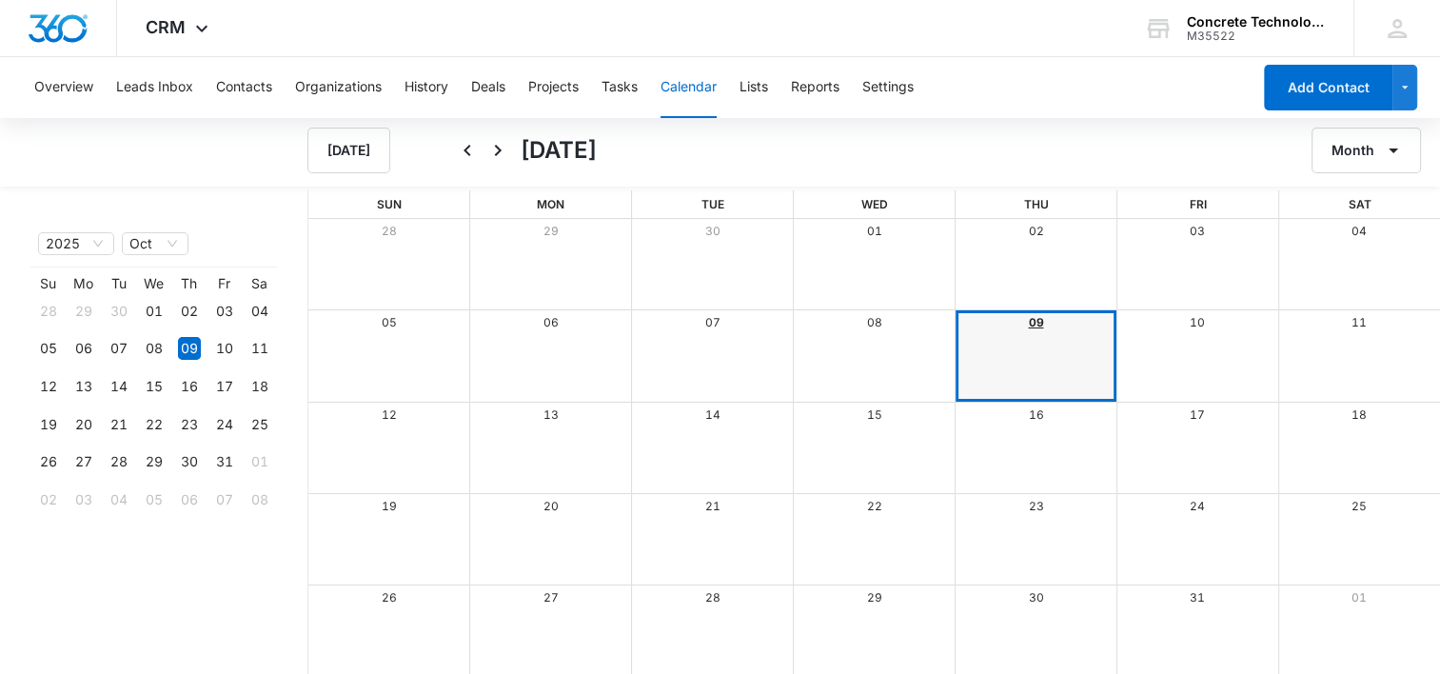
click at [1030, 324] on link "09" at bounding box center [1035, 322] width 15 height 14
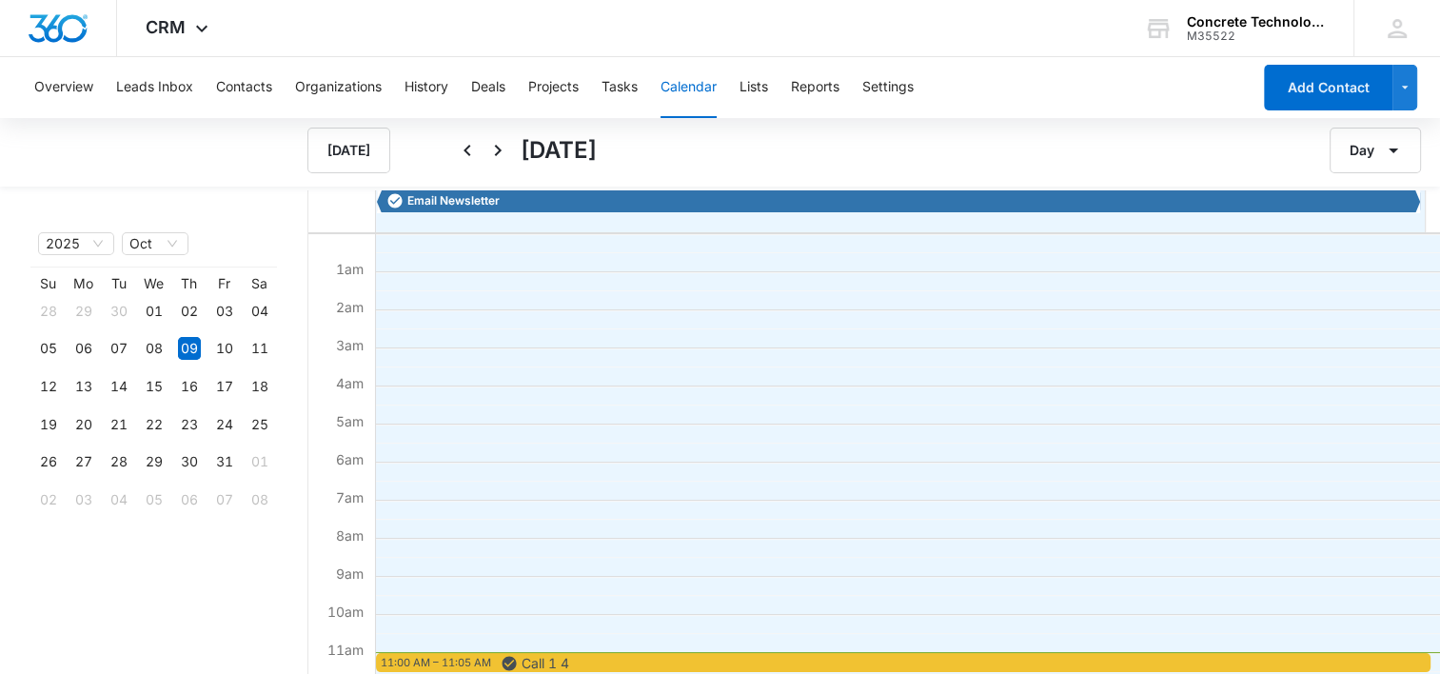
scroll to position [286, 0]
